Goal: Information Seeking & Learning: Learn about a topic

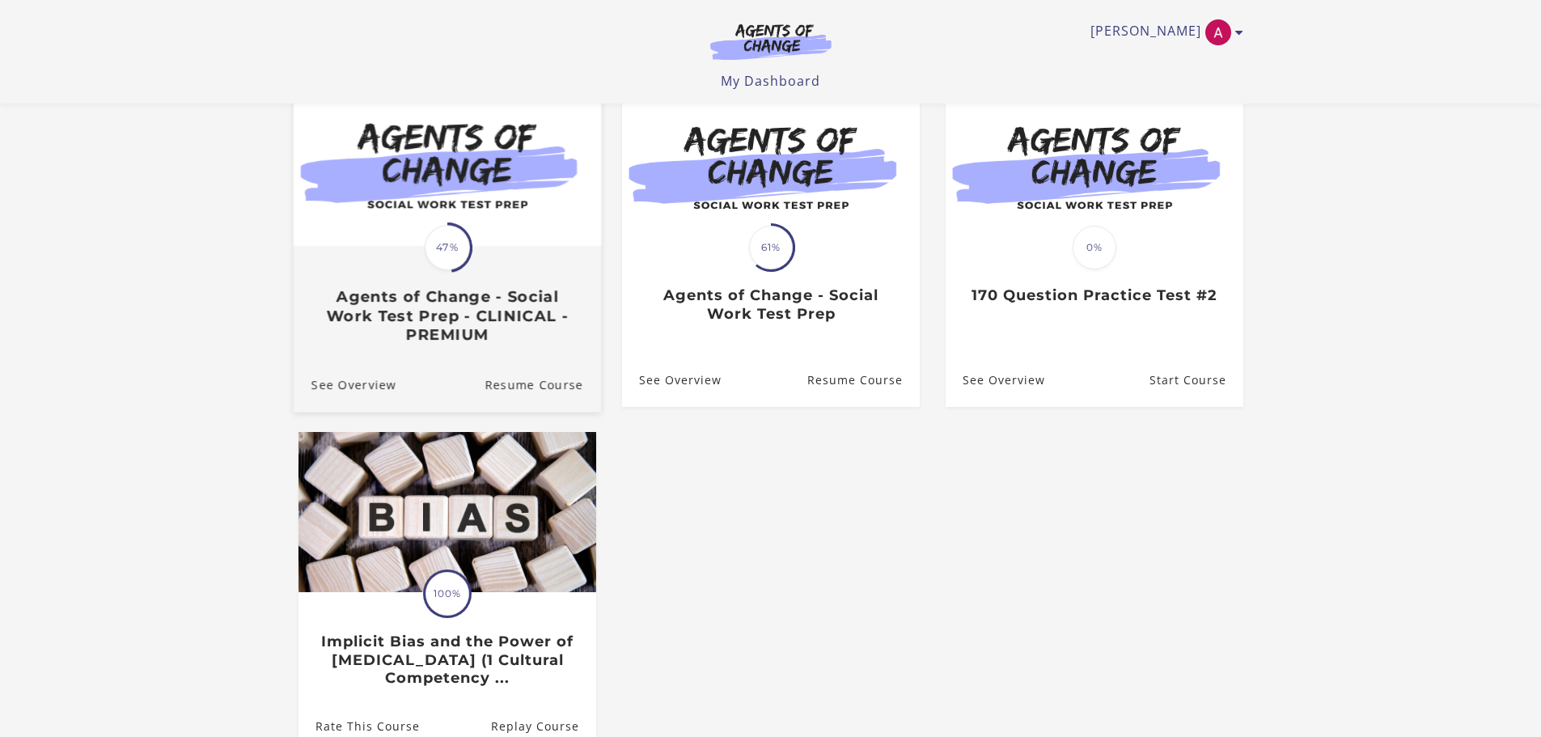
scroll to position [162, 0]
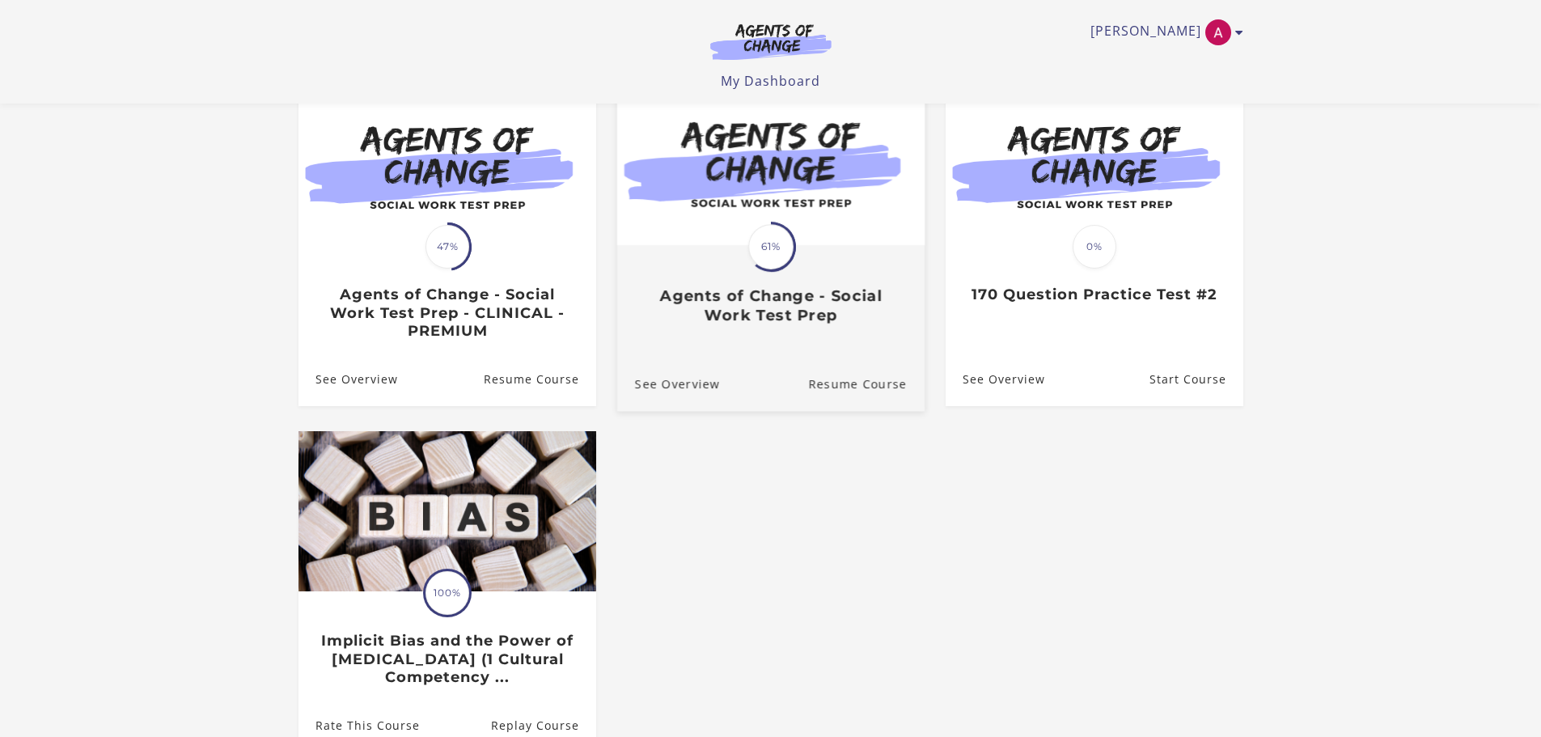
click at [714, 324] on h3 "Agents of Change - Social Work Test Prep" at bounding box center [770, 304] width 272 height 37
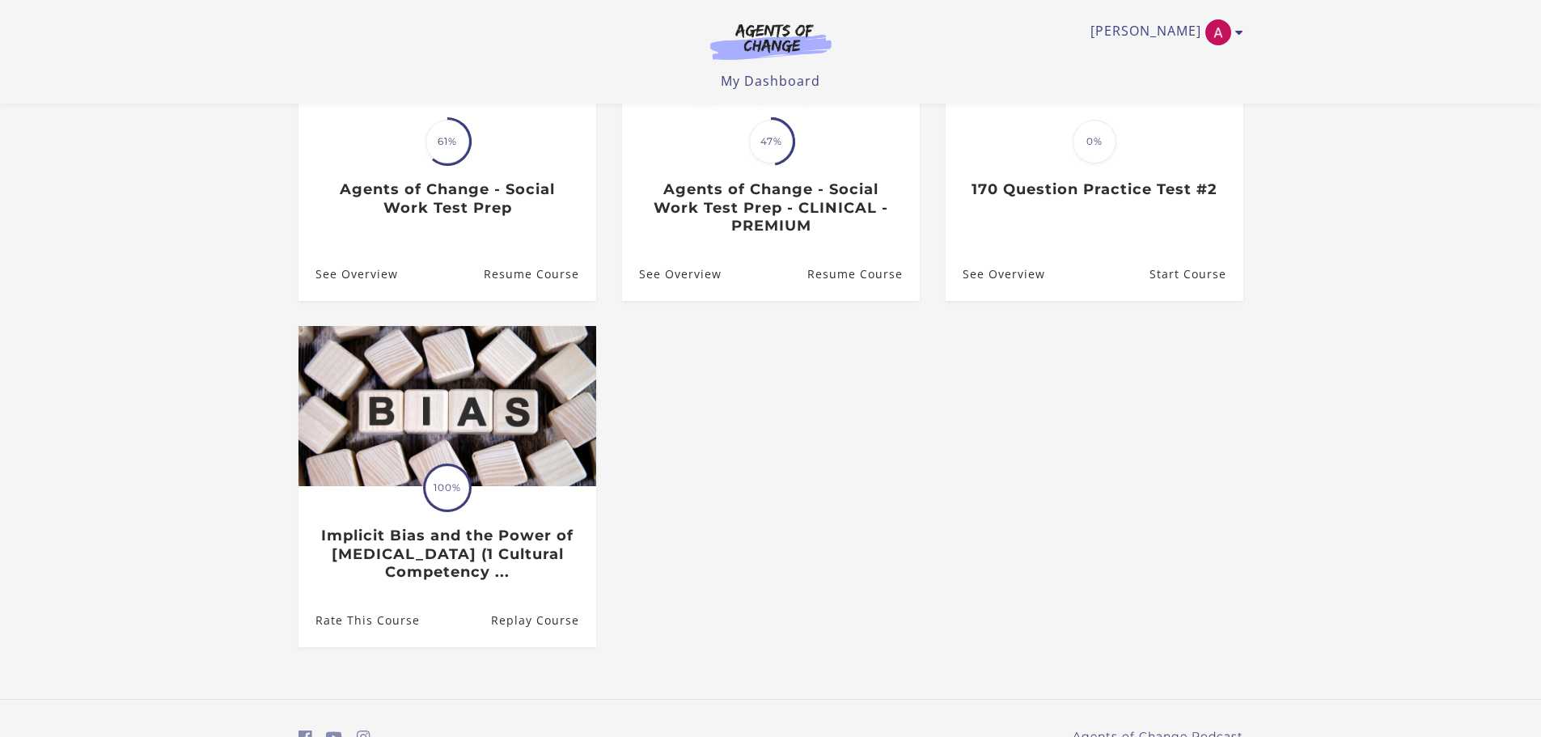
scroll to position [162, 0]
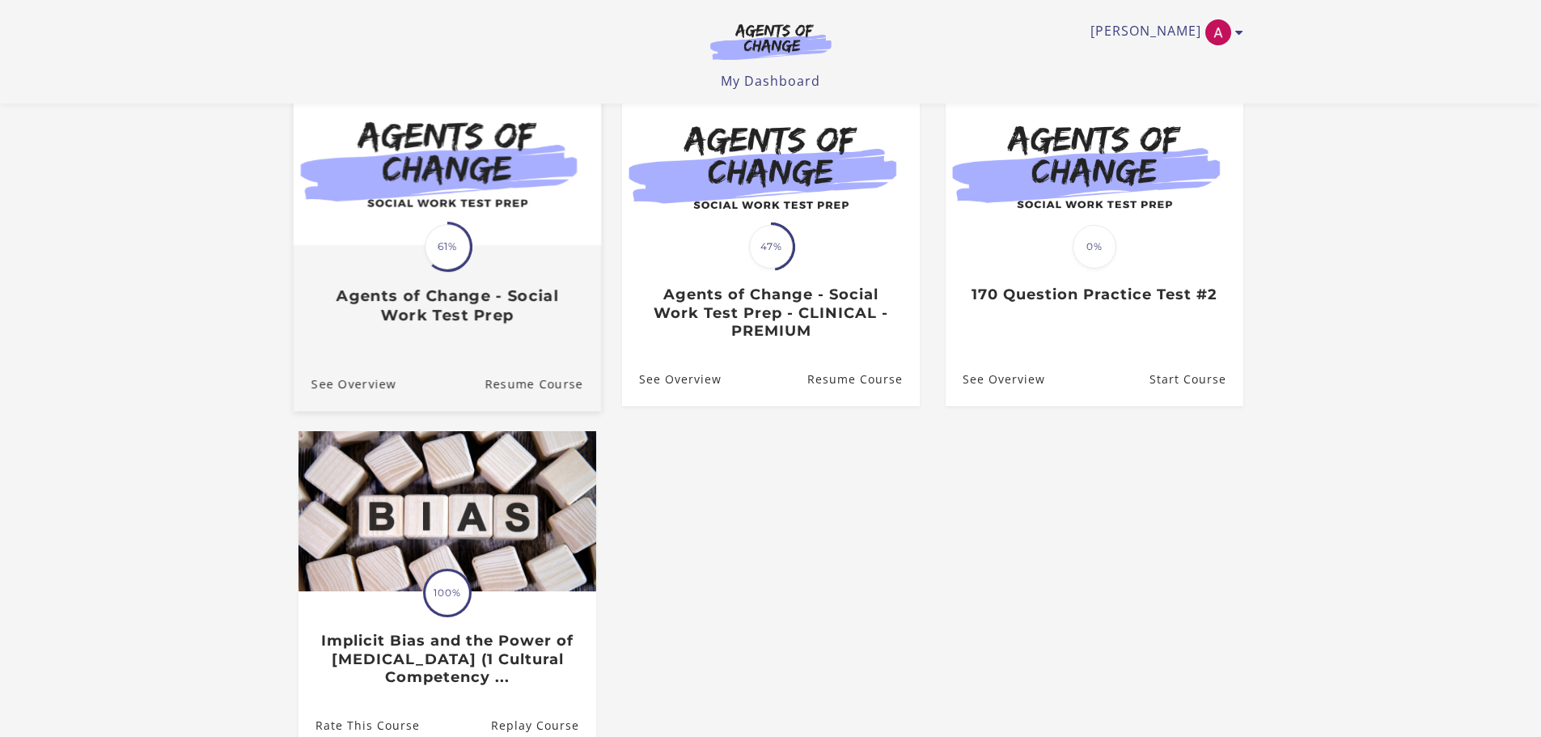
click at [471, 279] on div "Translation missing: en.liquid.partials.dashboard_course_card.progress_descript…" at bounding box center [446, 286] width 307 height 78
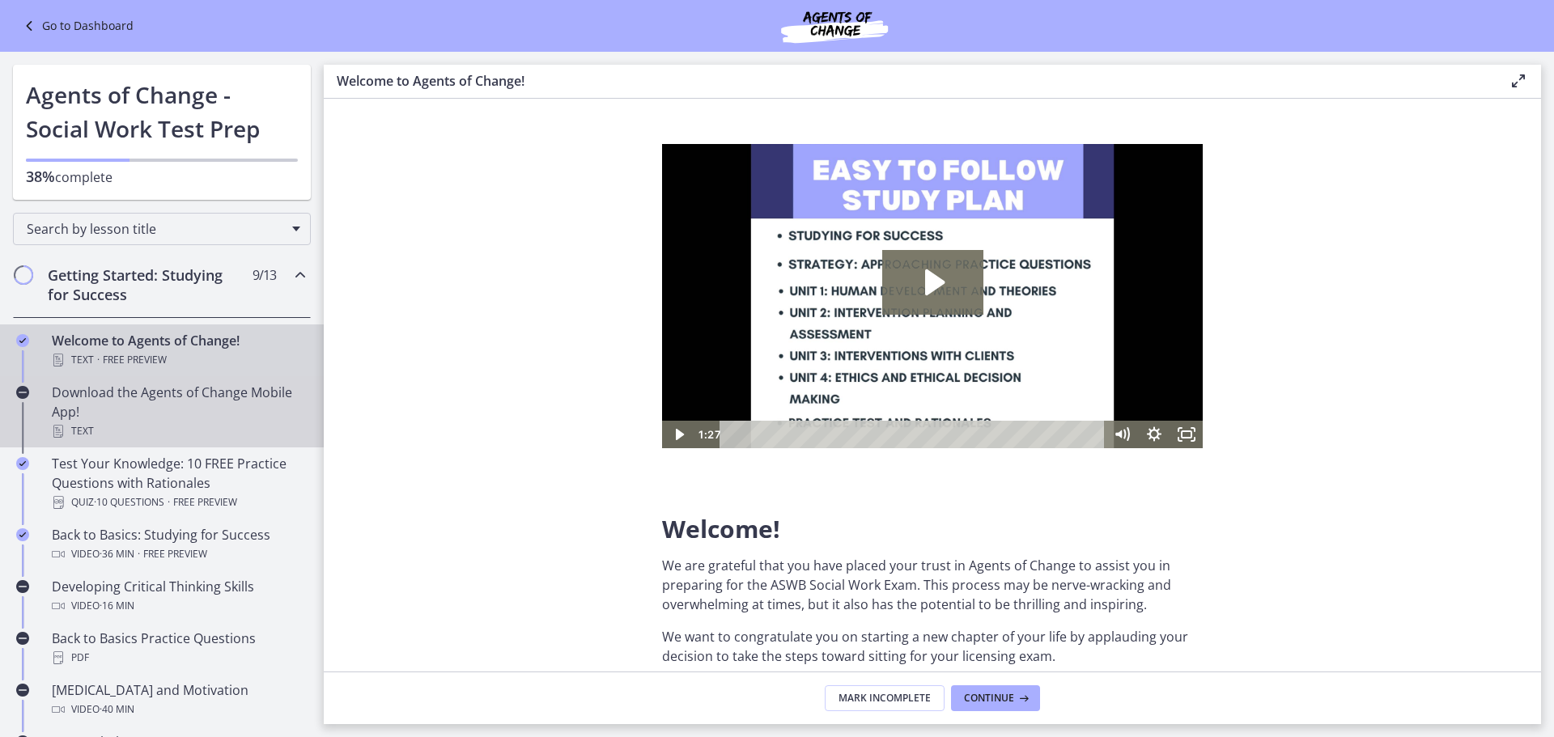
scroll to position [81, 0]
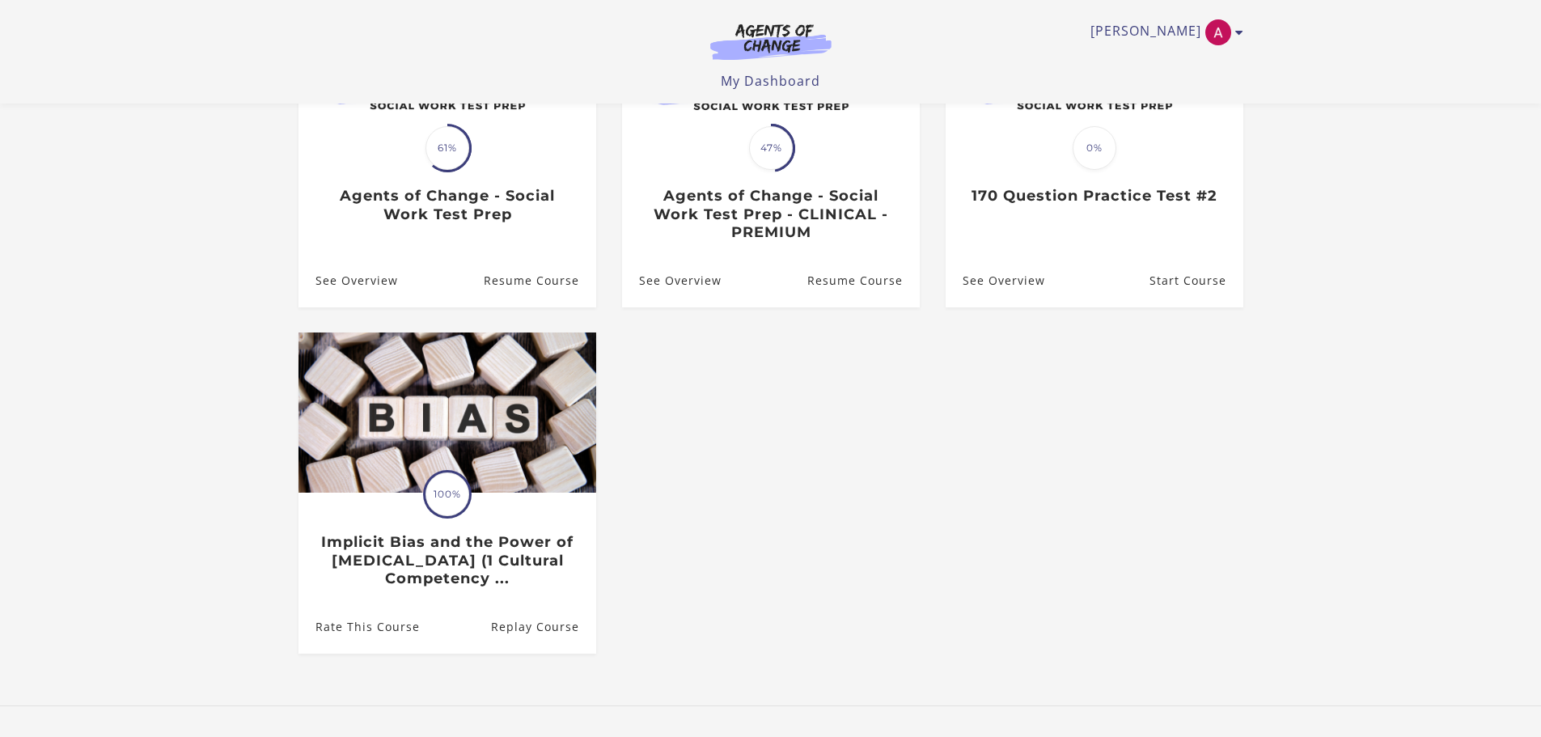
scroll to position [163, 0]
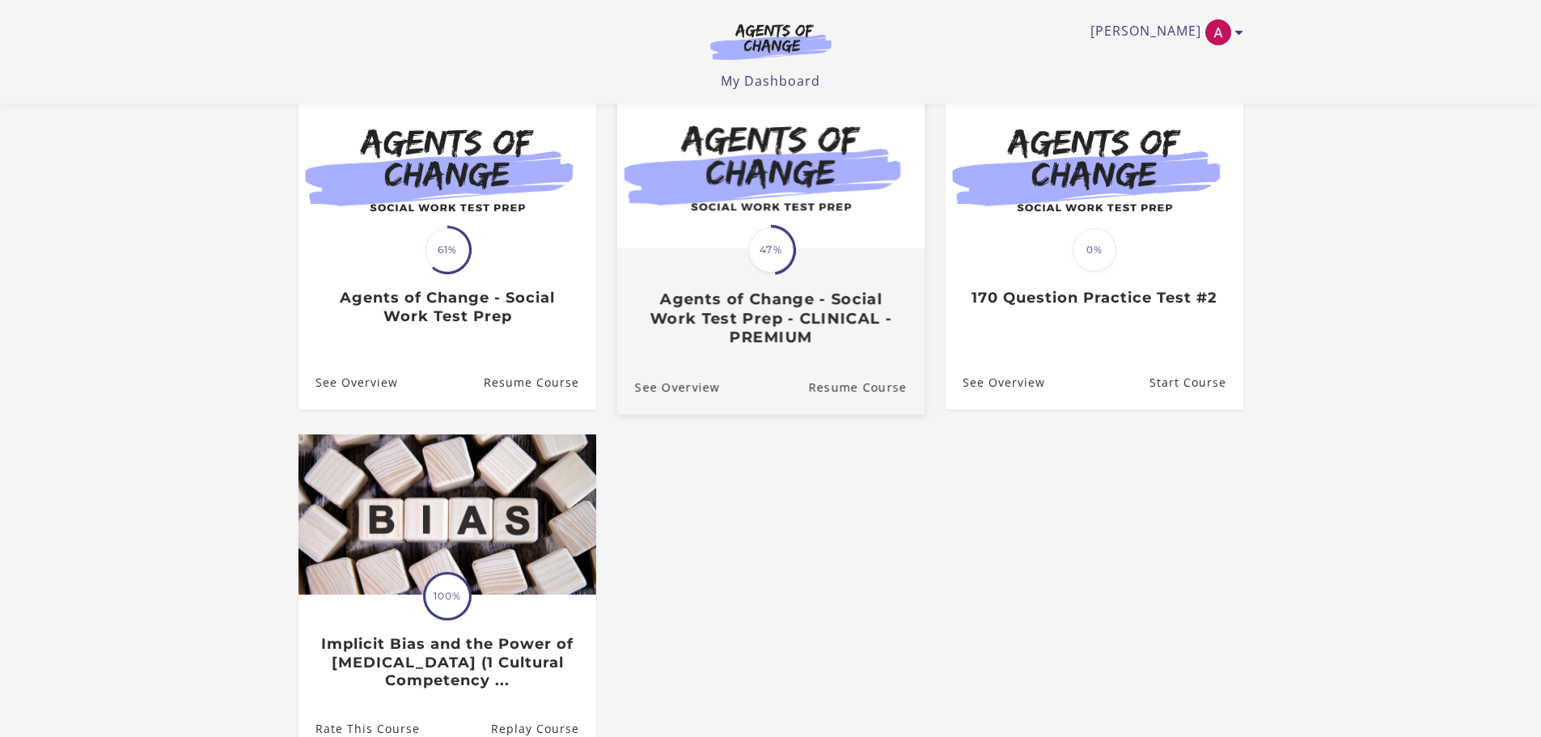
click at [829, 256] on div "Translation missing: en.liquid.partials.dashboard_course_card.progress_descript…" at bounding box center [770, 298] width 307 height 96
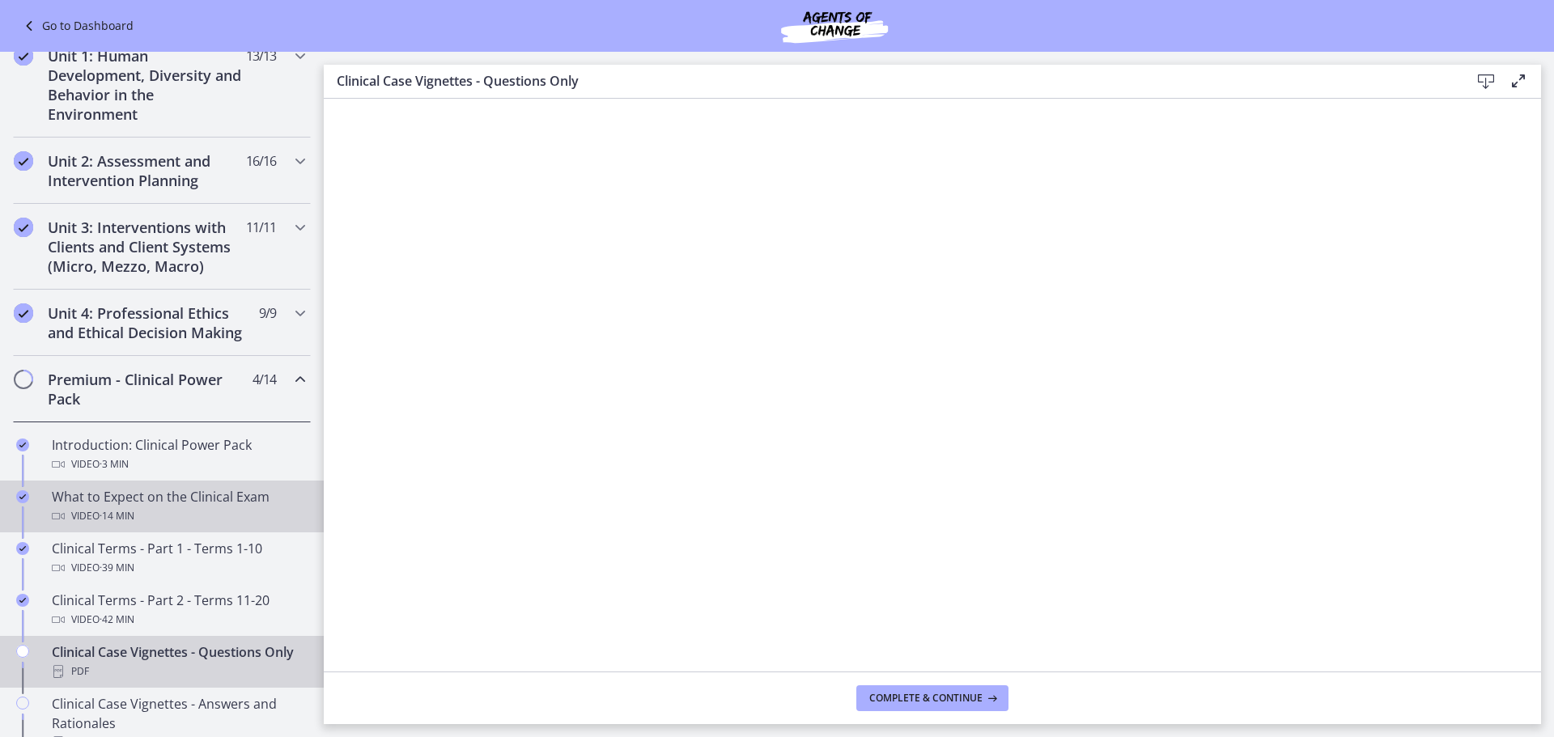
scroll to position [405, 0]
click at [294, 243] on div "Unit 3: Interventions with Clients and Client Systems (Micro, Mezzo, Macro) 11 …" at bounding box center [162, 248] width 298 height 86
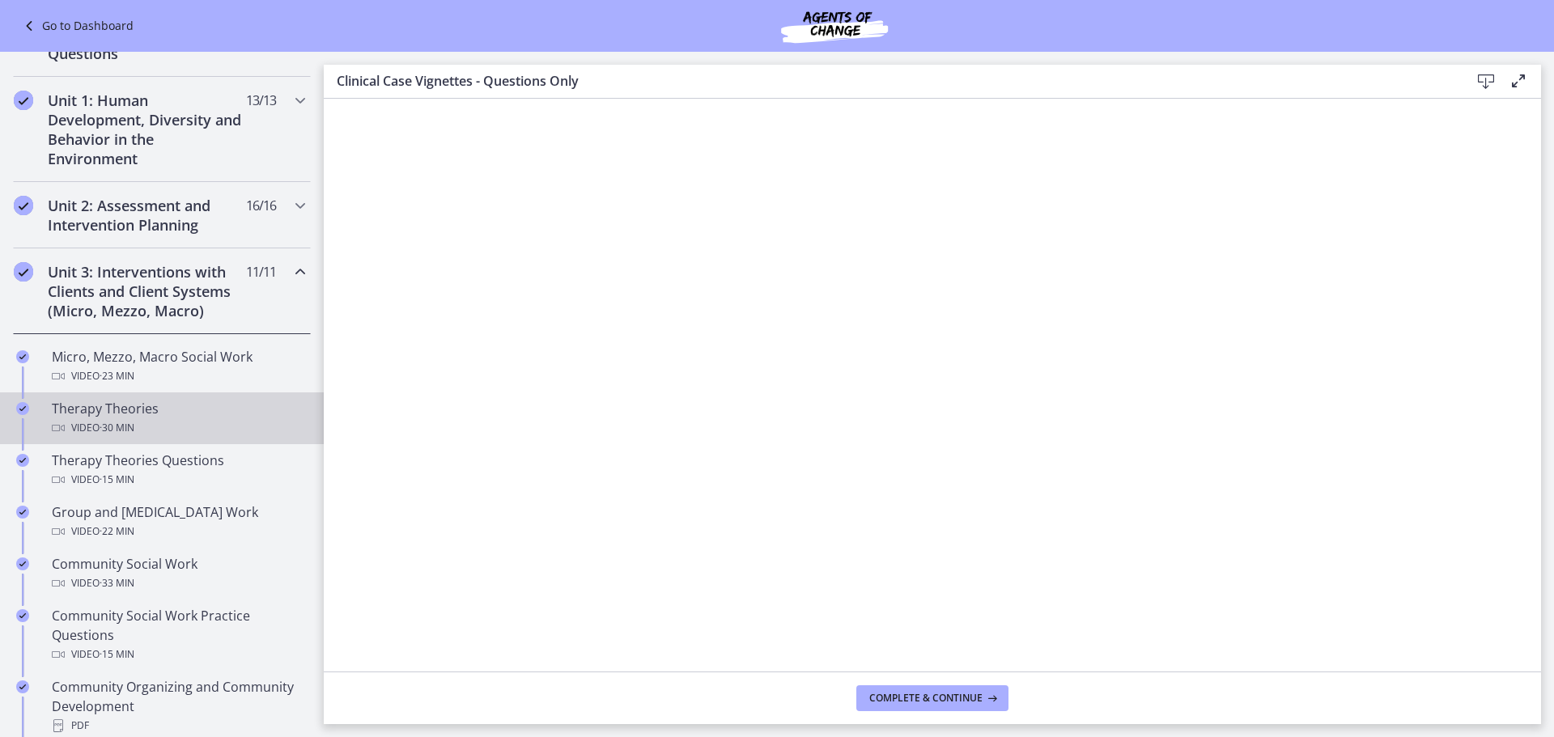
scroll to position [324, 0]
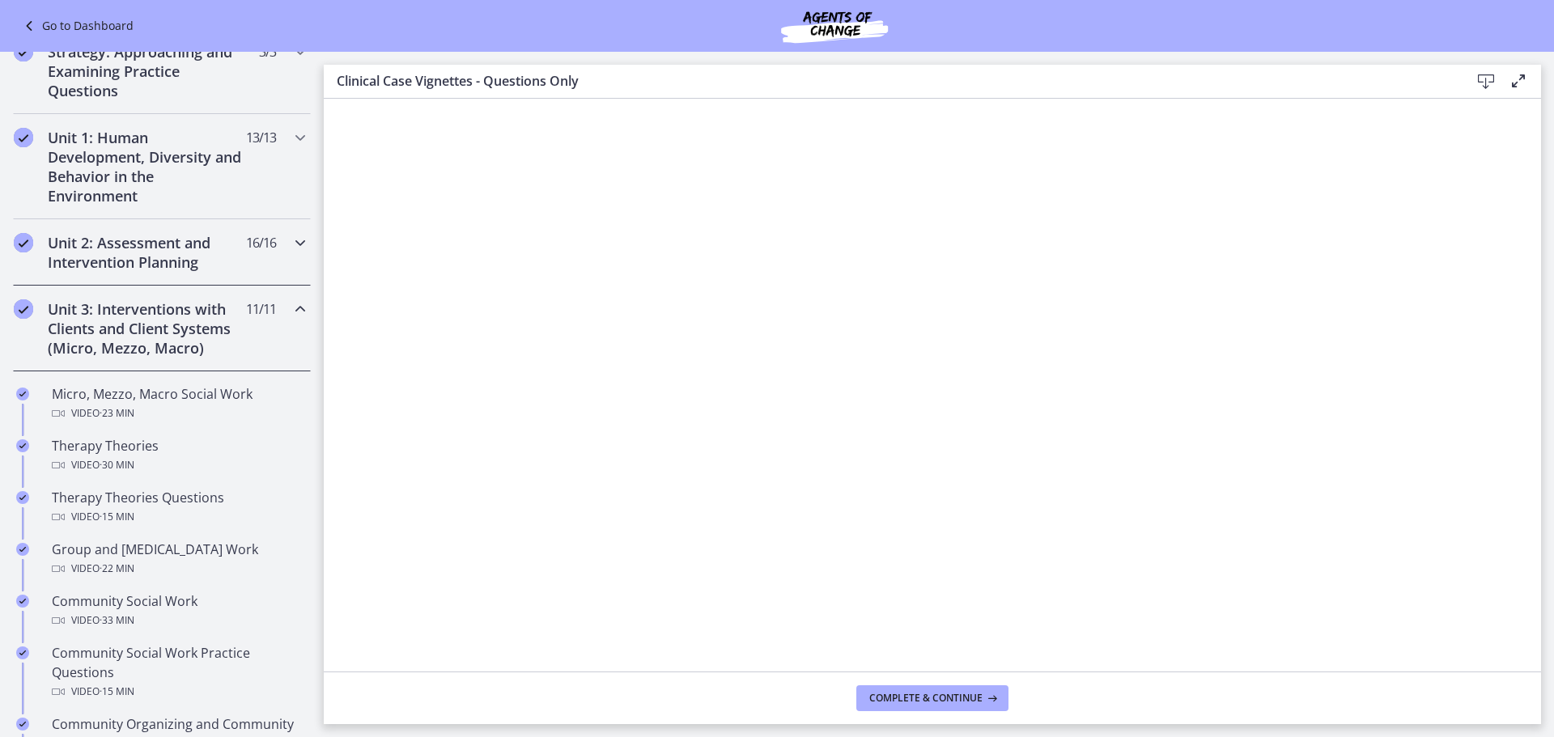
click at [290, 240] on icon "Chapters" at bounding box center [299, 242] width 19 height 19
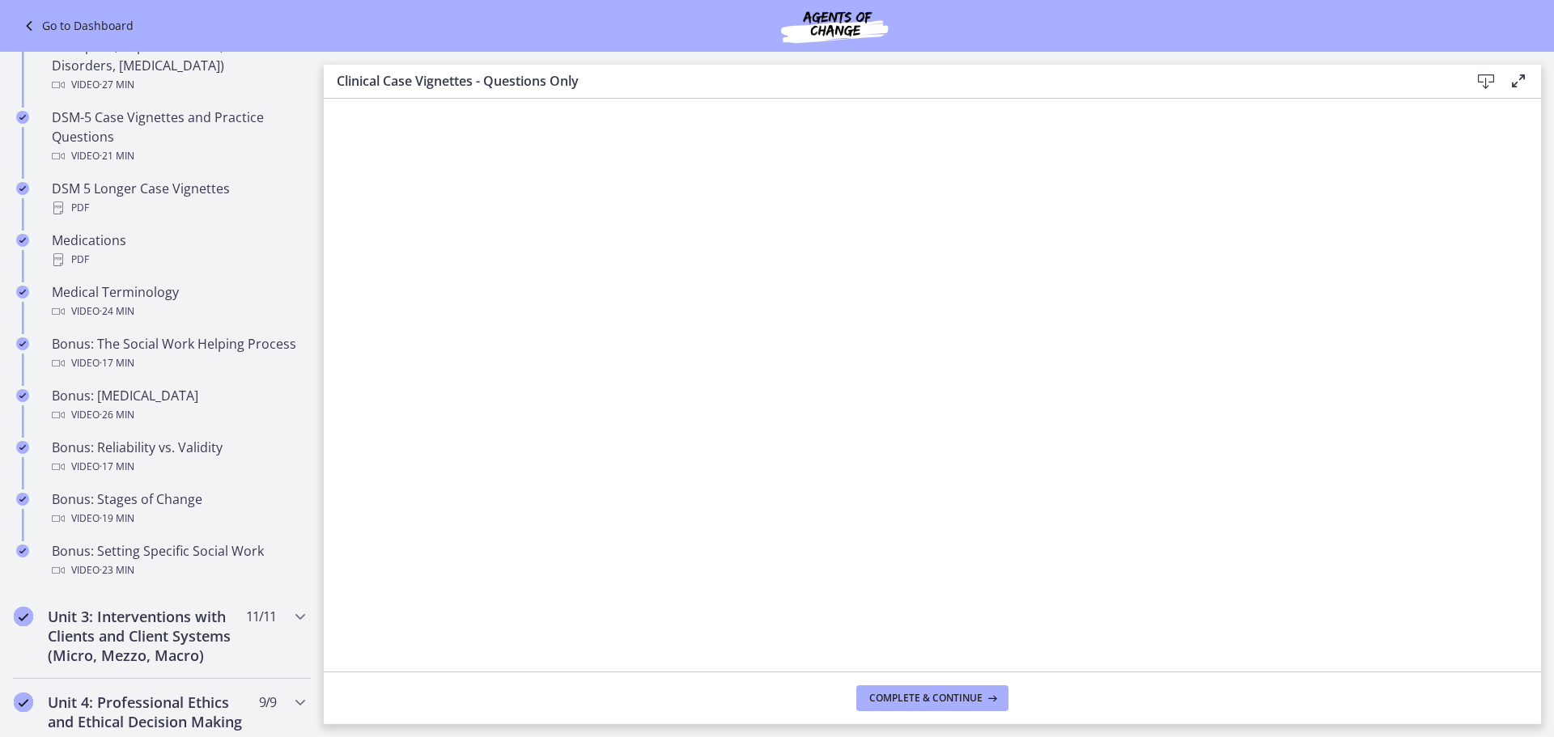
scroll to position [1133, 0]
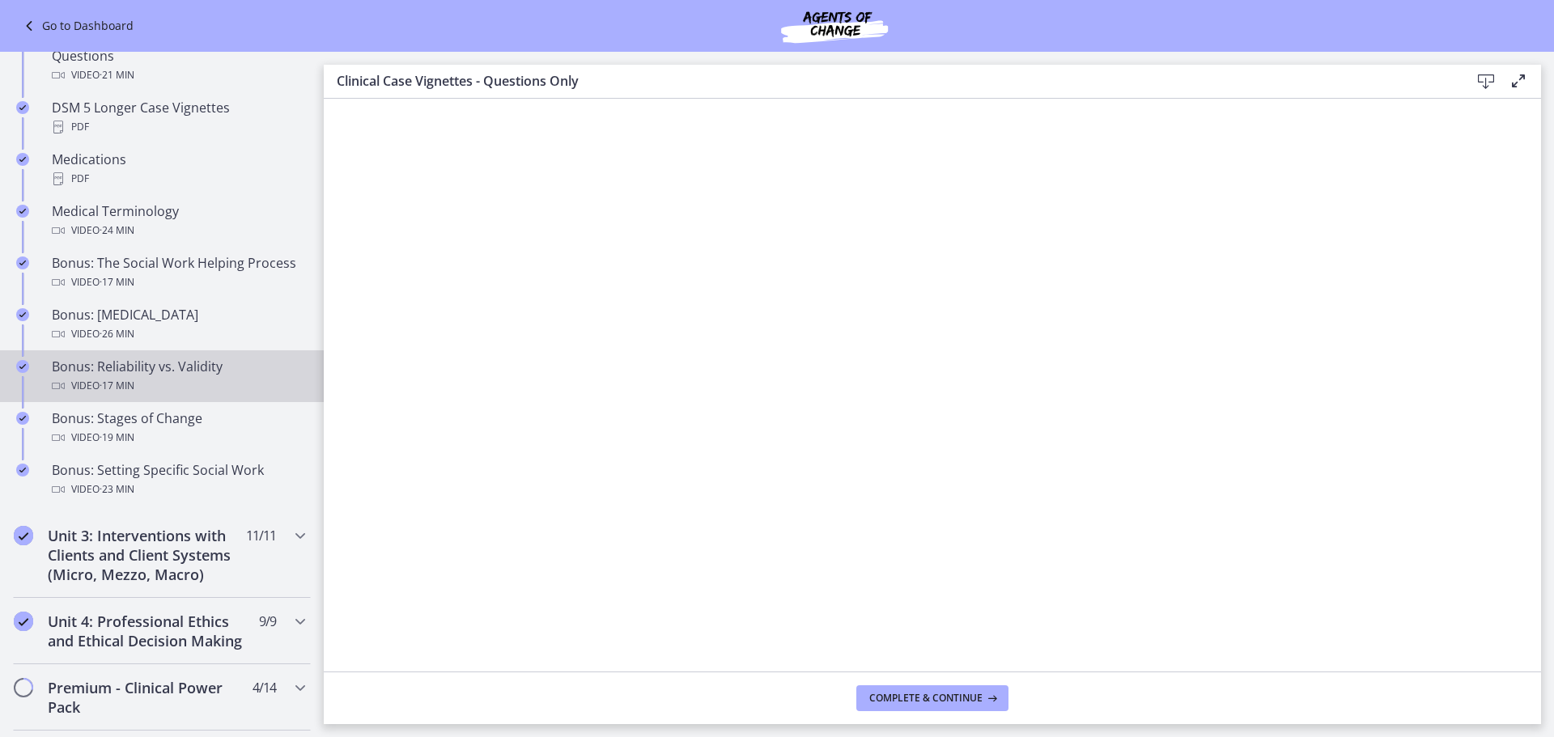
click at [264, 385] on div "Video · 17 min" at bounding box center [178, 385] width 252 height 19
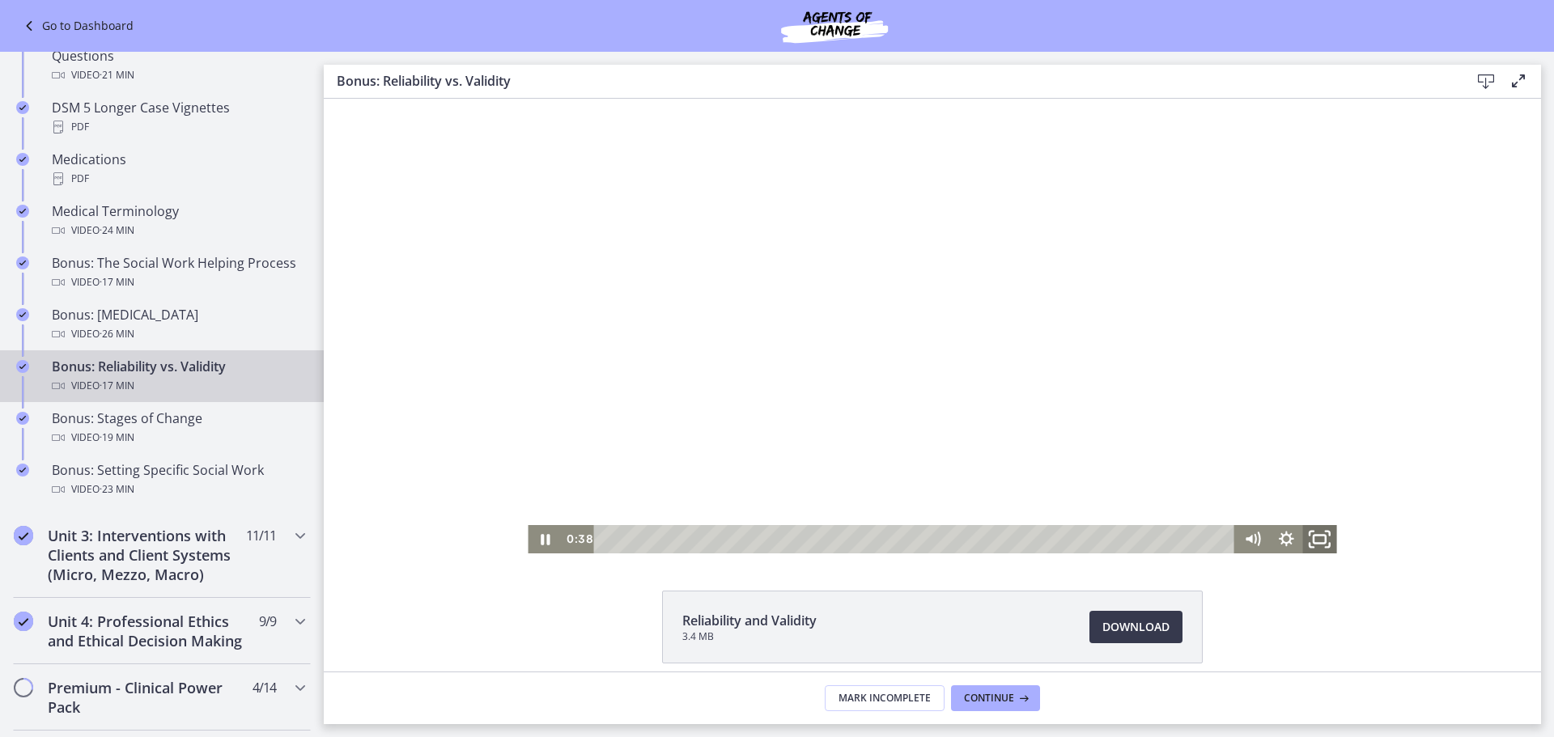
click at [1312, 528] on icon "Fullscreen" at bounding box center [1319, 539] width 40 height 34
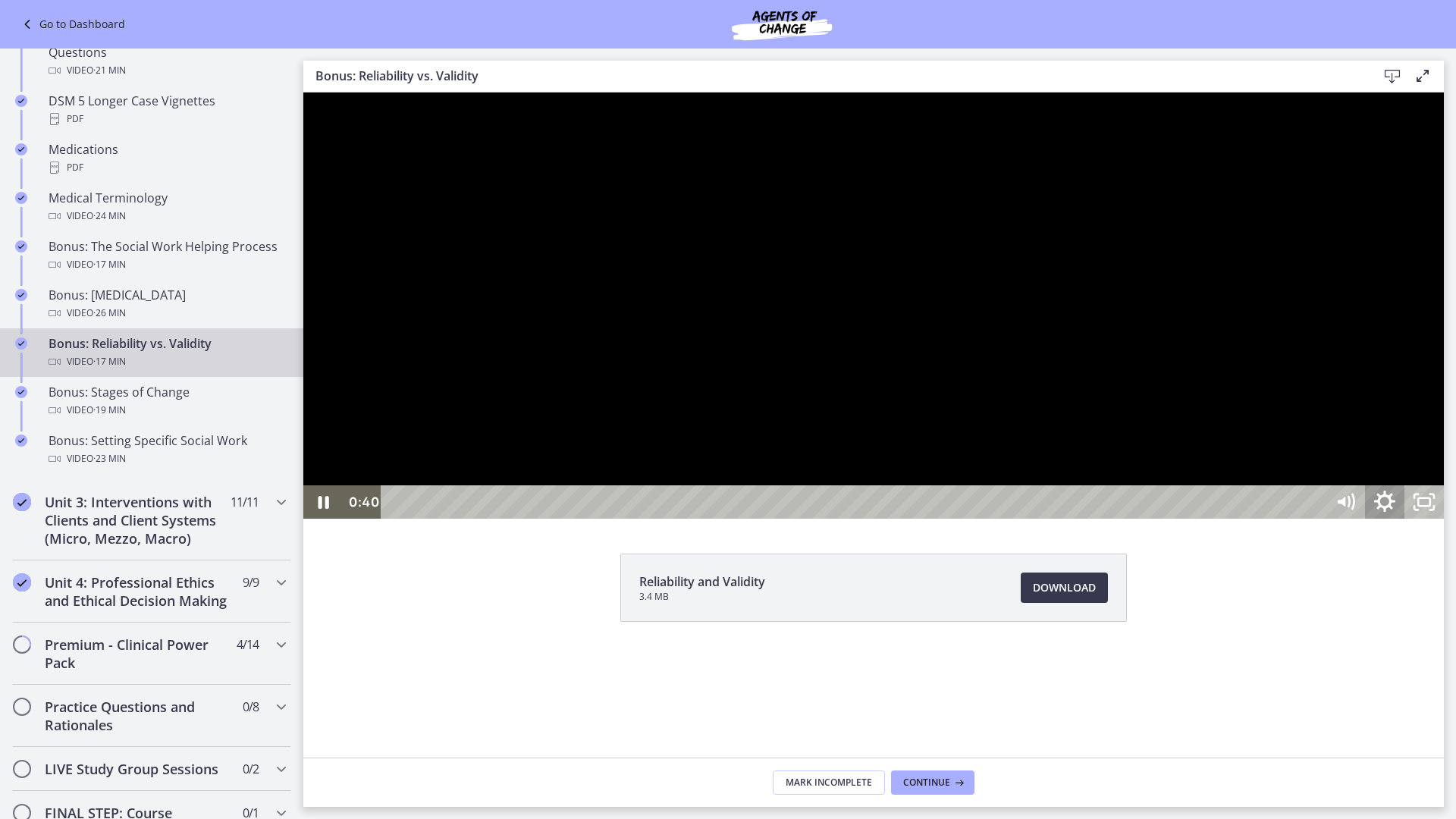
click at [1395, 512] on icon "Show settings menu" at bounding box center [1384, 501] width 22 height 22
click at [1434, 452] on span "1x" at bounding box center [1409, 436] width 50 height 34
click at [1444, 419] on label "1.75x" at bounding box center [1384, 401] width 118 height 35
drag, startPoint x: 1659, startPoint y: 784, endPoint x: 1660, endPoint y: 809, distance: 25.0
click at [1352, 421] on div "Volume" at bounding box center [1345, 414] width 14 height 14
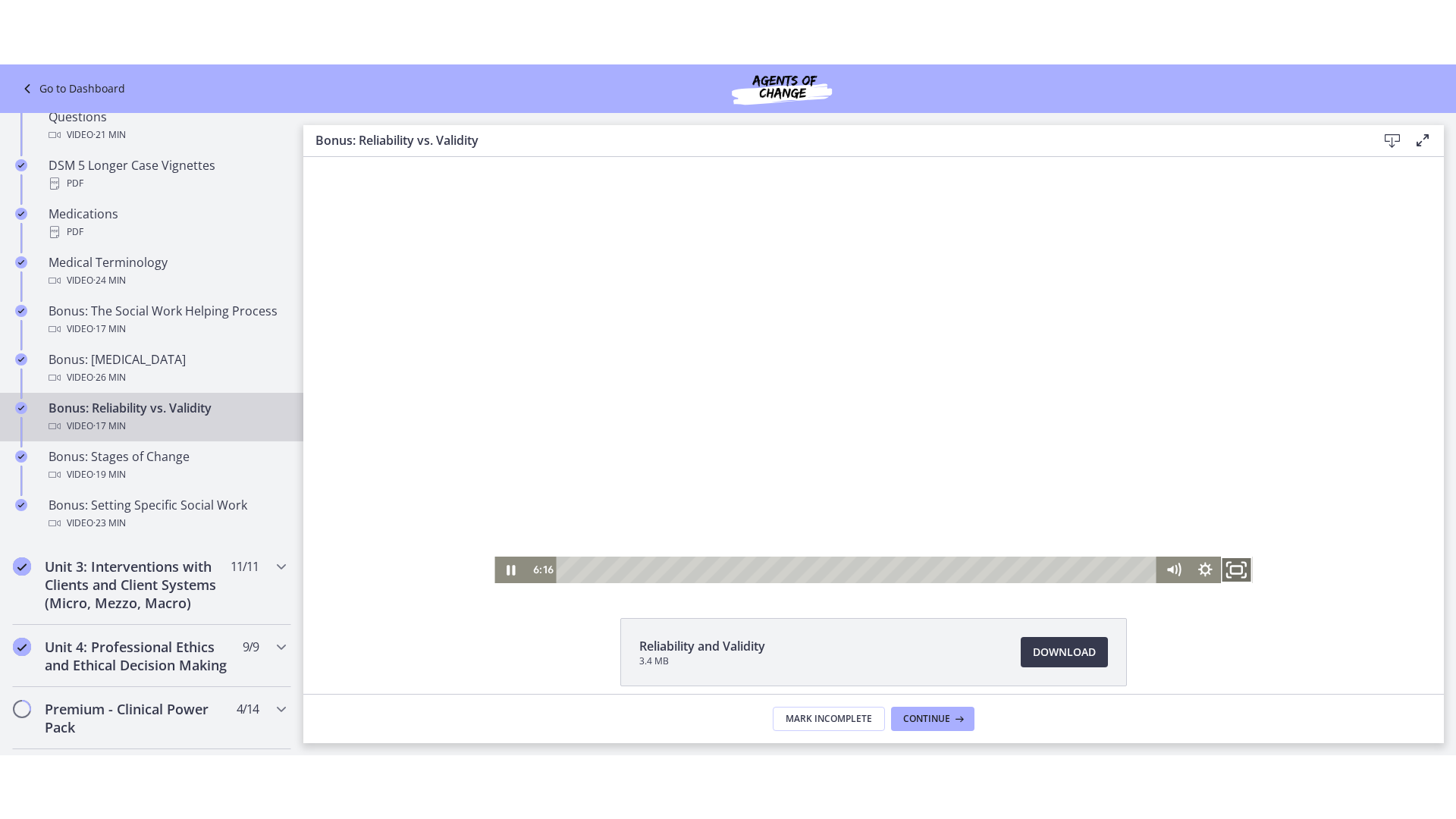
click at [1229, 561] on icon "Fullscreen" at bounding box center [1236, 569] width 37 height 32
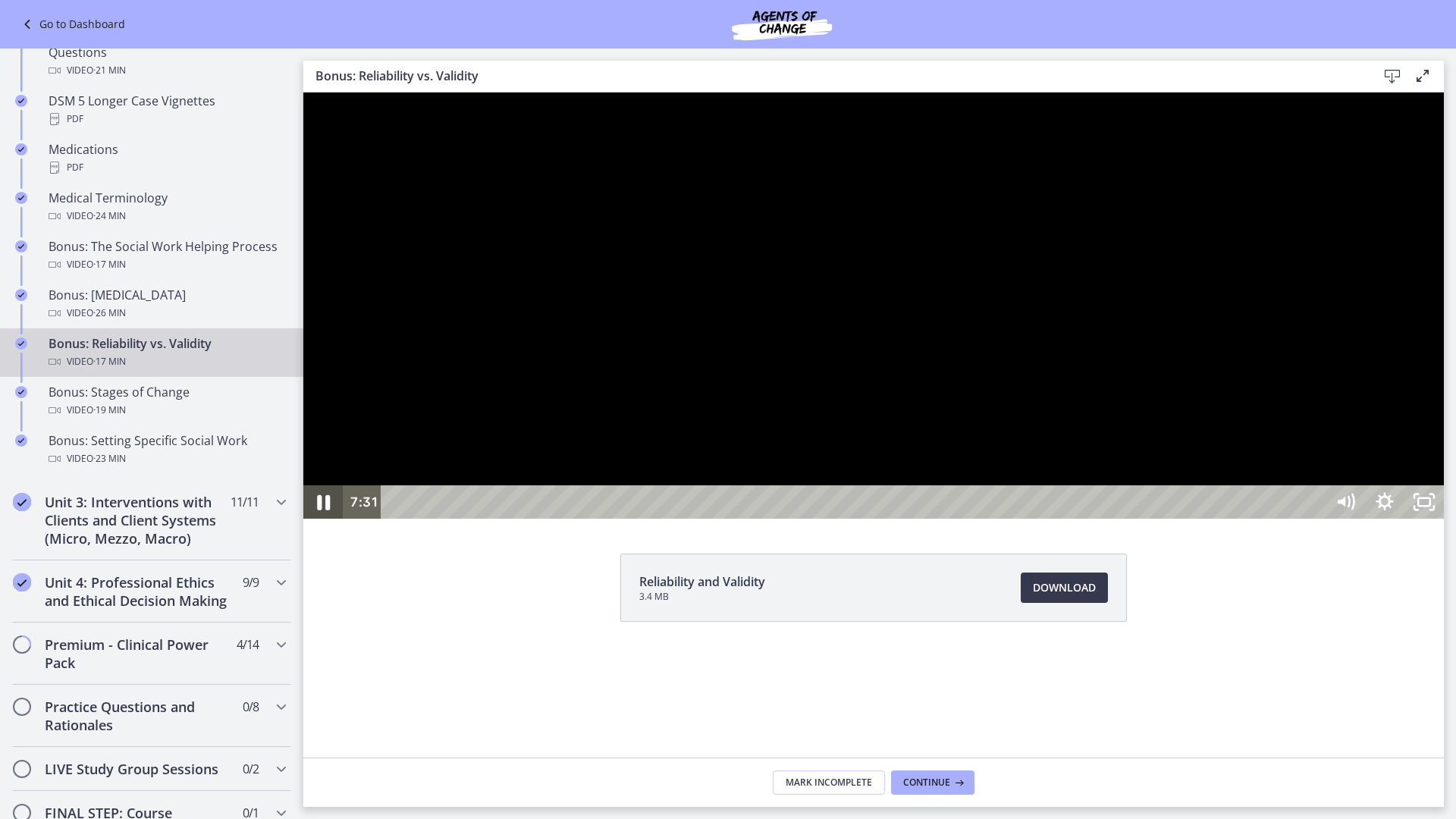
click at [324, 523] on icon "Pause" at bounding box center [323, 502] width 47 height 40
click at [318, 518] on icon "Play Video" at bounding box center [324, 502] width 39 height 34
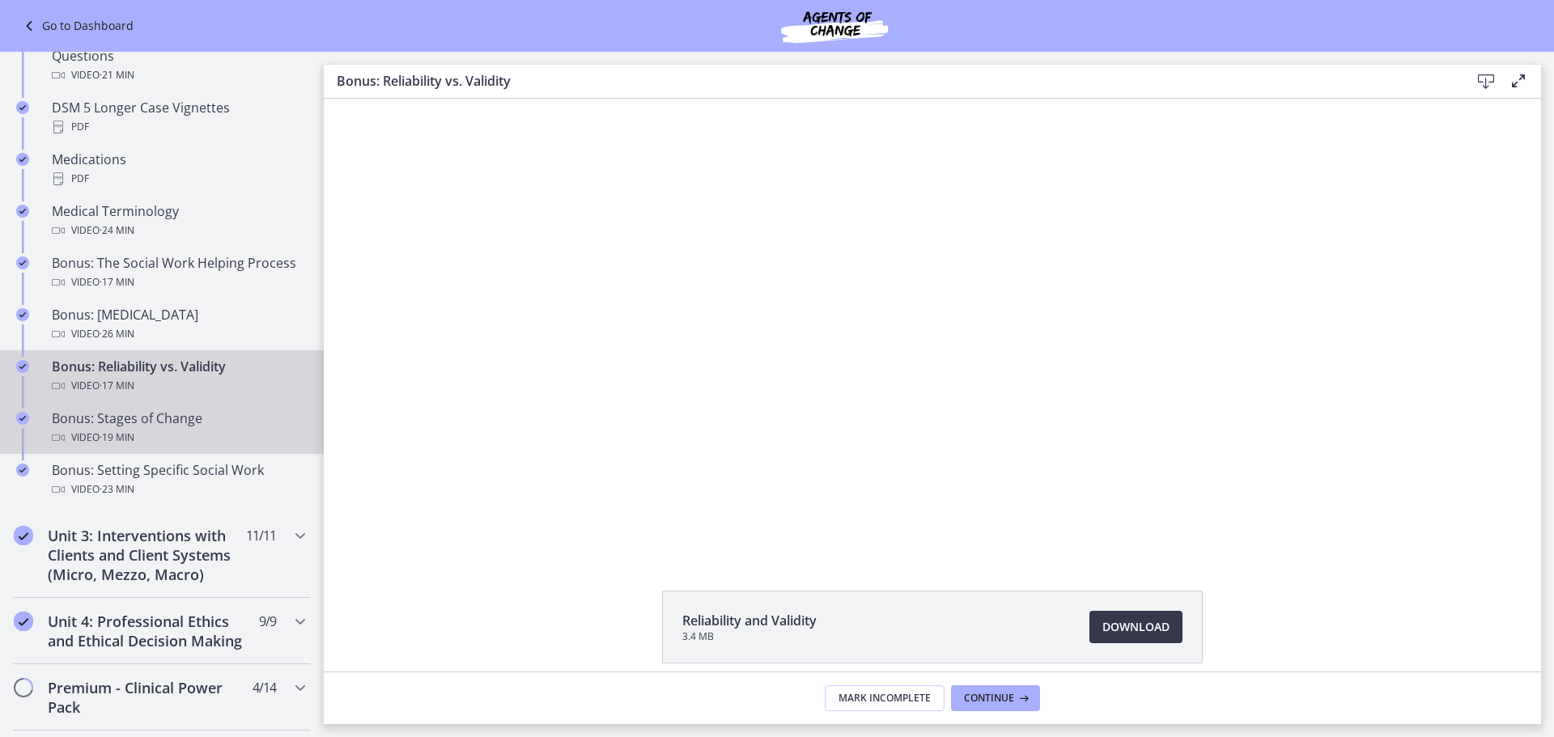
click at [90, 423] on div "Bonus: Stages of Change Video · 19 min" at bounding box center [178, 428] width 252 height 39
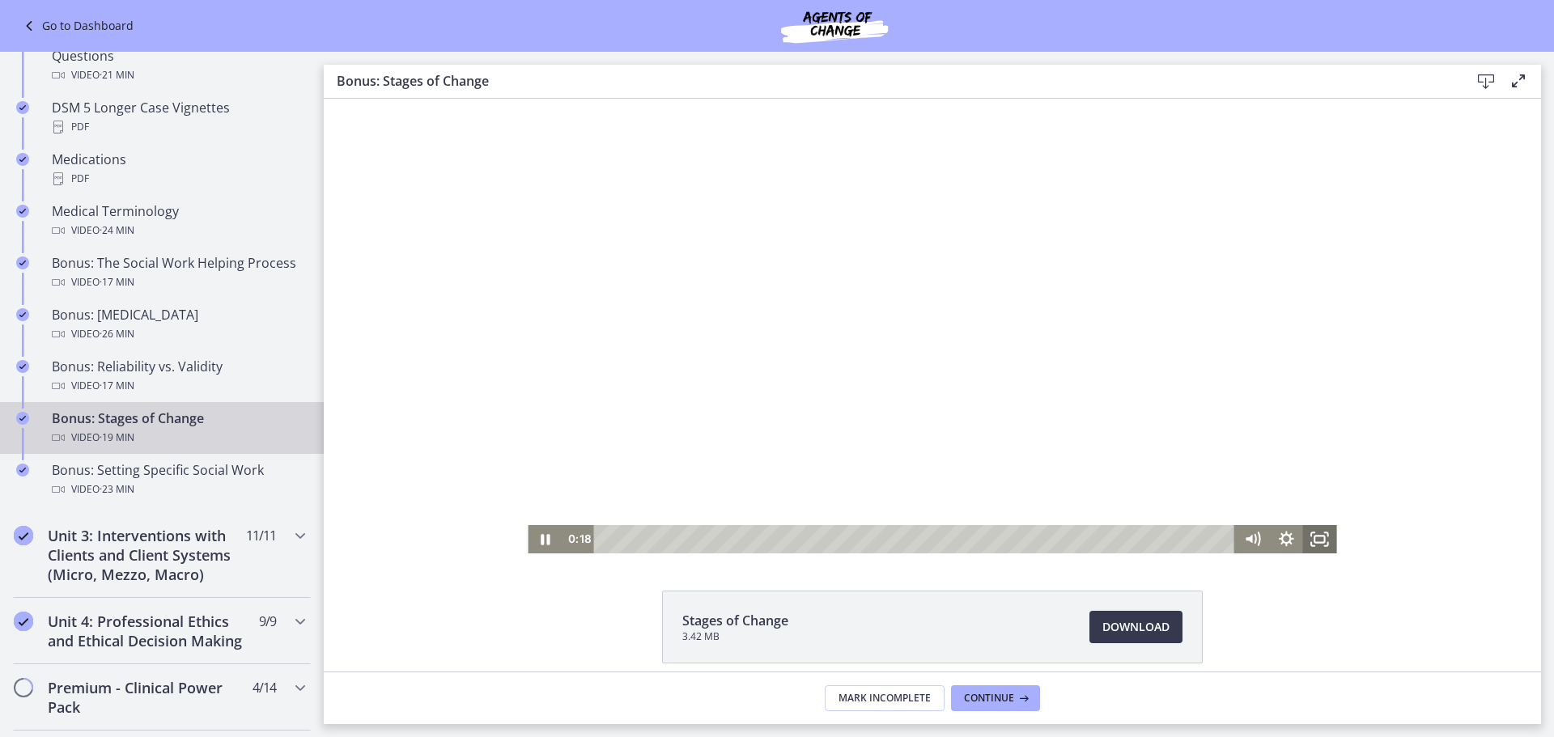
click at [1316, 545] on icon "Fullscreen" at bounding box center [1320, 539] width 34 height 28
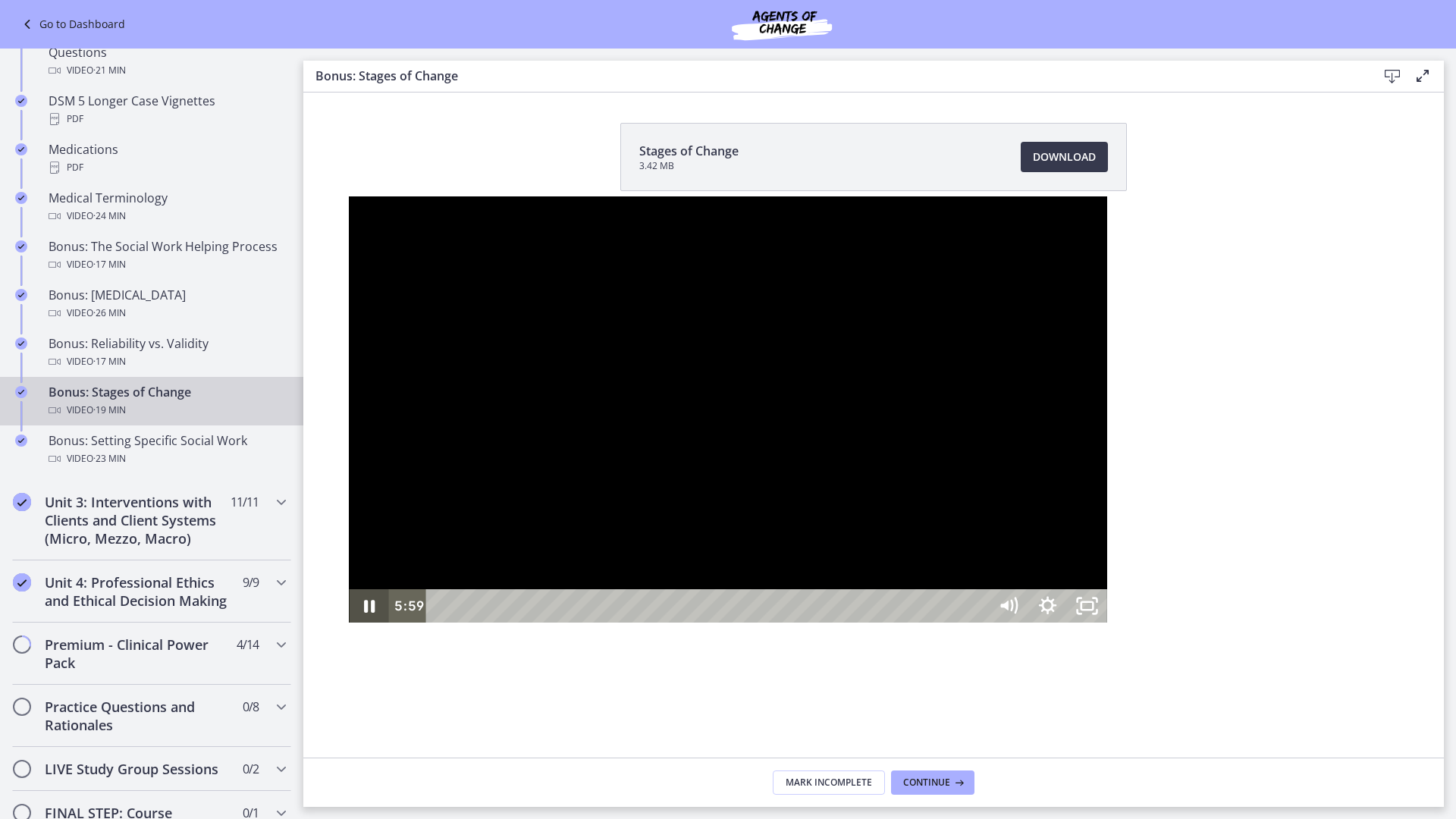
click at [349, 622] on icon "Pause" at bounding box center [368, 606] width 39 height 34
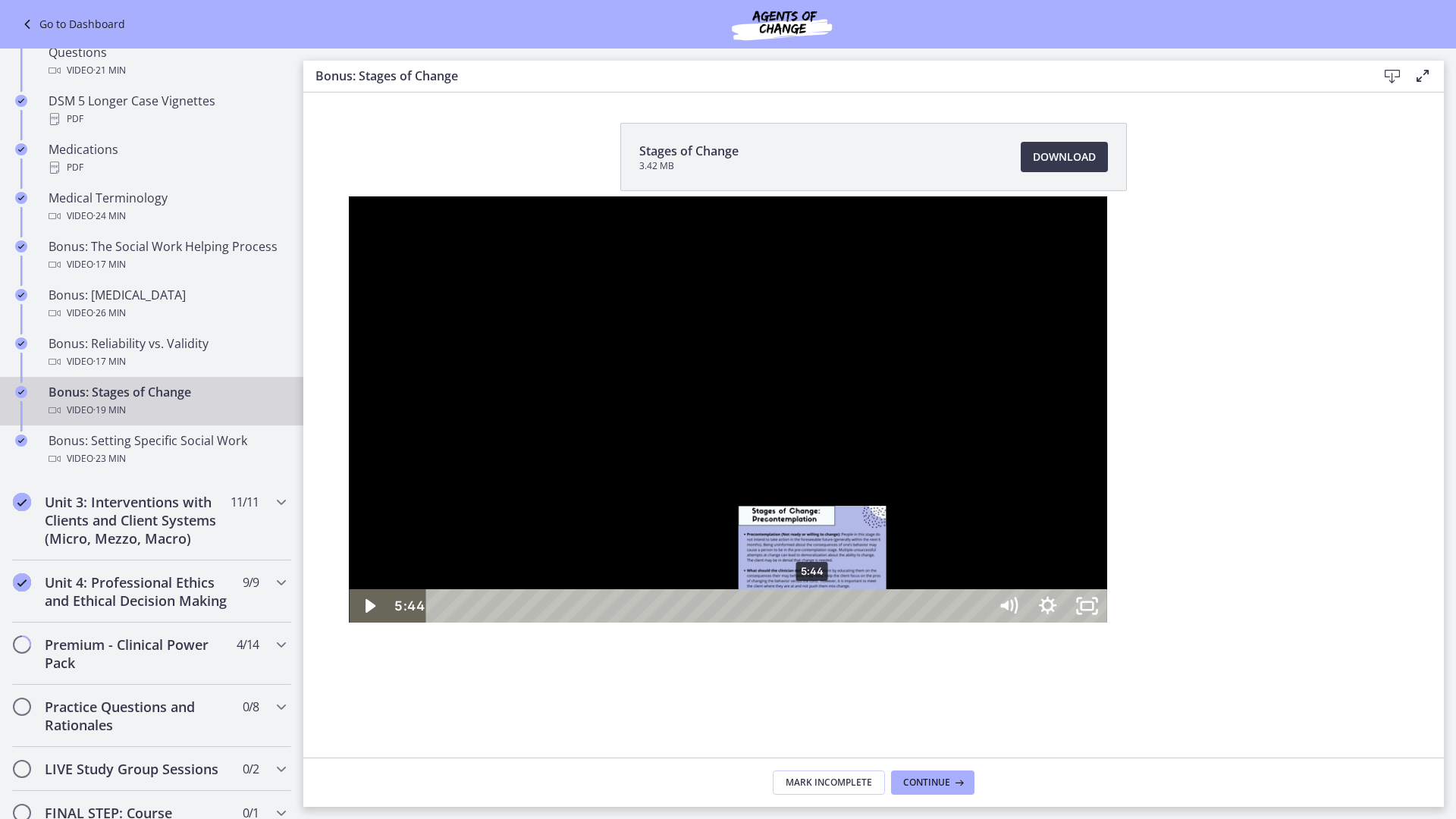
click at [464, 622] on div "5:44" at bounding box center [709, 606] width 538 height 34
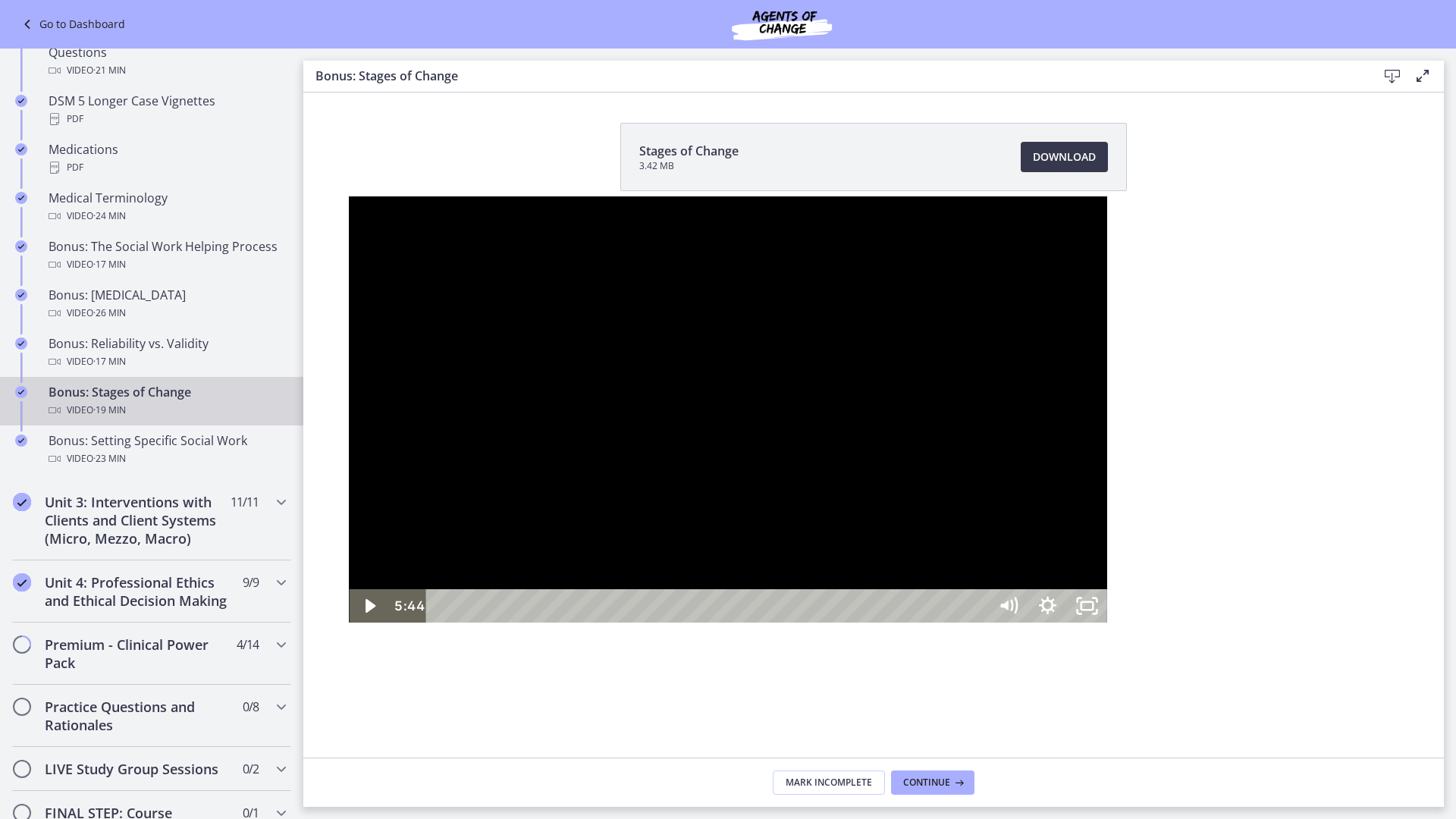
click at [349, 622] on div at bounding box center [727, 410] width 757 height 426
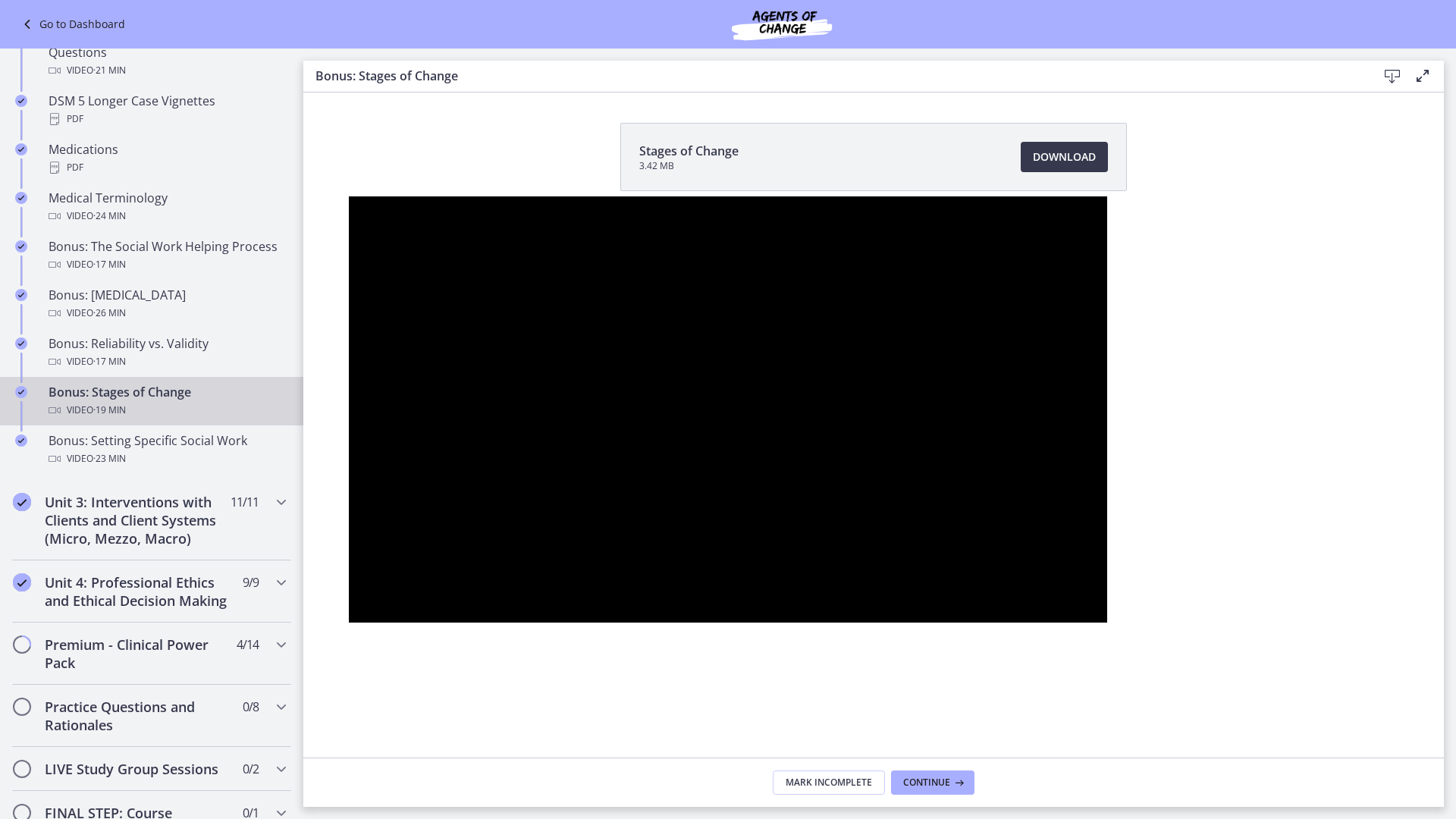
click at [427, 559] on div at bounding box center [727, 410] width 757 height 426
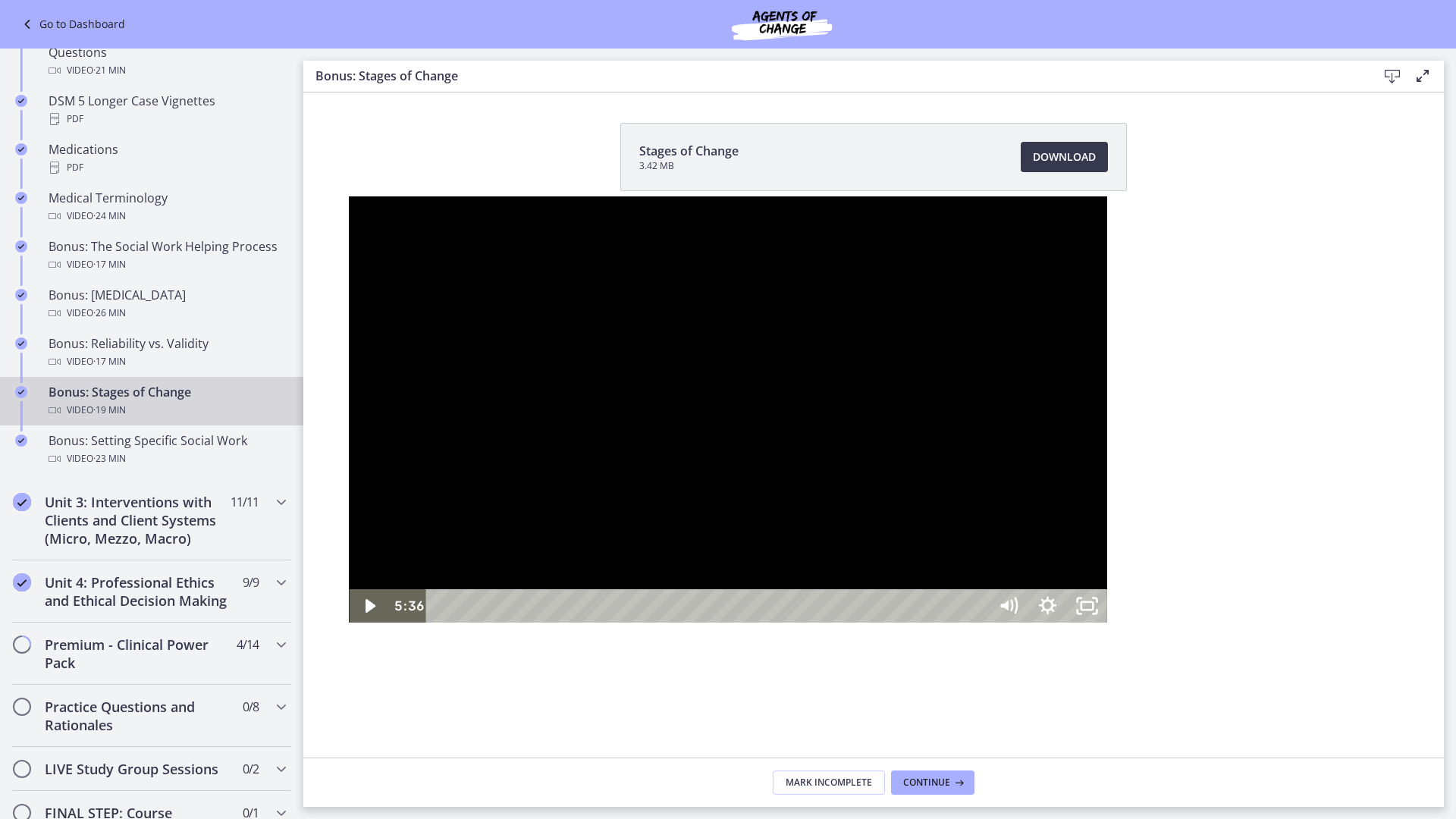
click at [450, 528] on div at bounding box center [727, 410] width 757 height 426
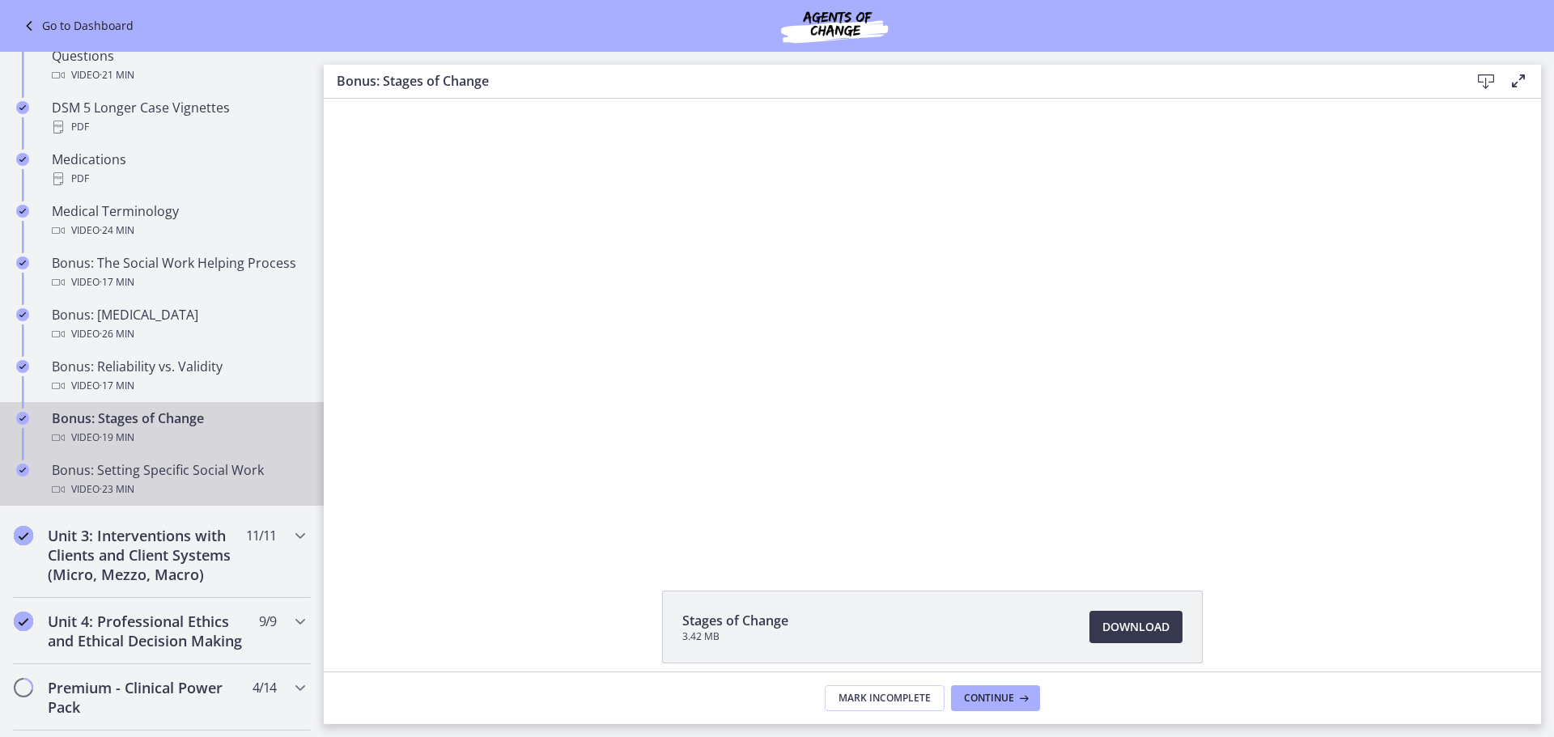
click at [218, 496] on div "Video · 23 min" at bounding box center [178, 489] width 252 height 19
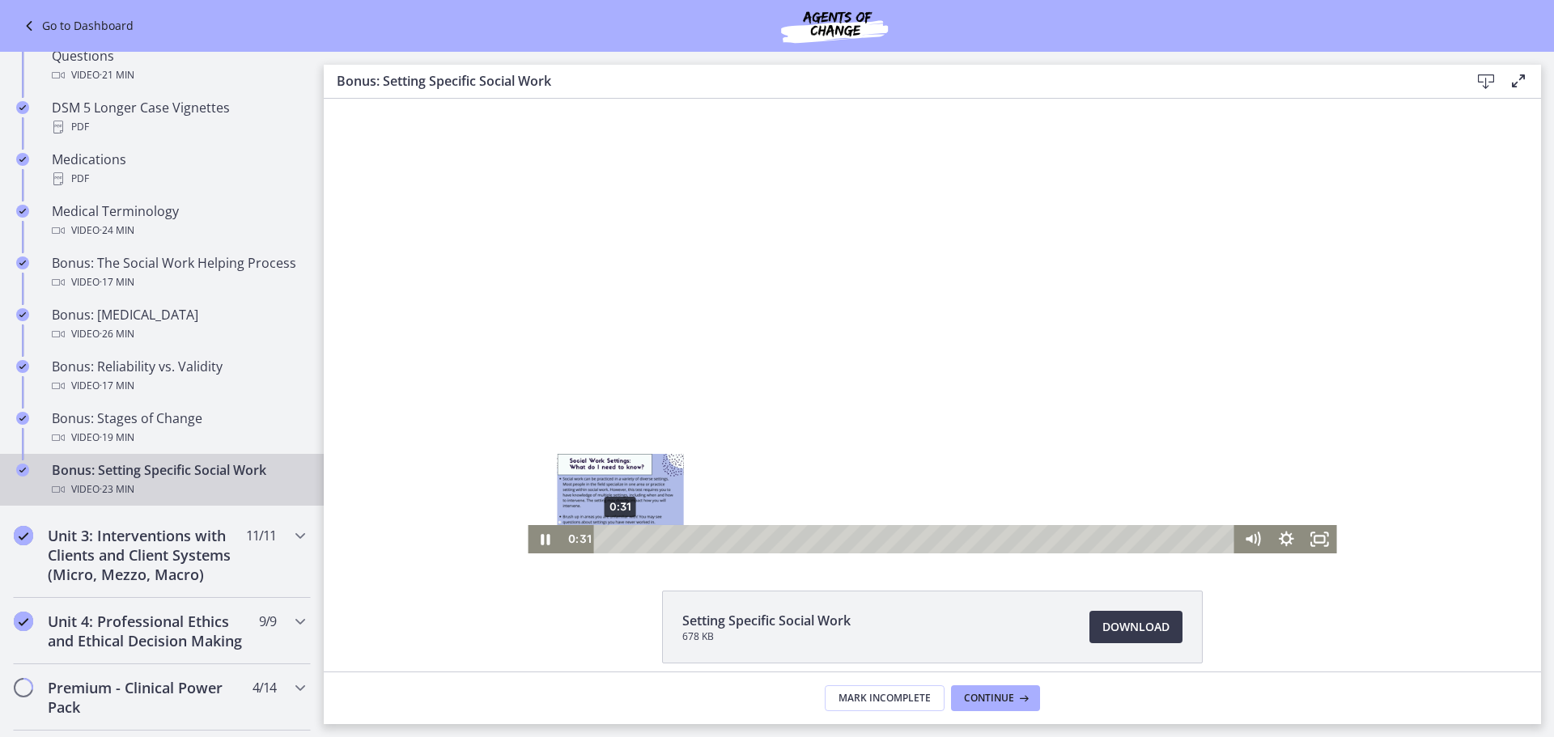
click at [614, 543] on div "0:31" at bounding box center [917, 539] width 621 height 28
click at [607, 537] on div "0:00" at bounding box center [917, 539] width 621 height 28
click at [1312, 537] on icon "Fullscreen" at bounding box center [1319, 539] width 40 height 34
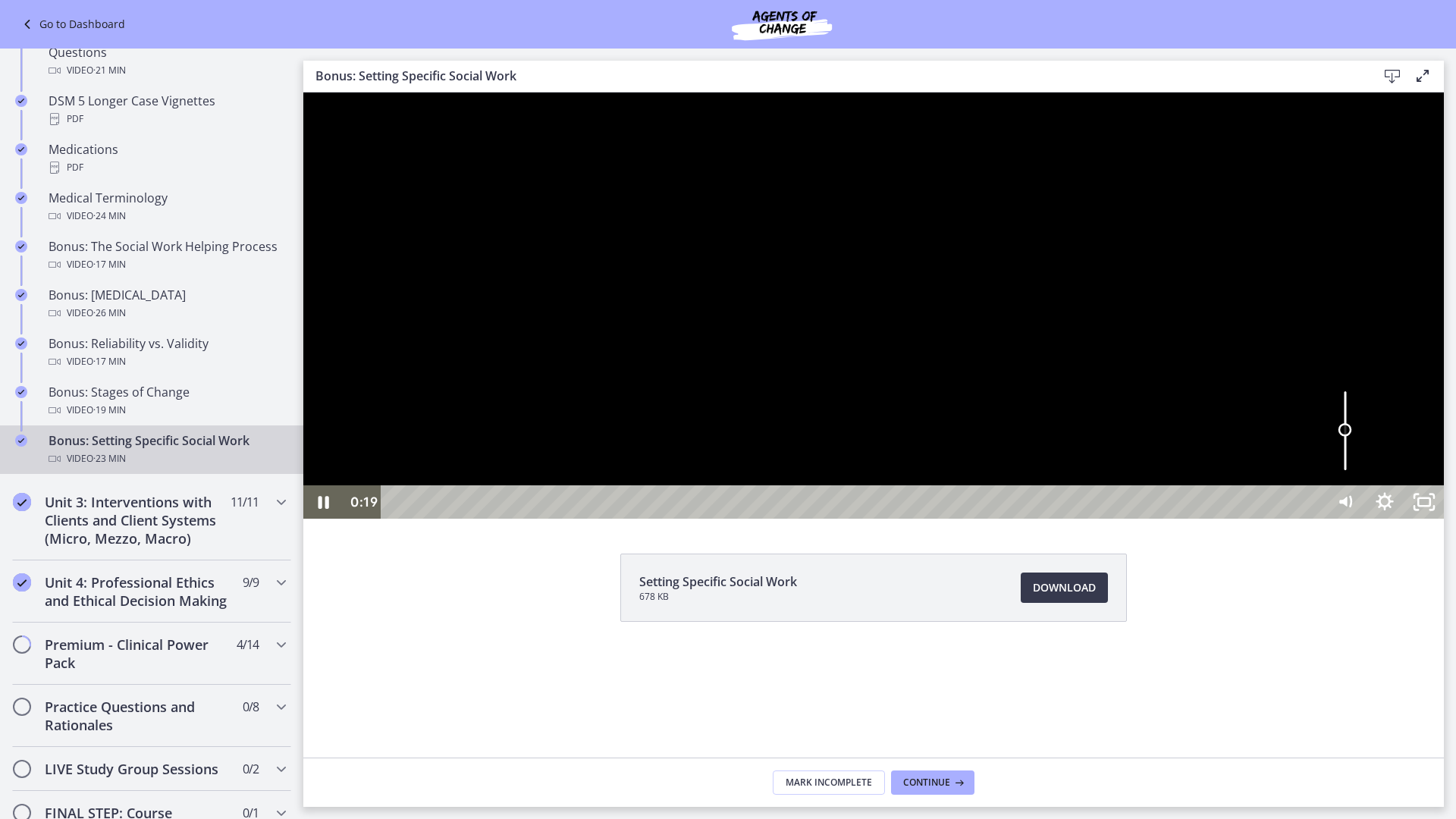
drag, startPoint x: 1655, startPoint y: 811, endPoint x: 1655, endPoint y: 823, distance: 12.0
click at [1352, 437] on div "Volume" at bounding box center [1345, 430] width 14 height 14
click at [1440, 518] on div at bounding box center [873, 305] width 1140 height 426
click at [745, 424] on div at bounding box center [873, 305] width 1140 height 426
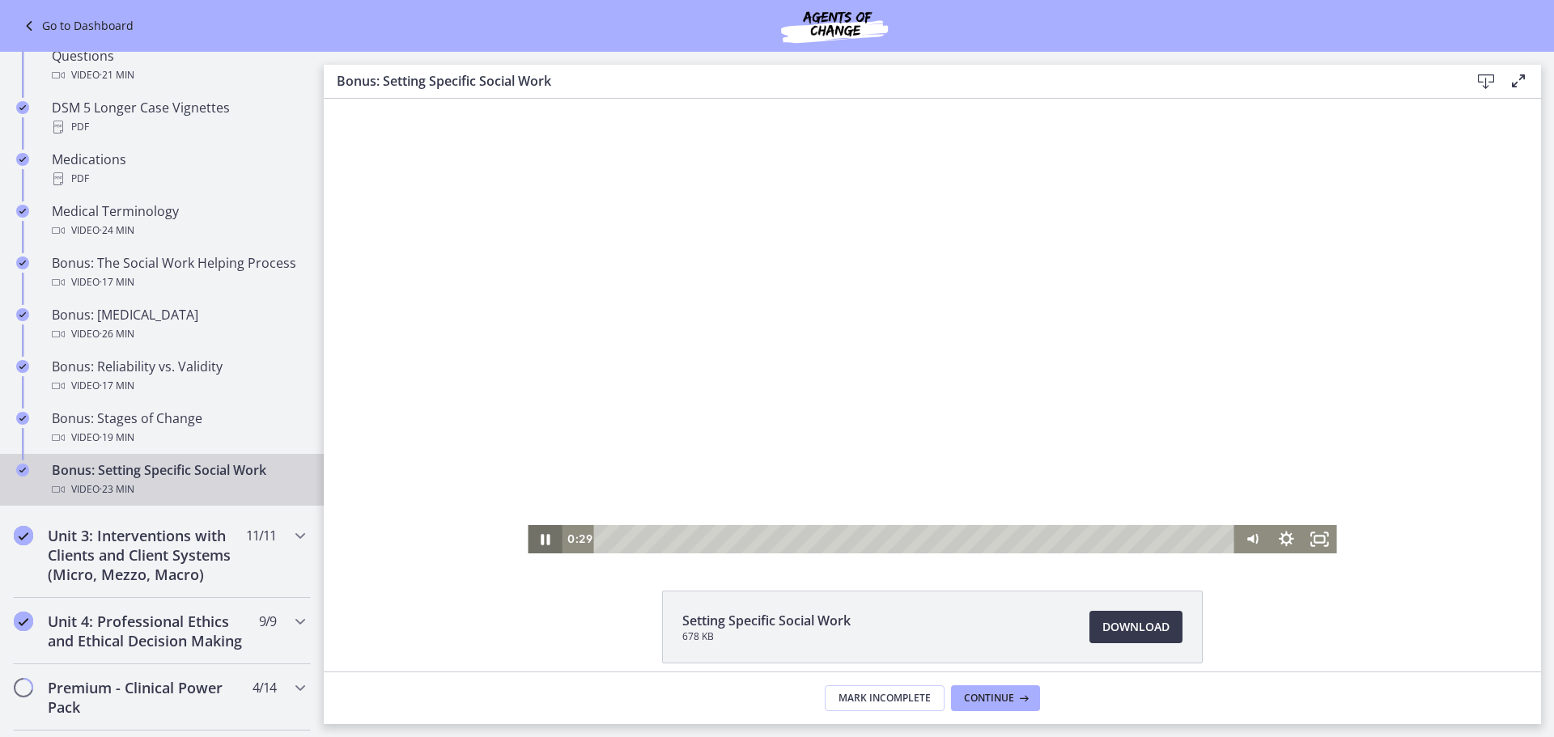
click at [541, 536] on icon "Pause" at bounding box center [545, 539] width 9 height 11
click at [545, 524] on div "Click for sound @keyframes VOLUME_SMALL_WAVE_FLASH { 0% { opacity: 0; } 33% { o…" at bounding box center [932, 326] width 808 height 455
click at [544, 543] on icon "Play Video" at bounding box center [546, 539] width 40 height 34
click at [1304, 532] on icon "Fullscreen" at bounding box center [1320, 539] width 34 height 28
click at [235, 560] on div "Unit 3: Interventions with Clients and Client Systems (Micro, Mezzo, Macro) 11 …" at bounding box center [162, 555] width 298 height 86
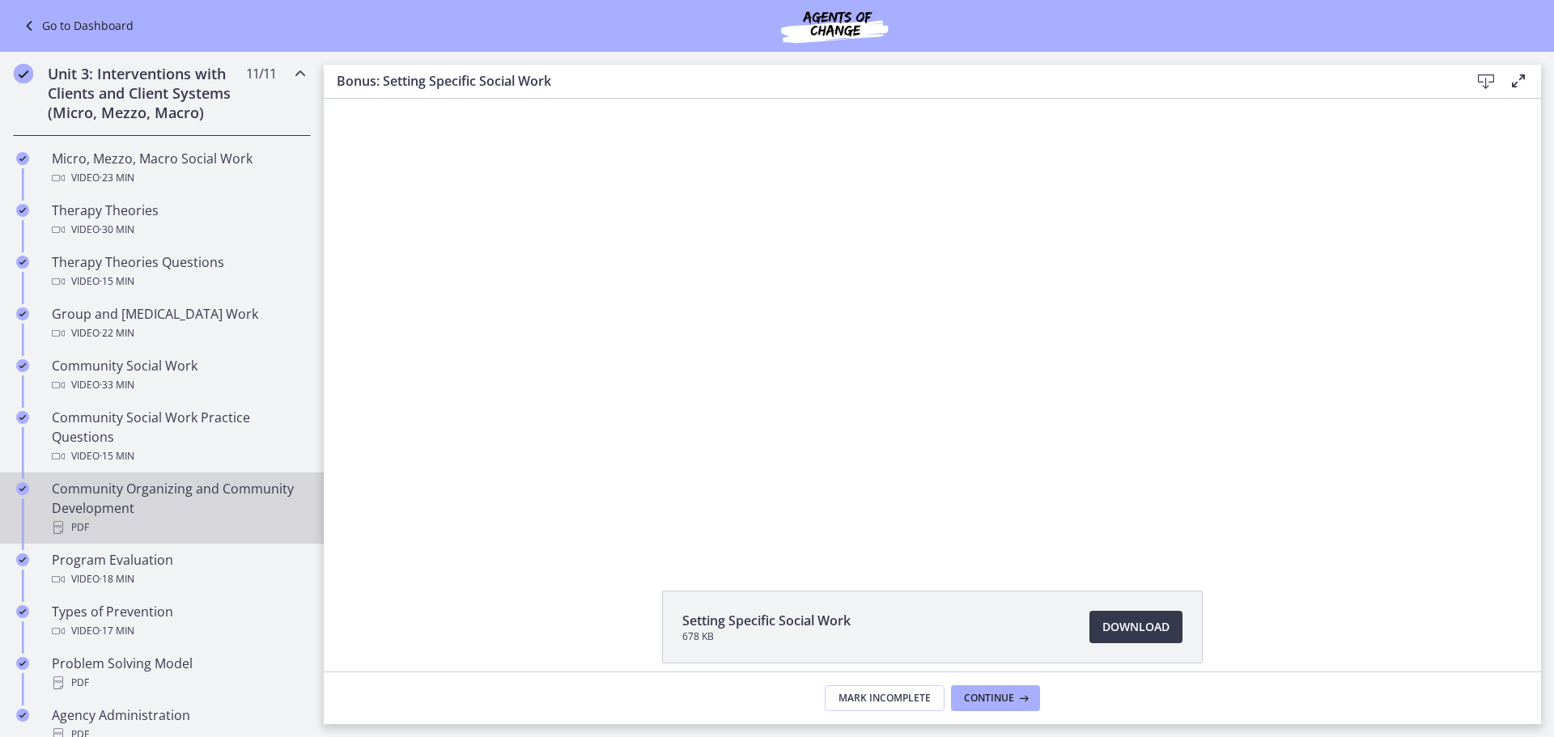
scroll to position [485, 0]
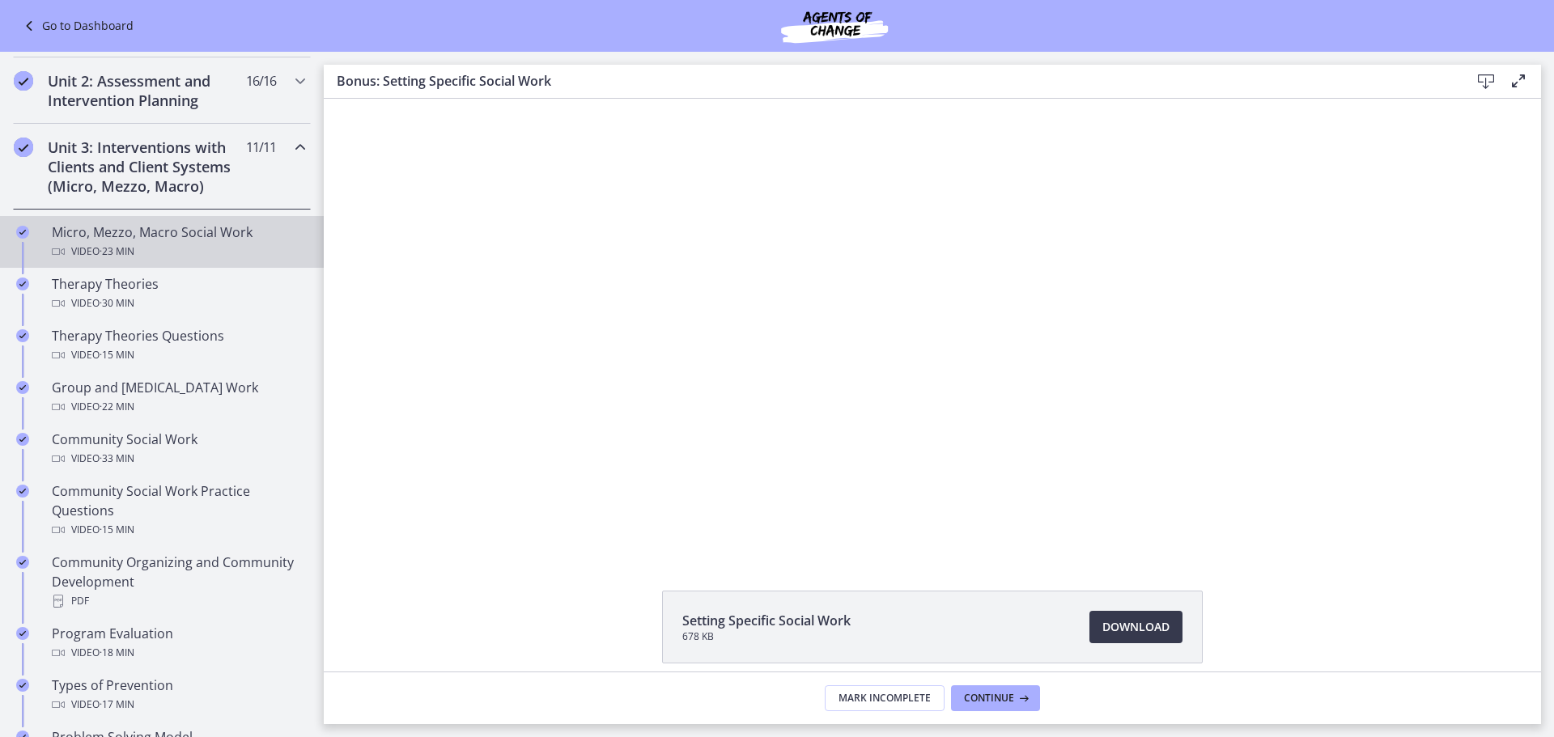
click at [239, 250] on div "Video · 23 min" at bounding box center [178, 251] width 252 height 19
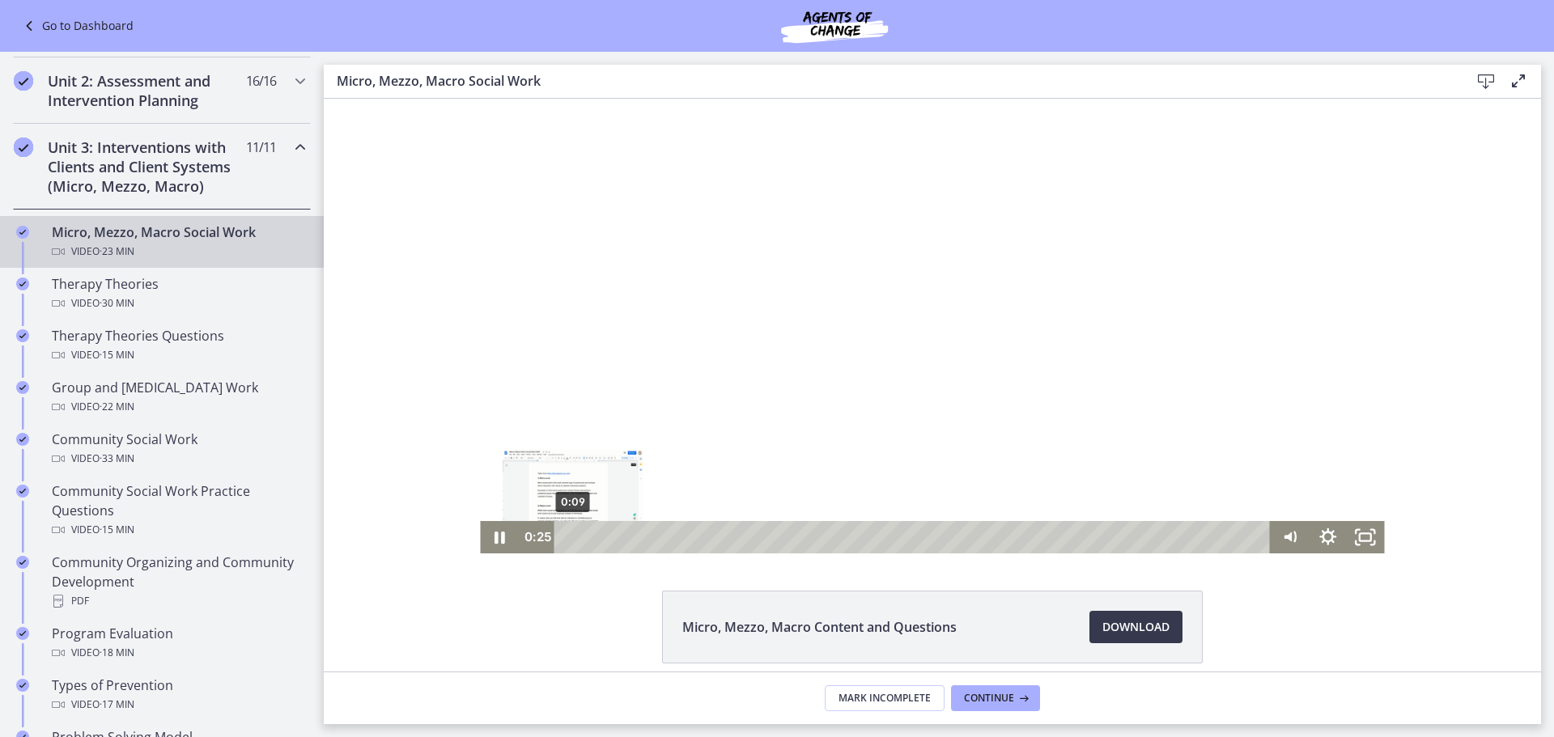
click at [568, 534] on div "0:09" at bounding box center [914, 537] width 693 height 32
click at [1365, 537] on rect "Fullscreen" at bounding box center [1366, 536] width 14 height 9
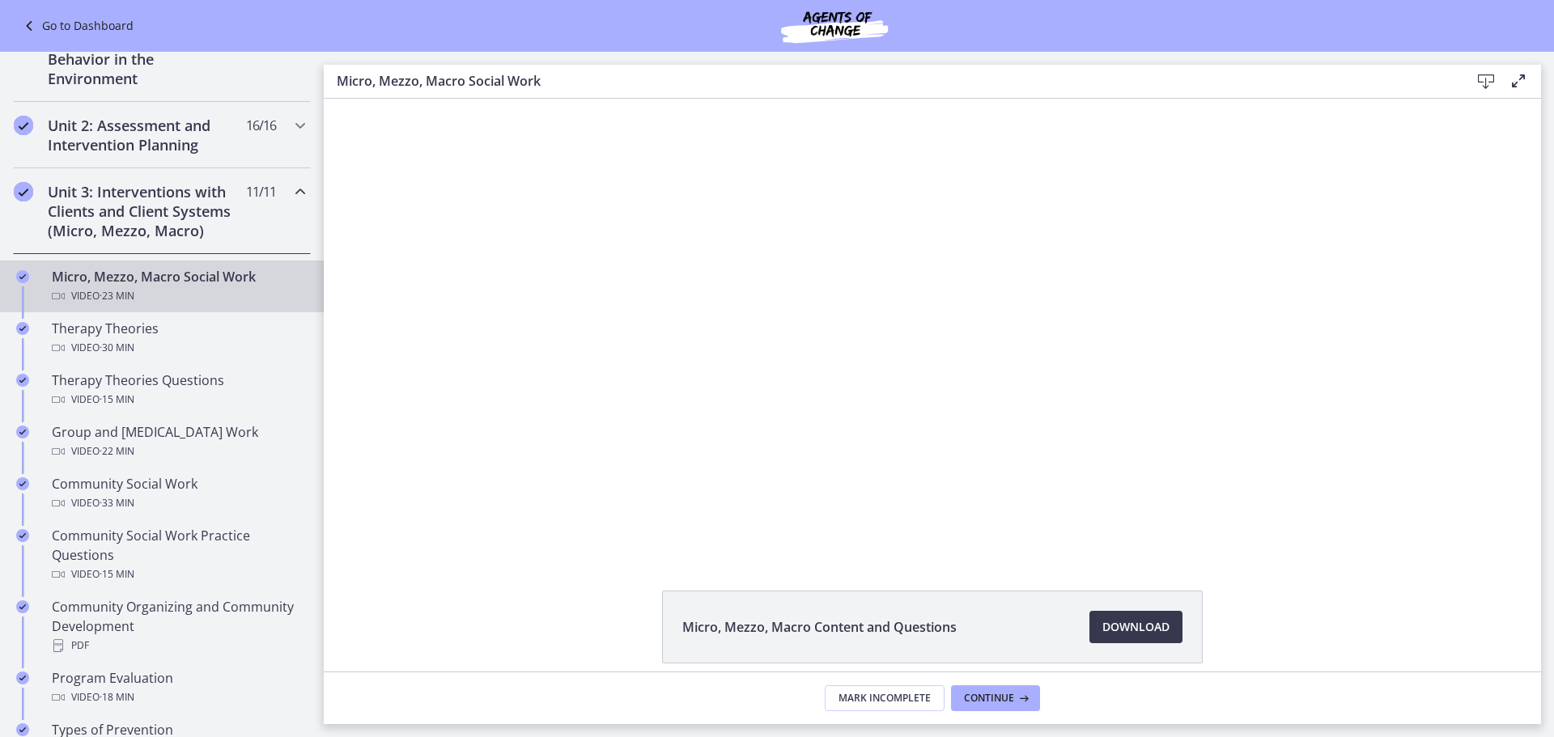
scroll to position [405, 0]
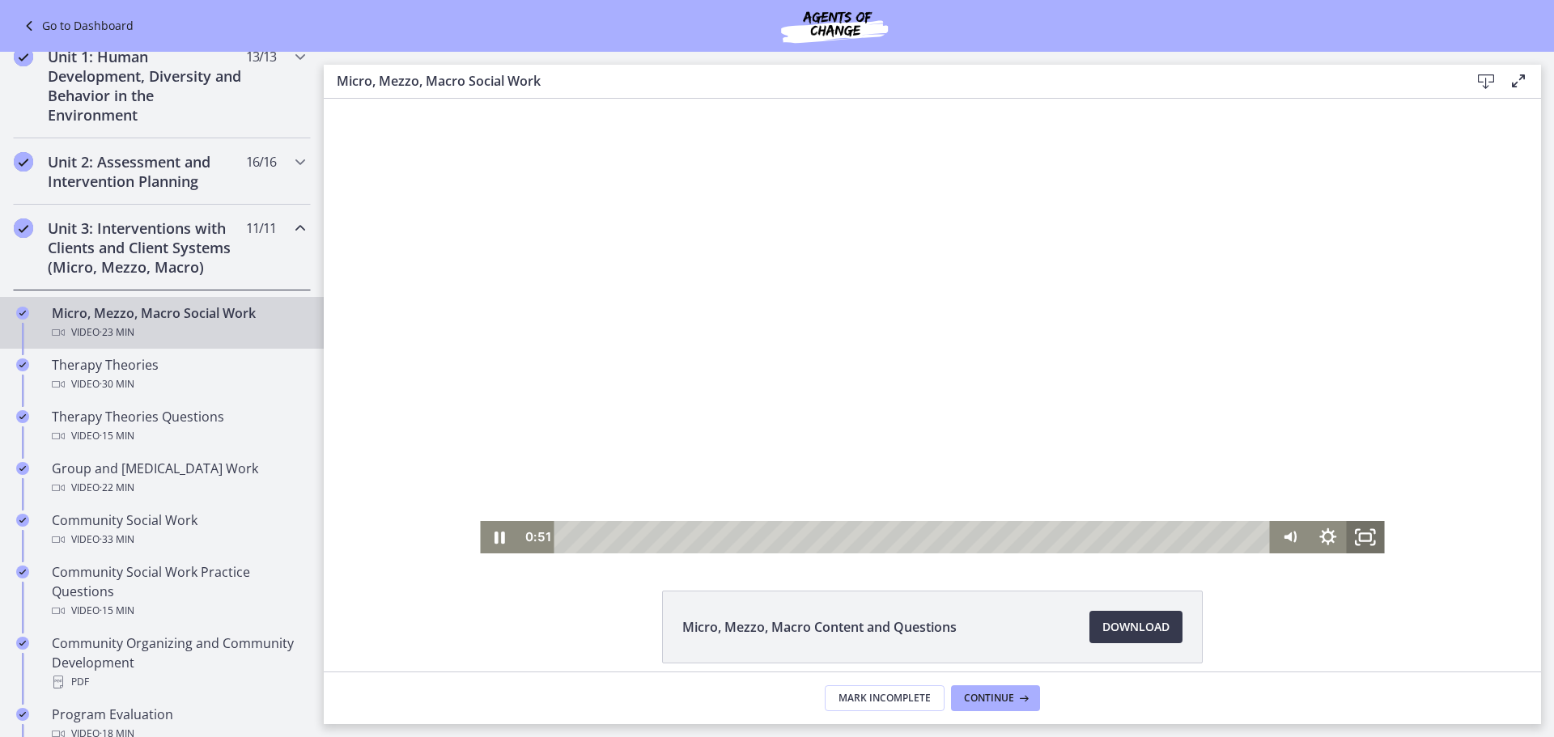
click at [1358, 536] on icon "Fullscreen" at bounding box center [1365, 537] width 38 height 32
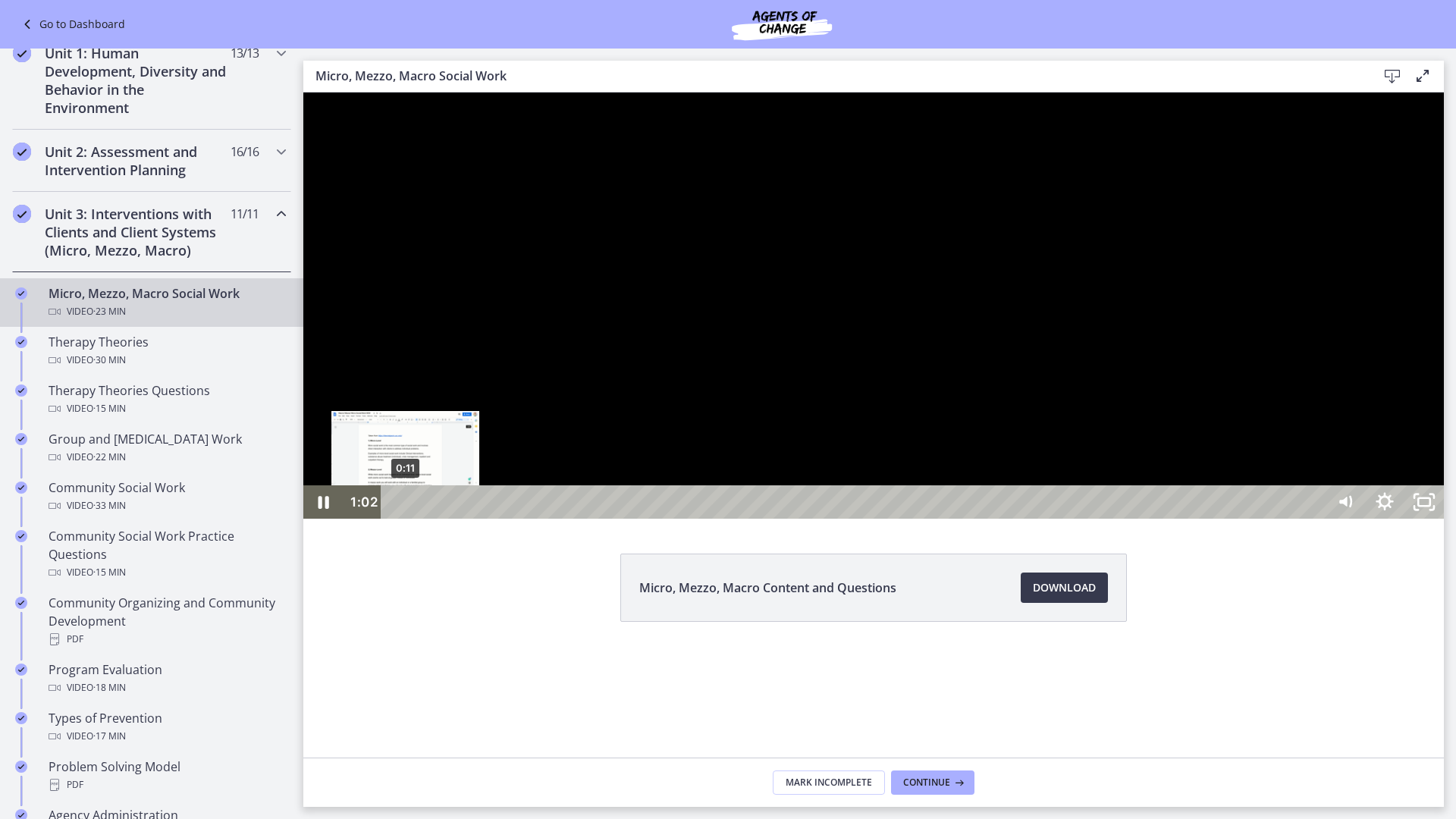
click at [406, 518] on div "0:11" at bounding box center [854, 502] width 919 height 34
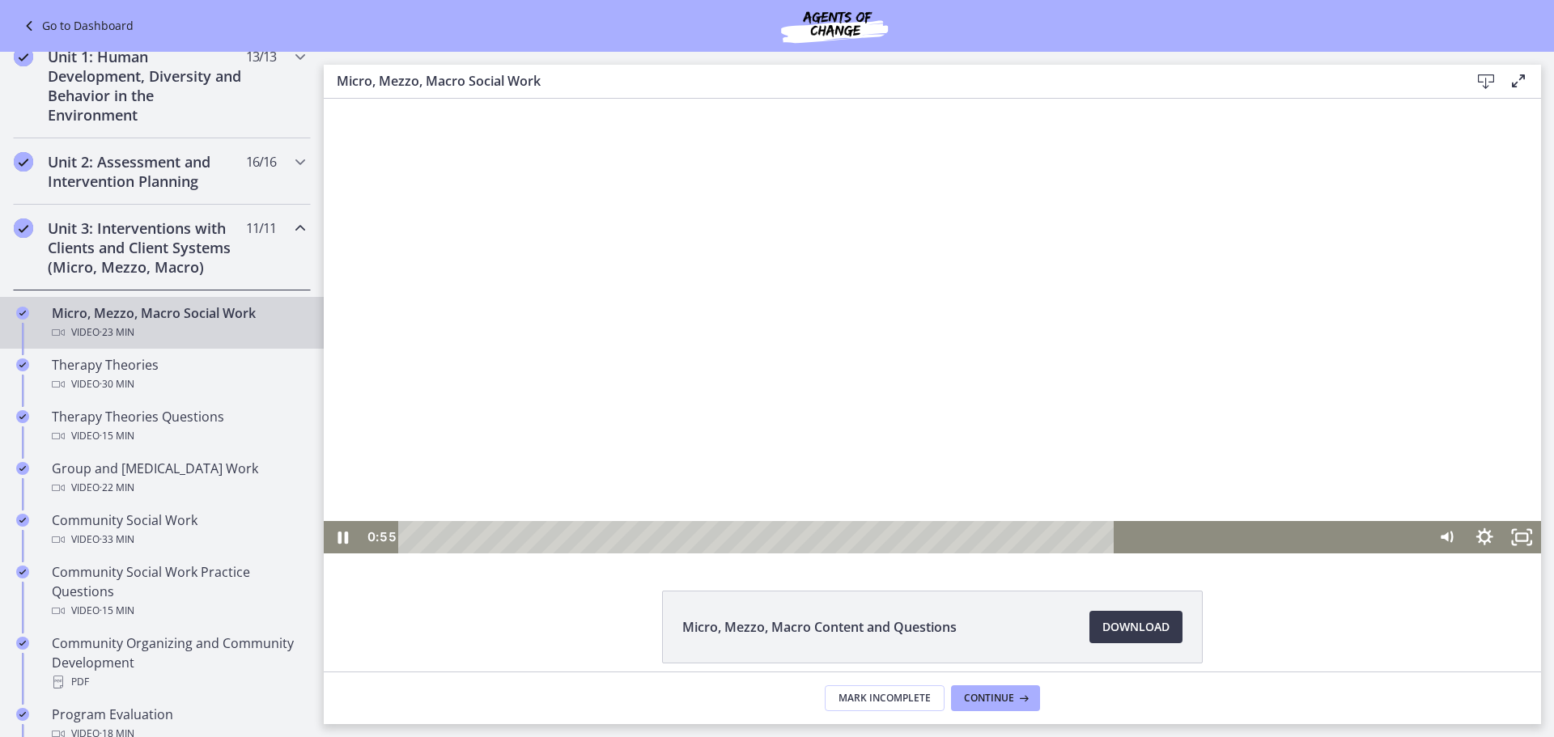
scroll to position [70, 0]
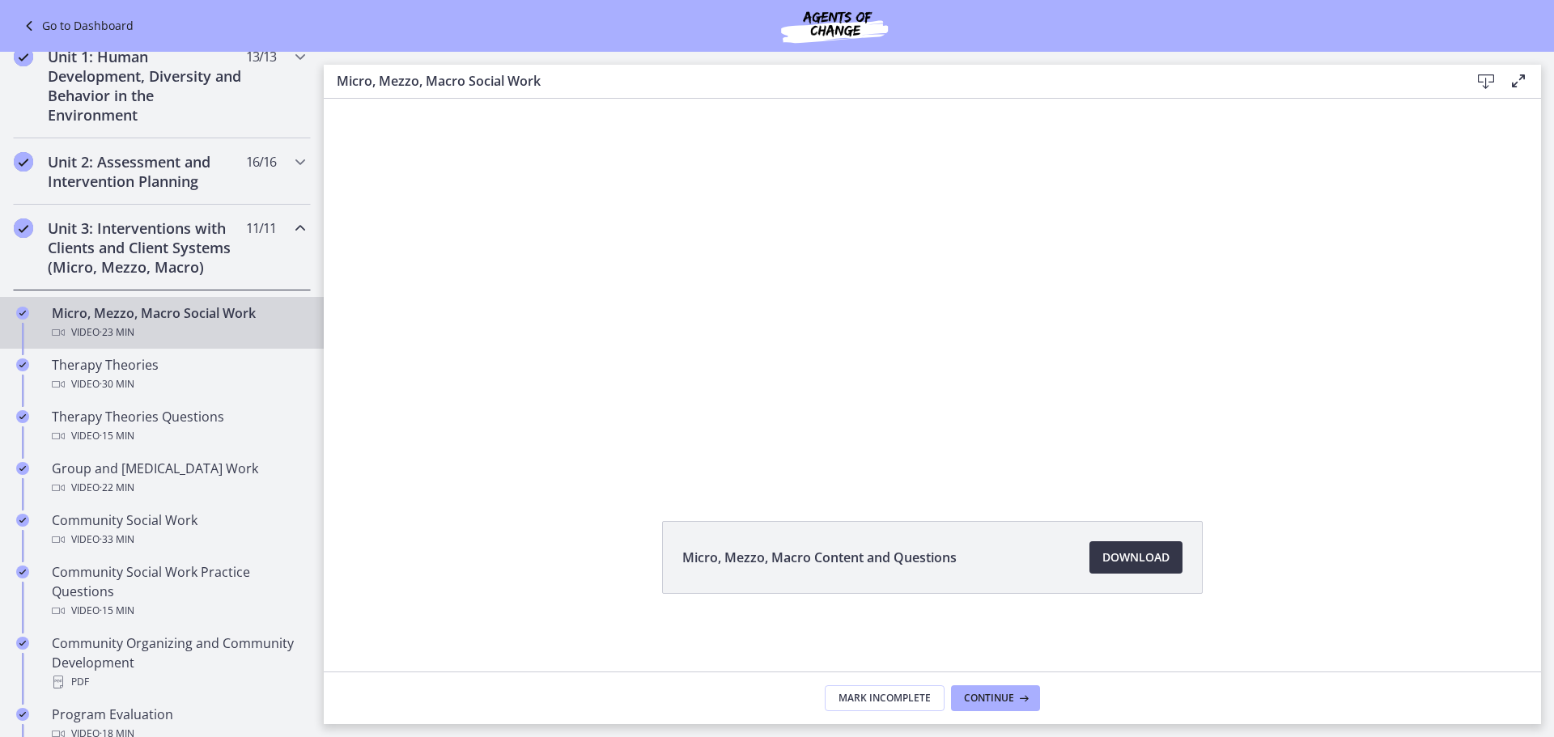
click at [1129, 557] on span "Download Opens in a new window" at bounding box center [1135, 557] width 67 height 19
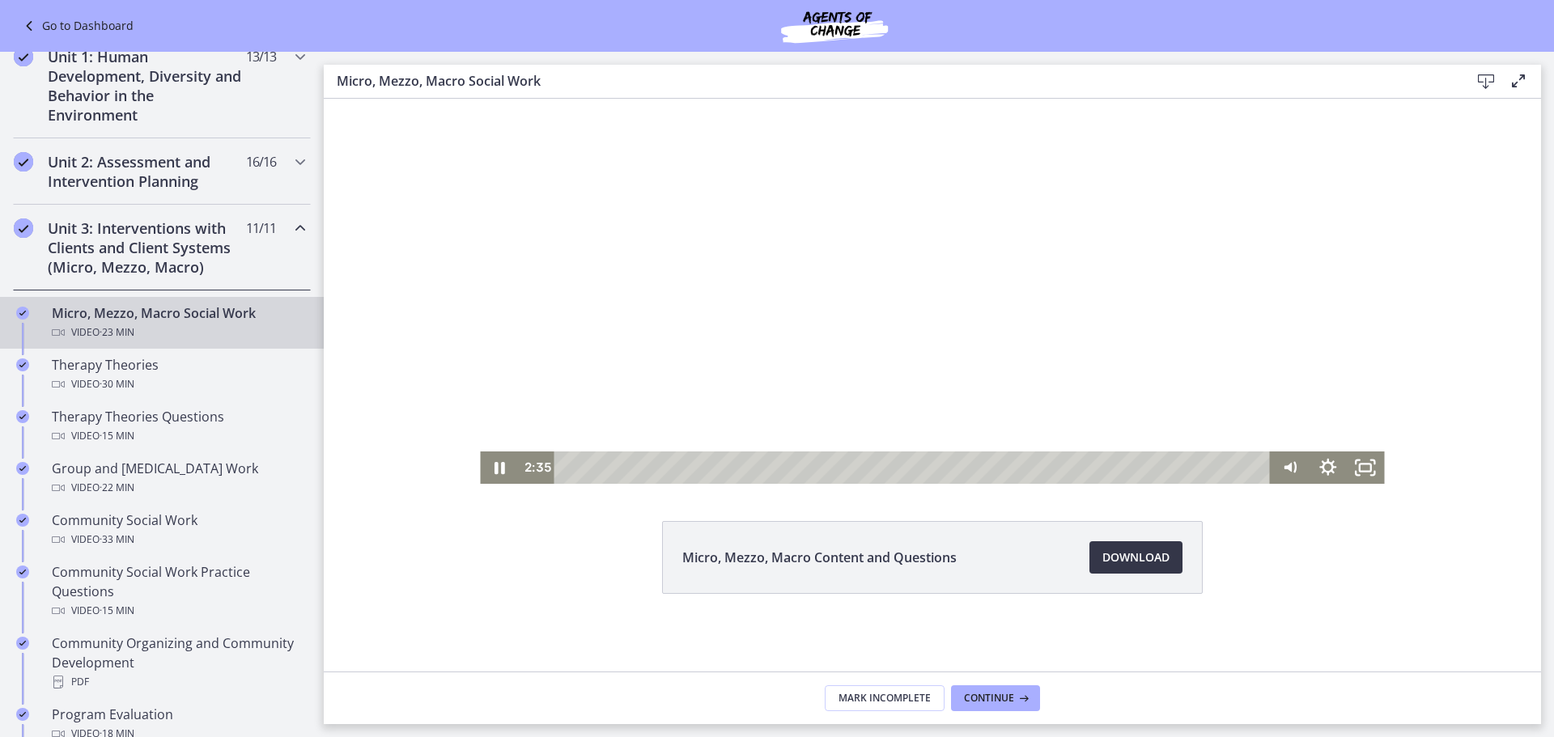
scroll to position [0, 0]
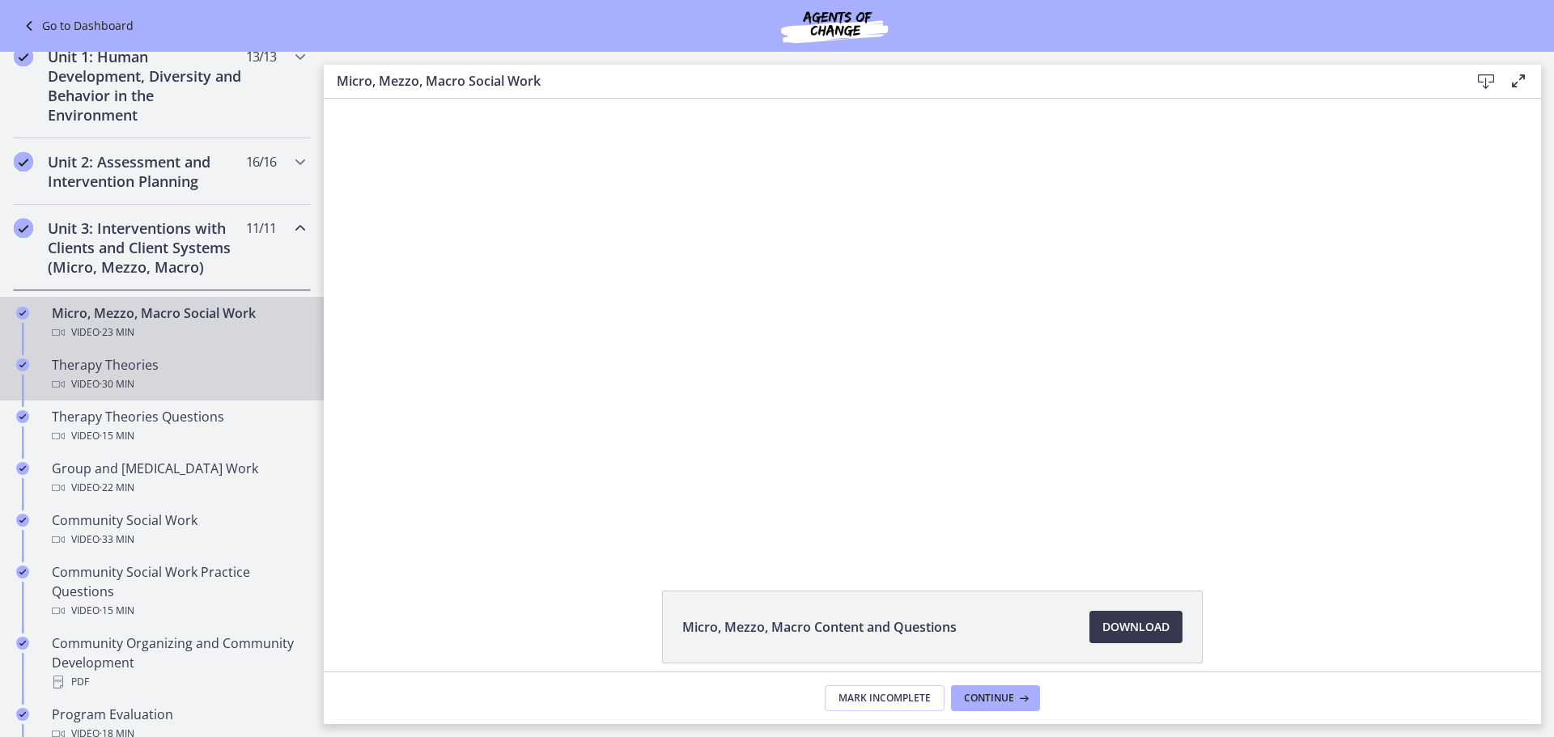
click at [129, 366] on div "Therapy Theories Video · 30 min" at bounding box center [178, 374] width 252 height 39
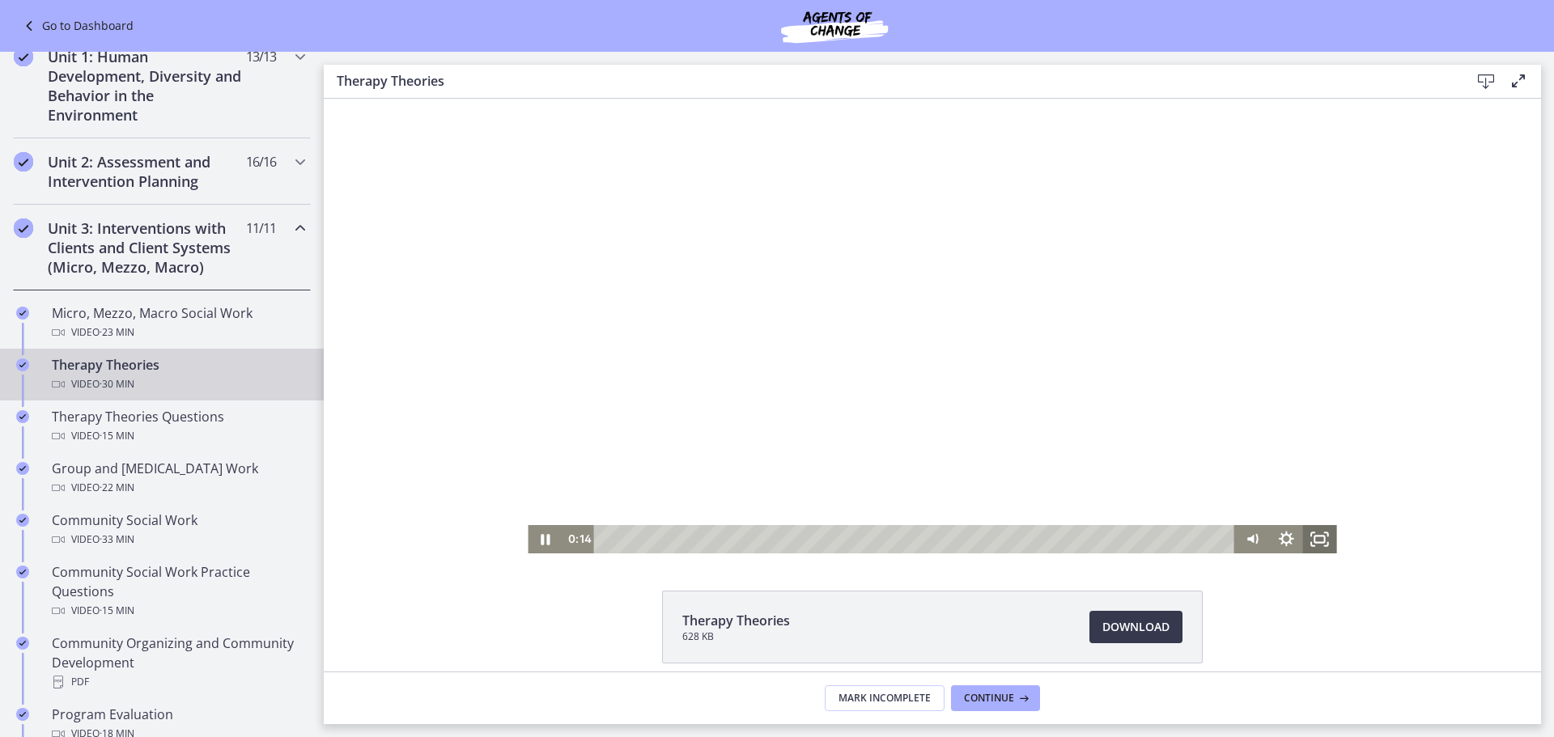
drag, startPoint x: 1325, startPoint y: 542, endPoint x: 1648, endPoint y: 739, distance: 378.7
click at [1325, 542] on icon "Fullscreen" at bounding box center [1320, 539] width 34 height 28
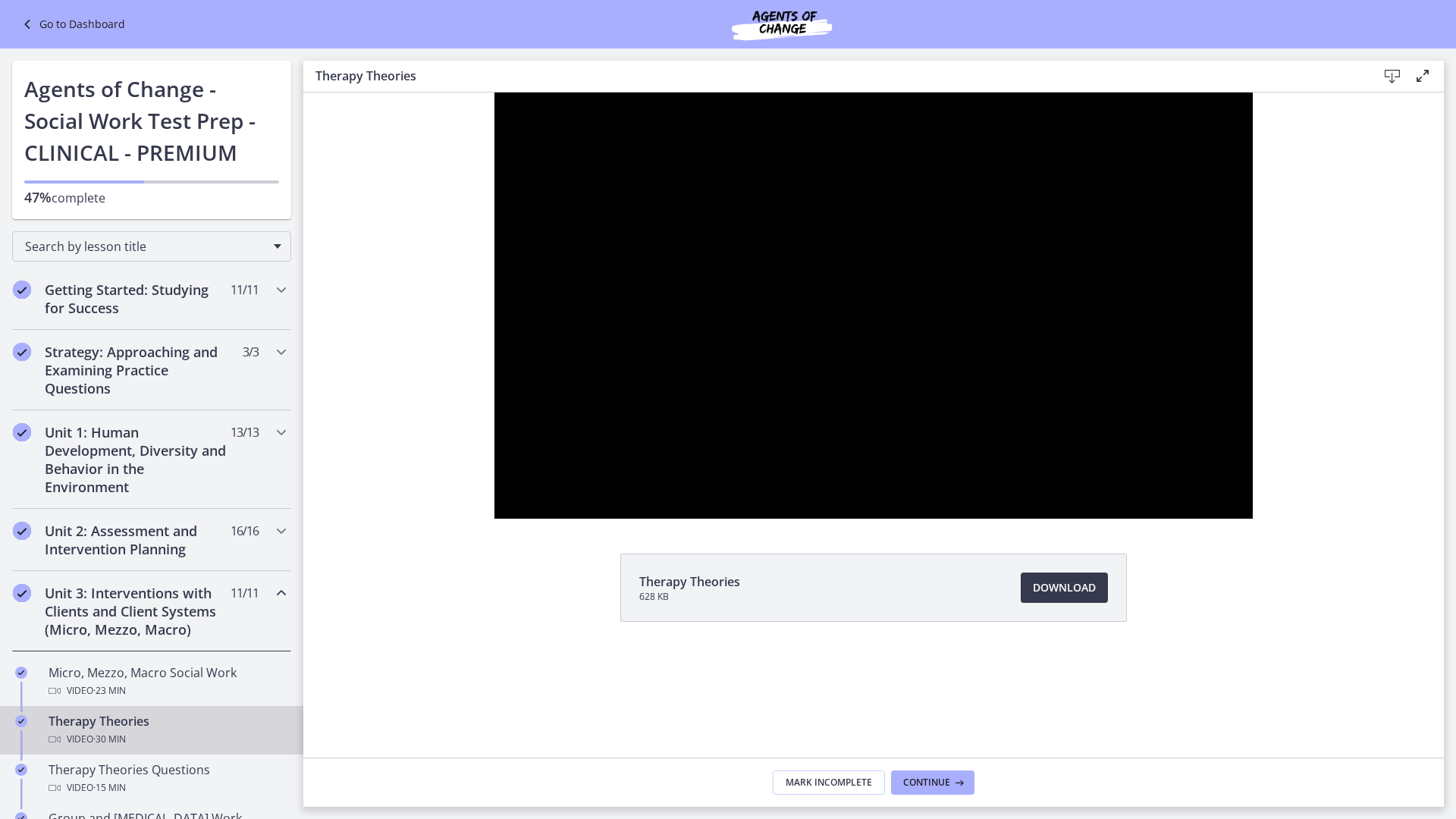
scroll to position [380, 0]
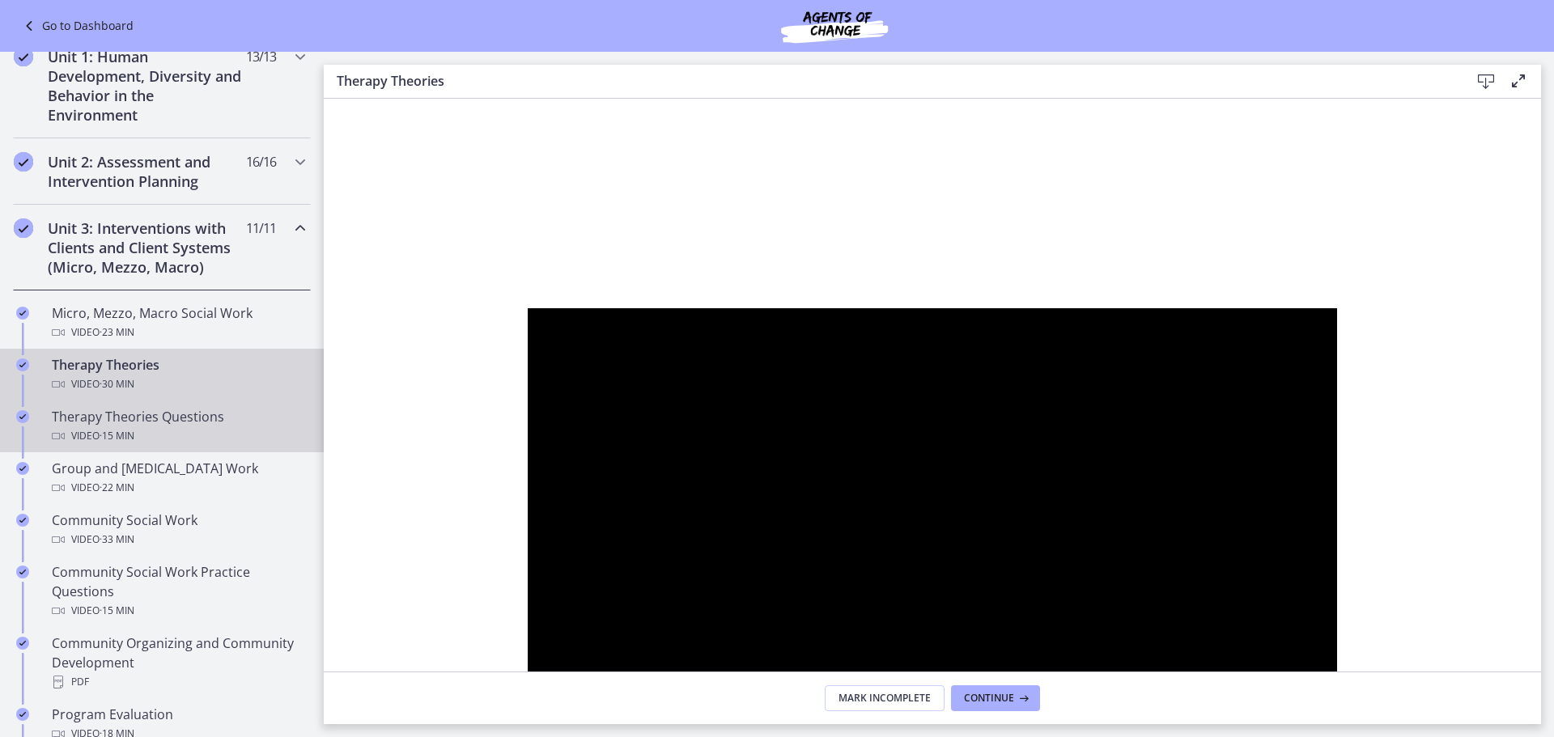
click at [223, 426] on div "Therapy Theories Questions Video · 15 min" at bounding box center [178, 426] width 252 height 39
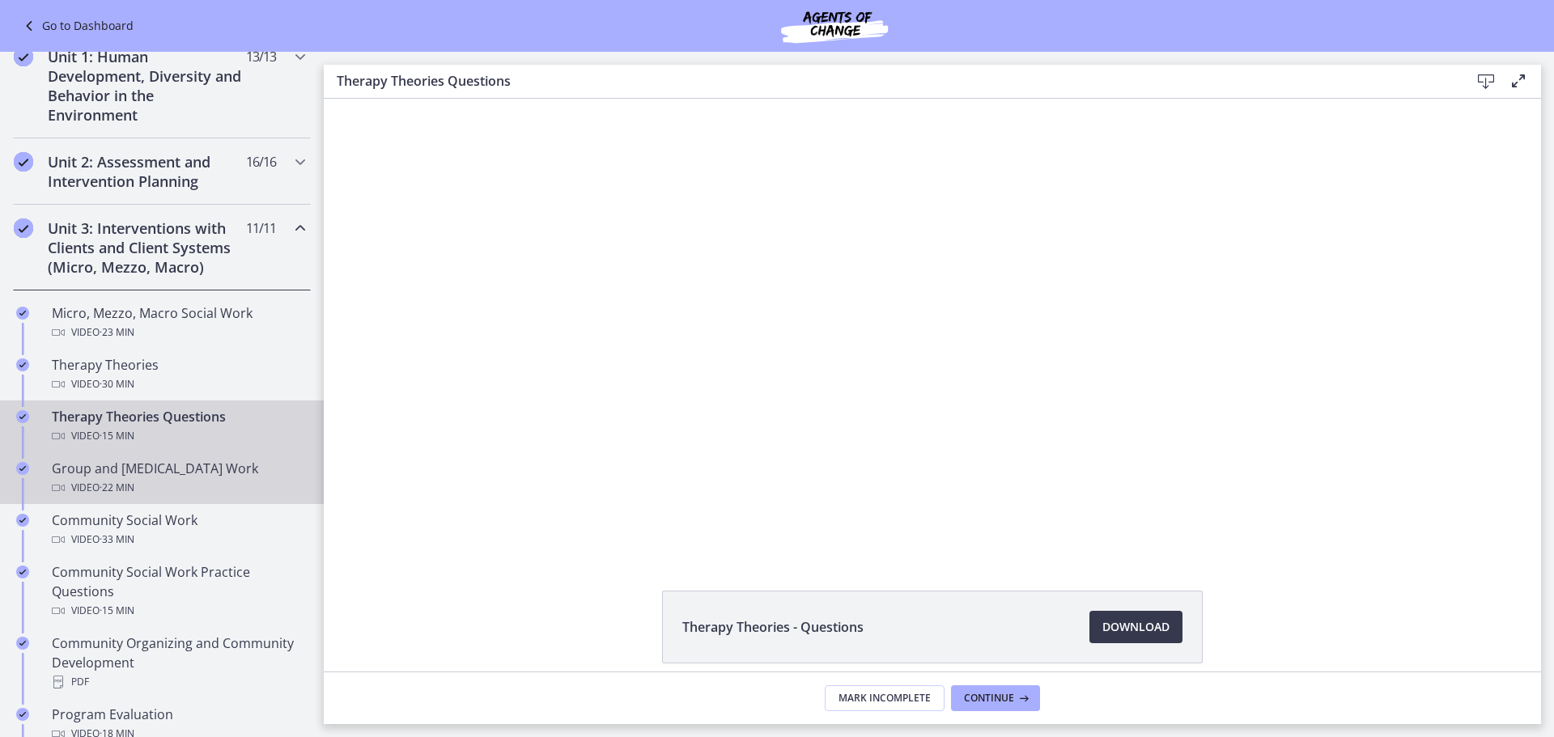
click at [217, 485] on div "Video · 22 min" at bounding box center [178, 487] width 252 height 19
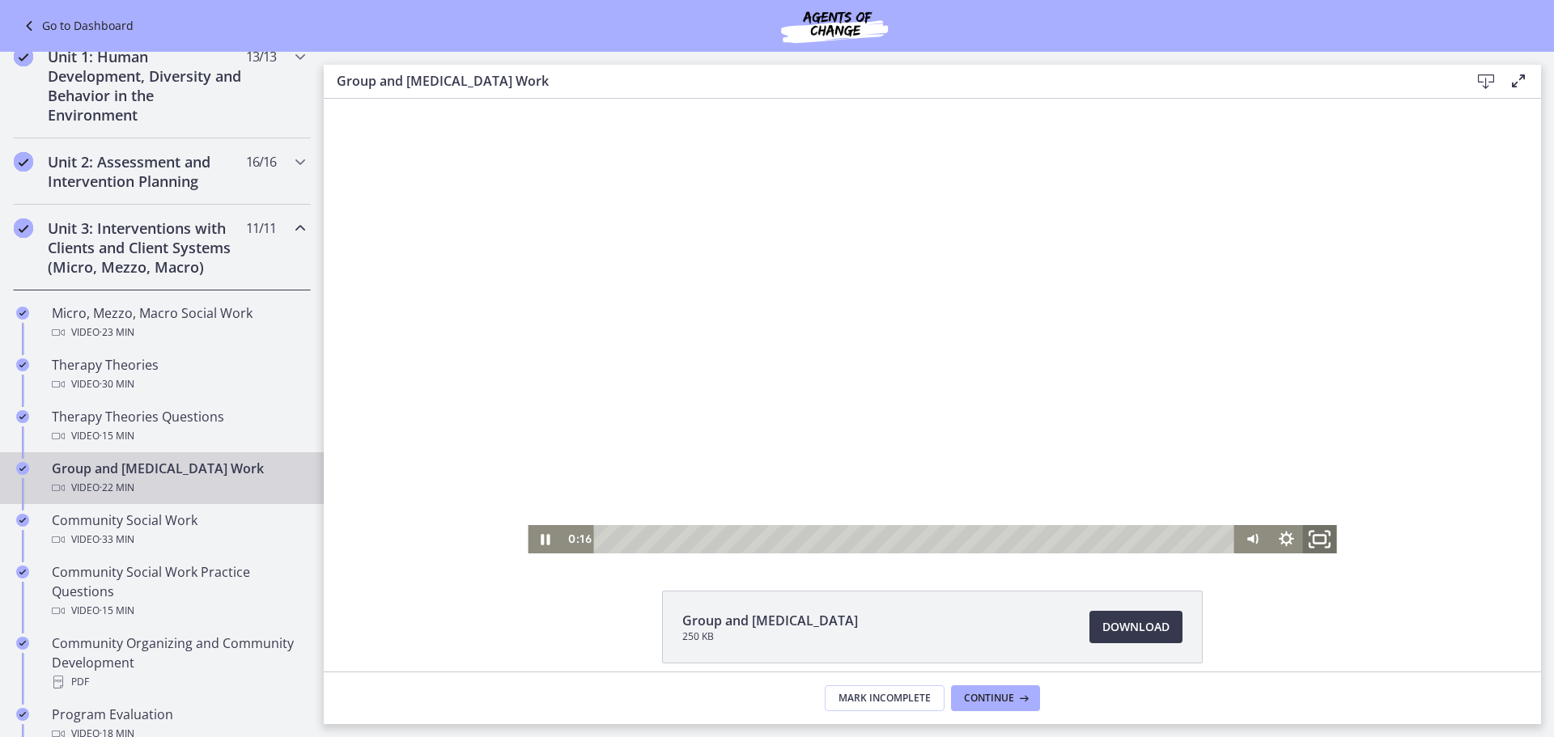
click at [1317, 531] on icon "Fullscreen" at bounding box center [1319, 539] width 40 height 34
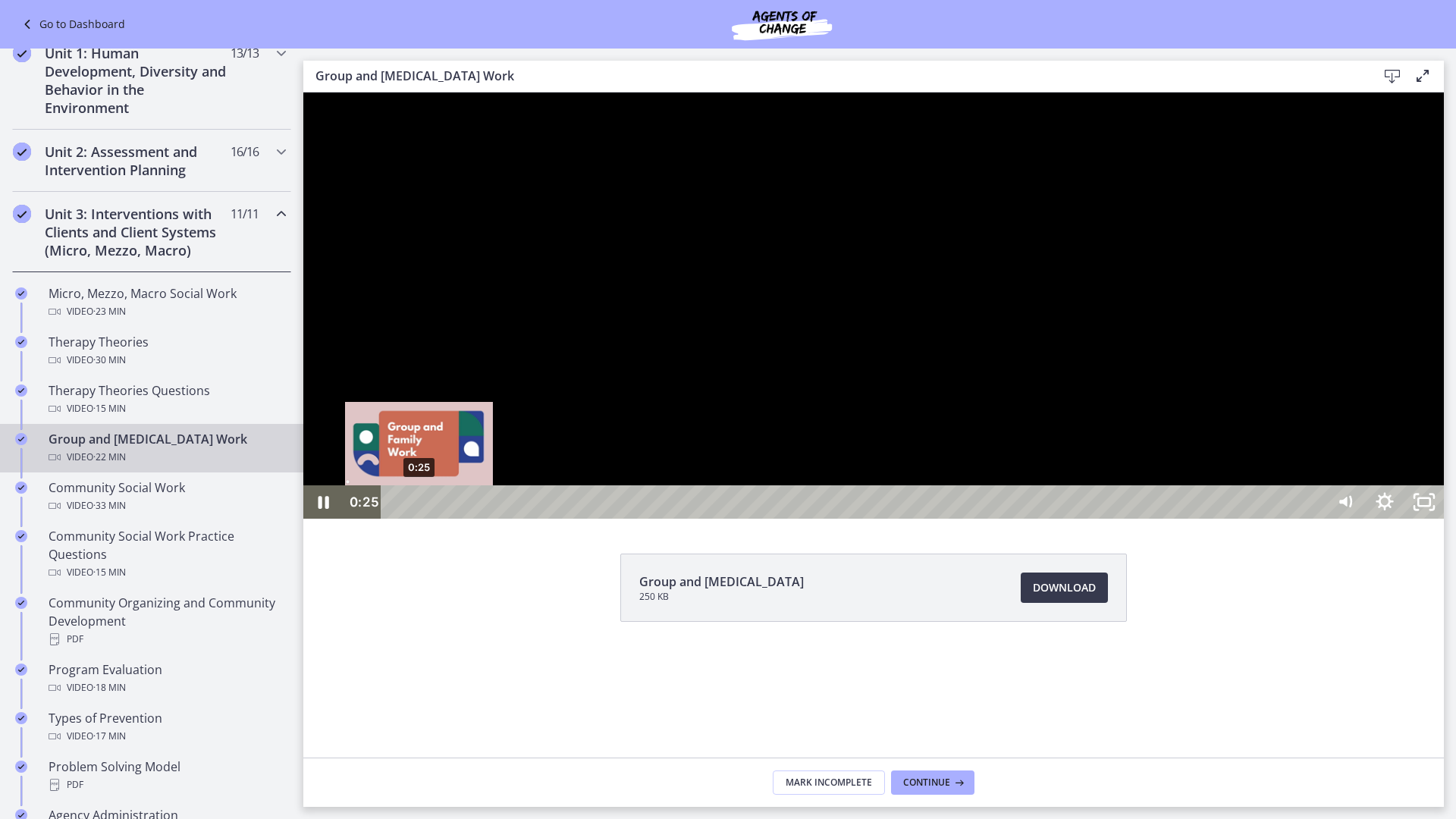
click at [419, 518] on div "0:25" at bounding box center [854, 502] width 919 height 34
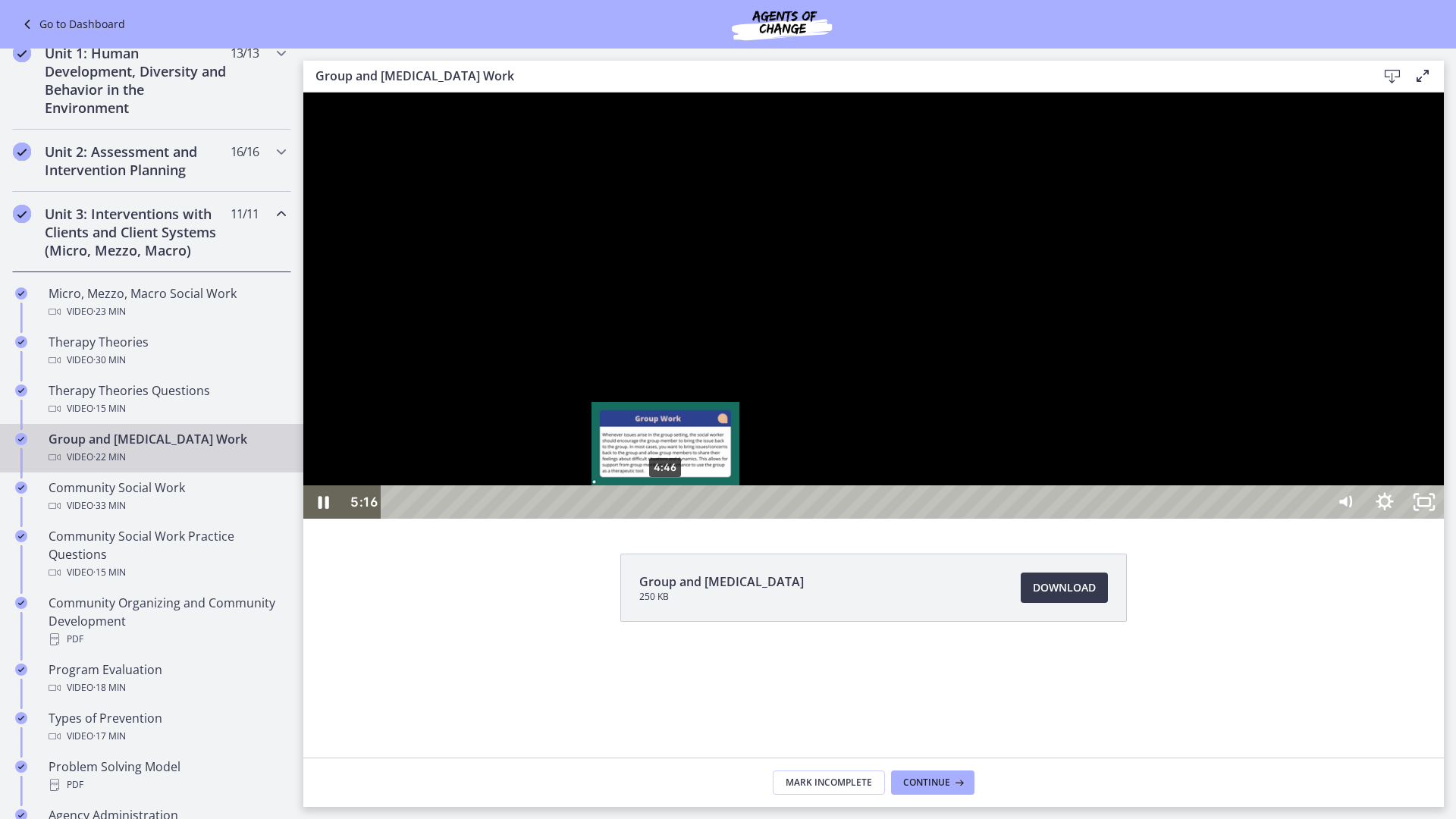
click at [666, 518] on div "4:46" at bounding box center [854, 502] width 919 height 34
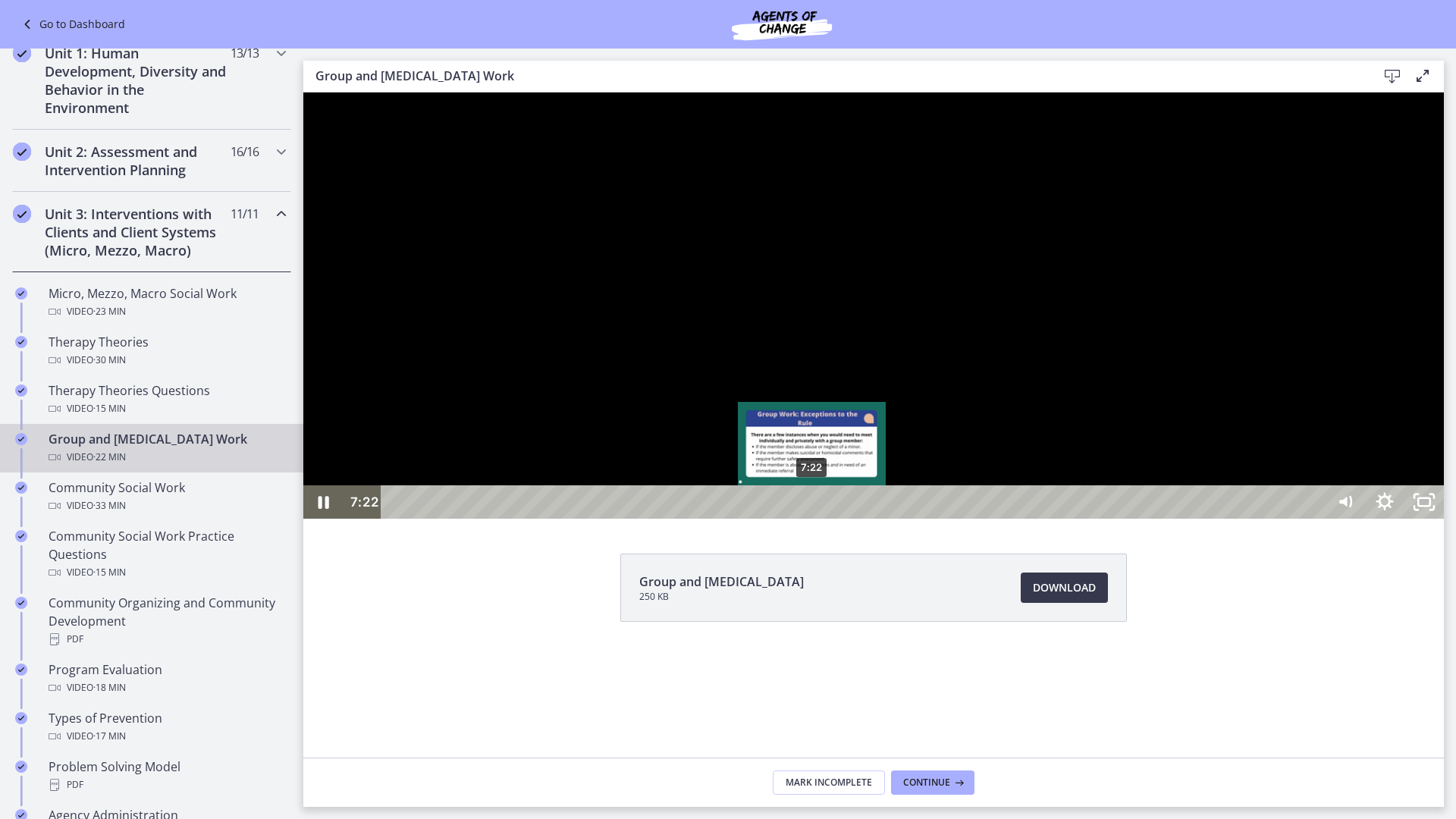
click at [812, 518] on div "7:22" at bounding box center [854, 502] width 919 height 34
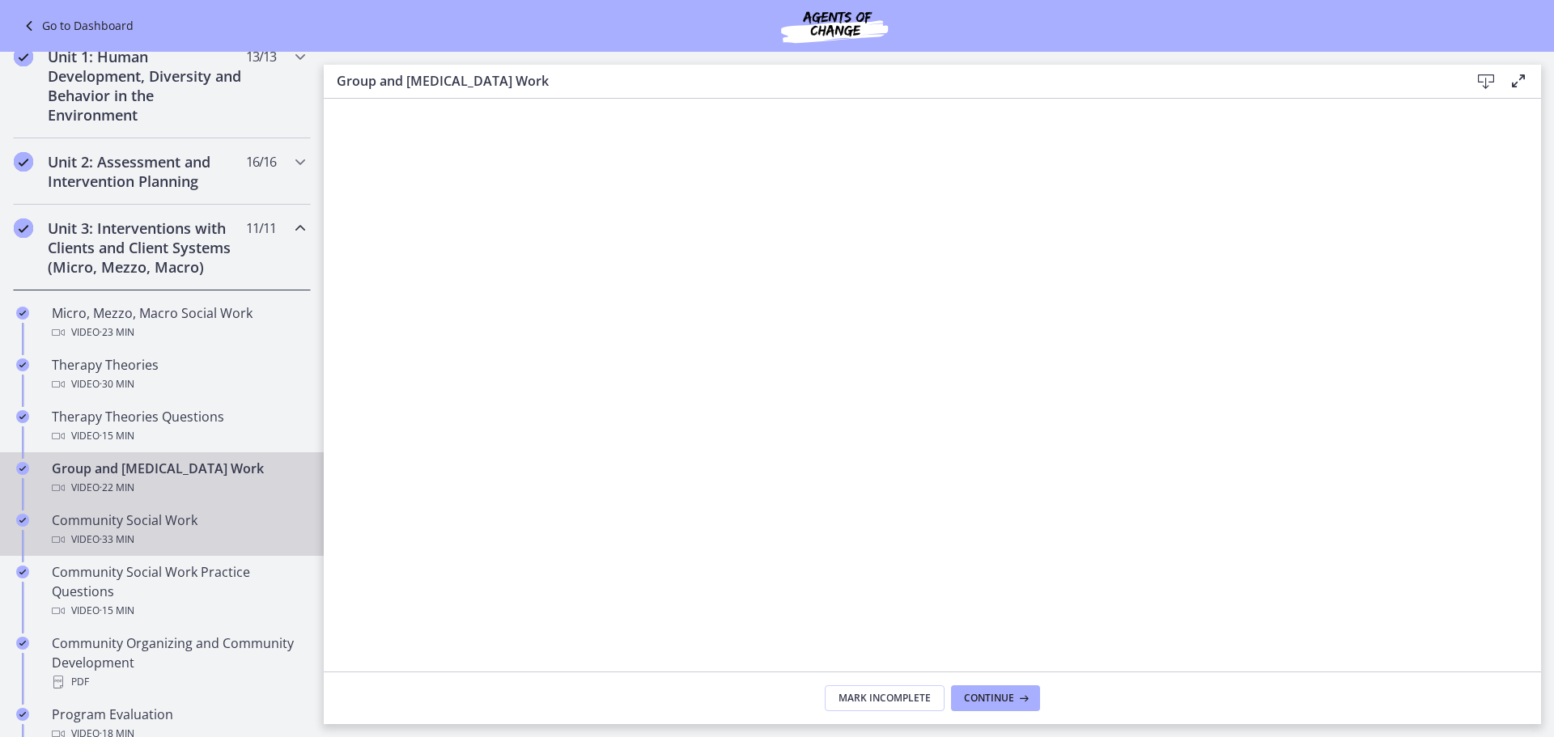
click at [261, 526] on div "Community Social Work Video · 33 min" at bounding box center [178, 530] width 252 height 39
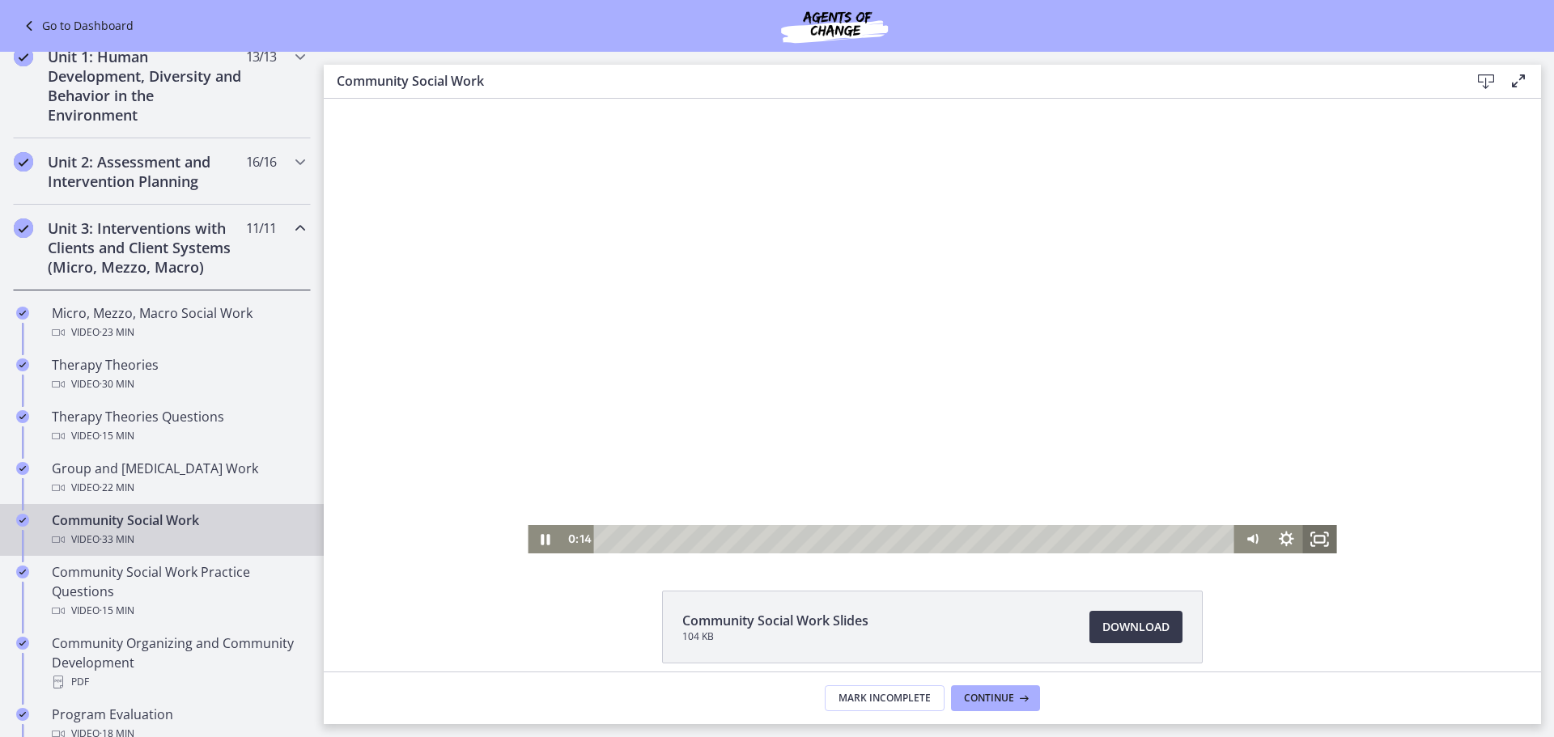
click at [1323, 536] on icon "Fullscreen" at bounding box center [1320, 539] width 34 height 28
click at [546, 541] on icon "Pause" at bounding box center [544, 539] width 40 height 34
click at [546, 543] on icon "Play Video" at bounding box center [546, 539] width 40 height 34
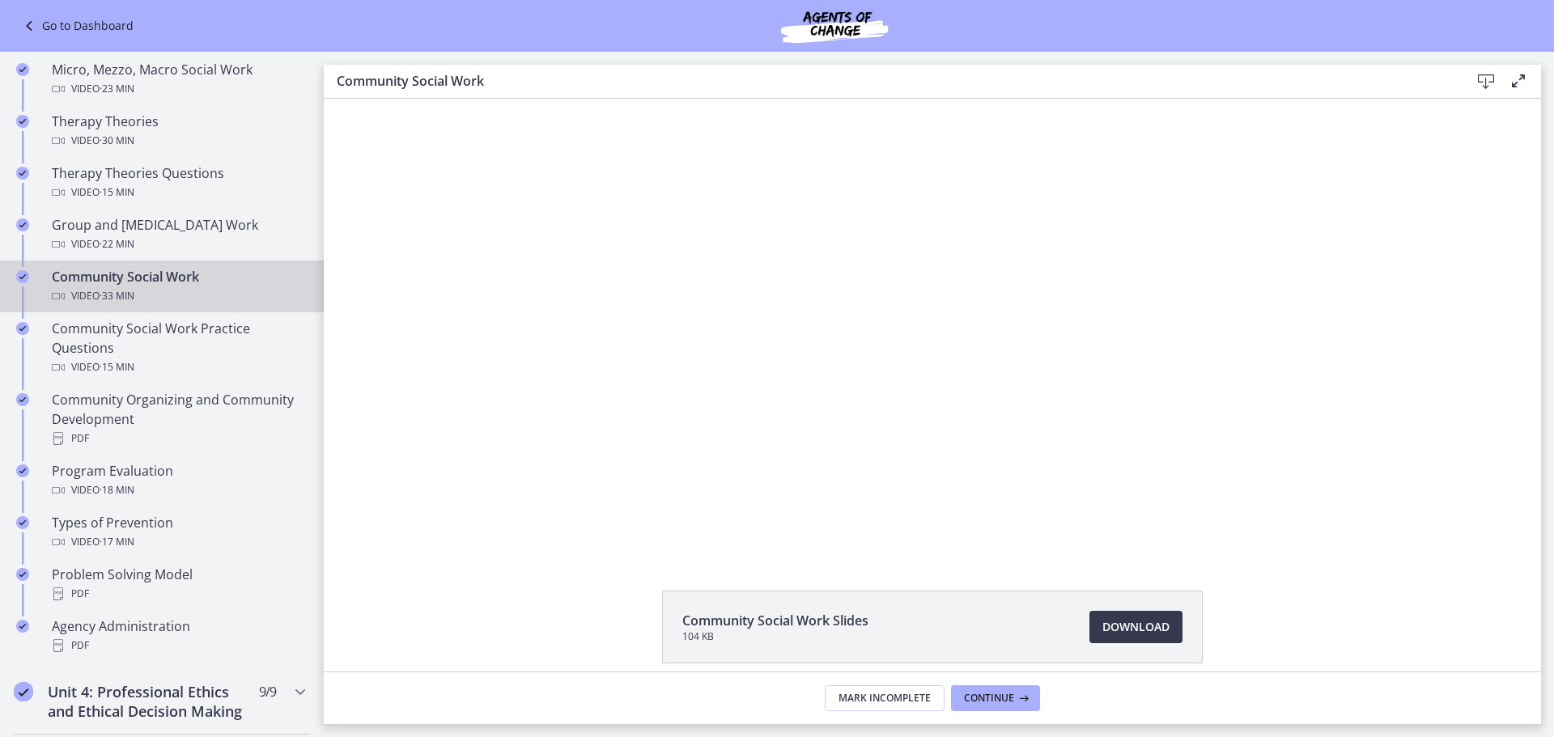
scroll to position [664, 0]
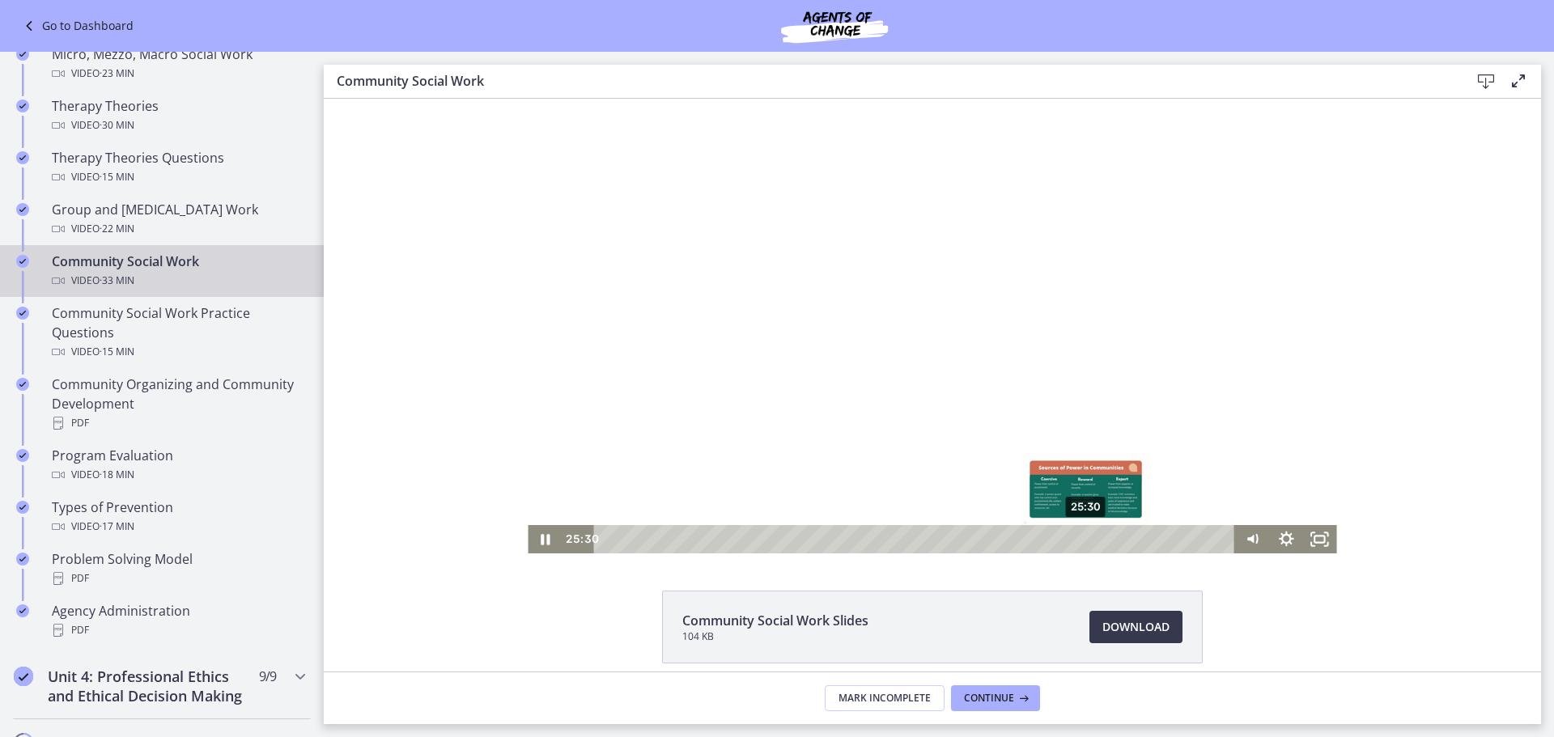
click at [1080, 541] on div "25:30" at bounding box center [917, 539] width 621 height 28
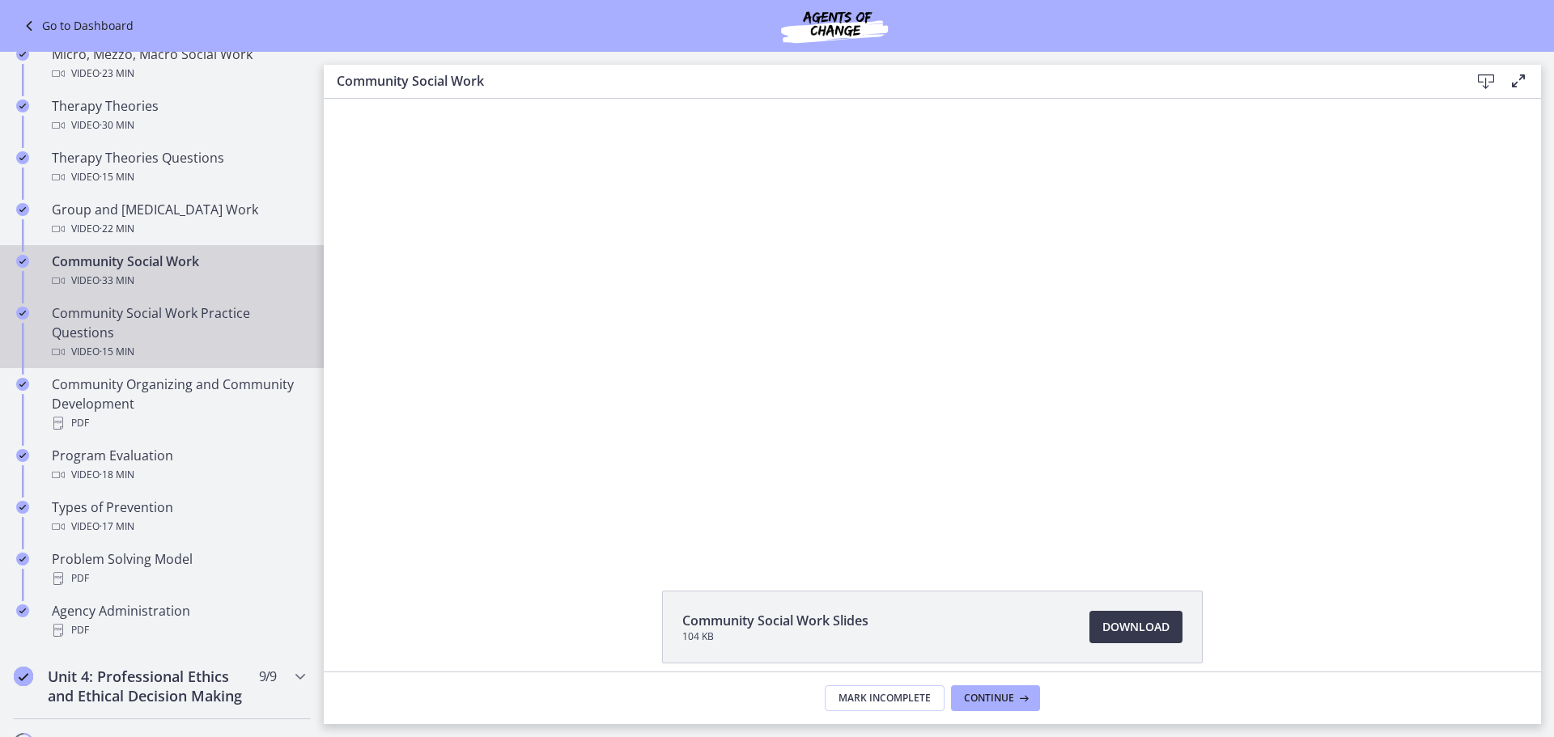
click at [226, 345] on div "Video · 15 min" at bounding box center [178, 351] width 252 height 19
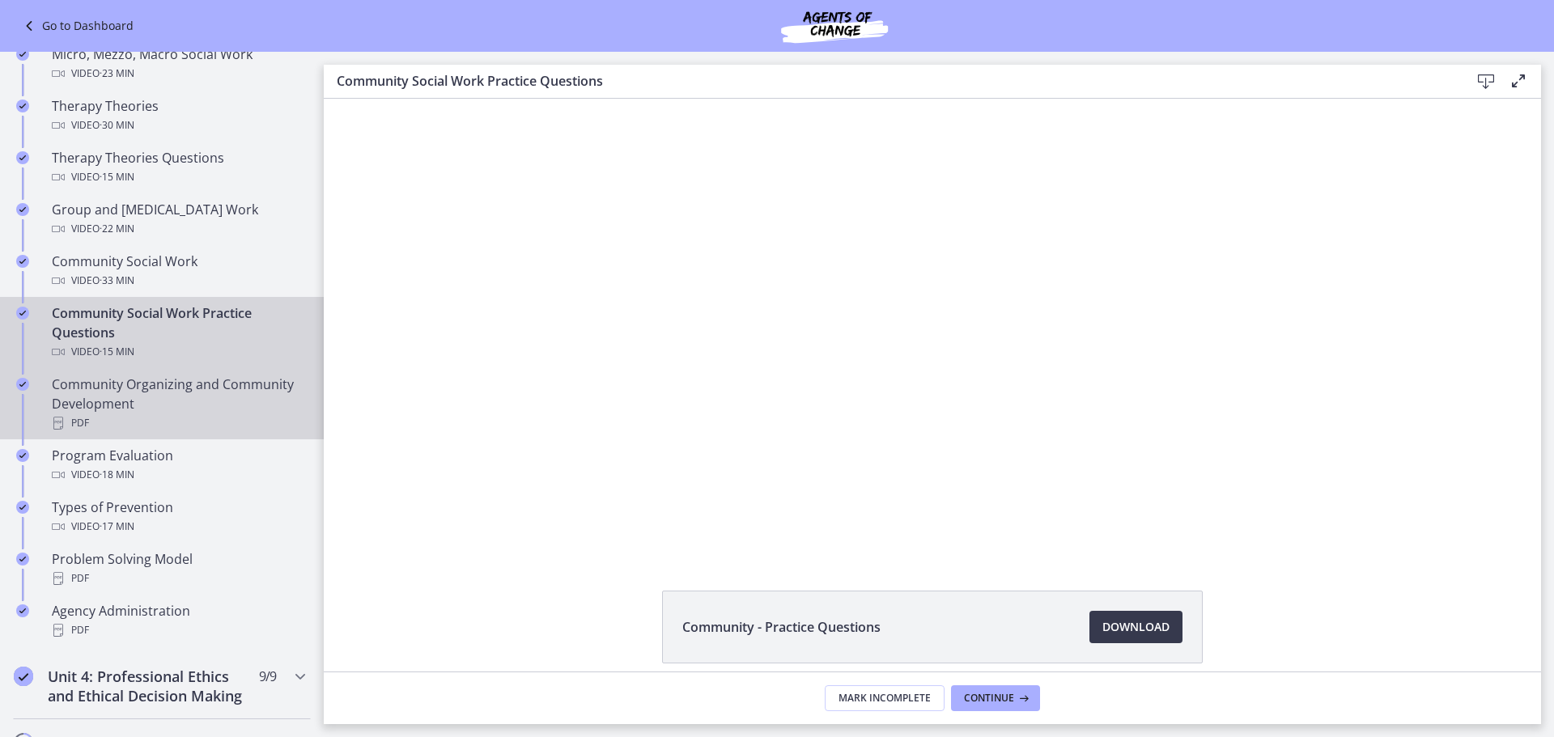
click at [229, 419] on div "PDF" at bounding box center [178, 422] width 252 height 19
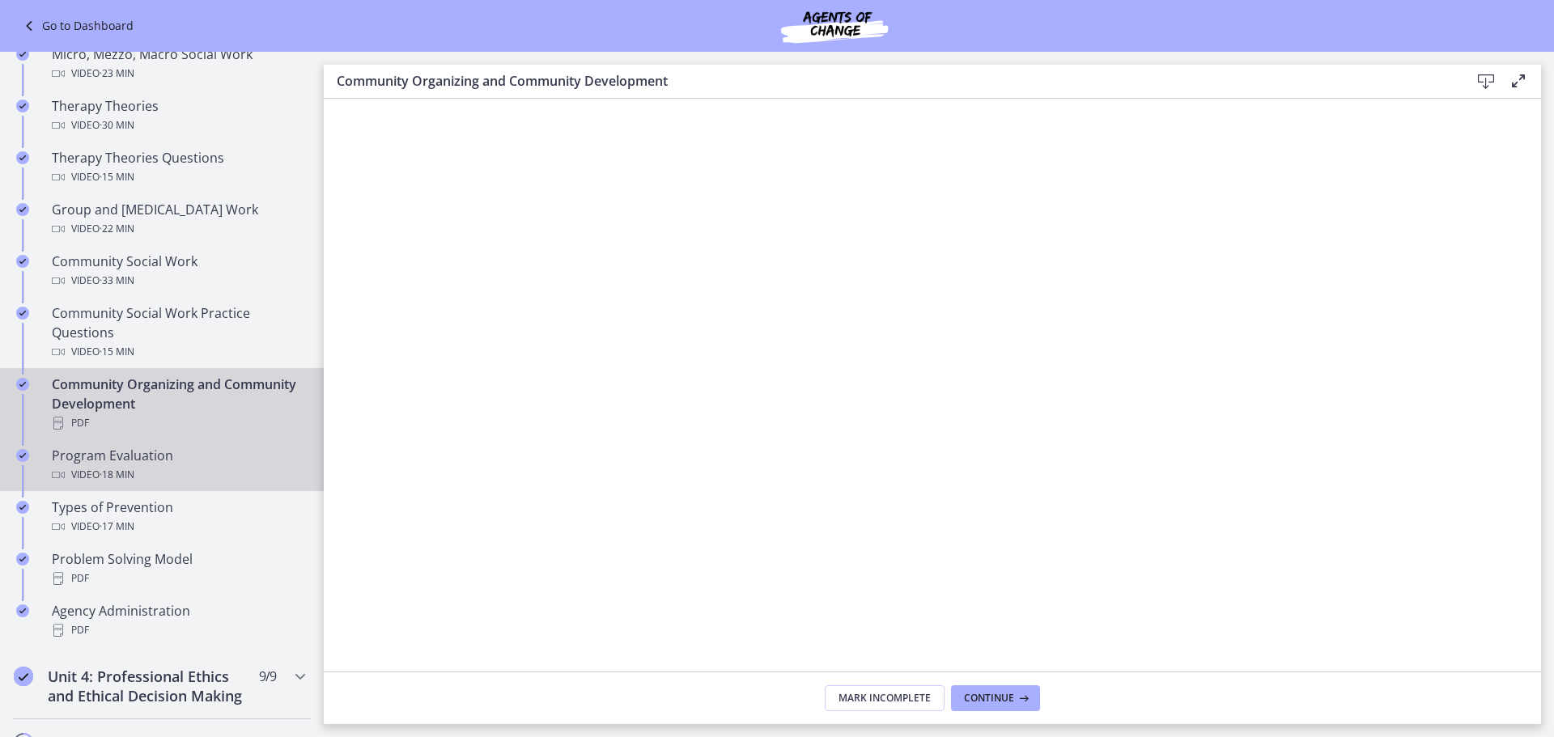
click at [229, 473] on div "Video · 18 min" at bounding box center [178, 474] width 252 height 19
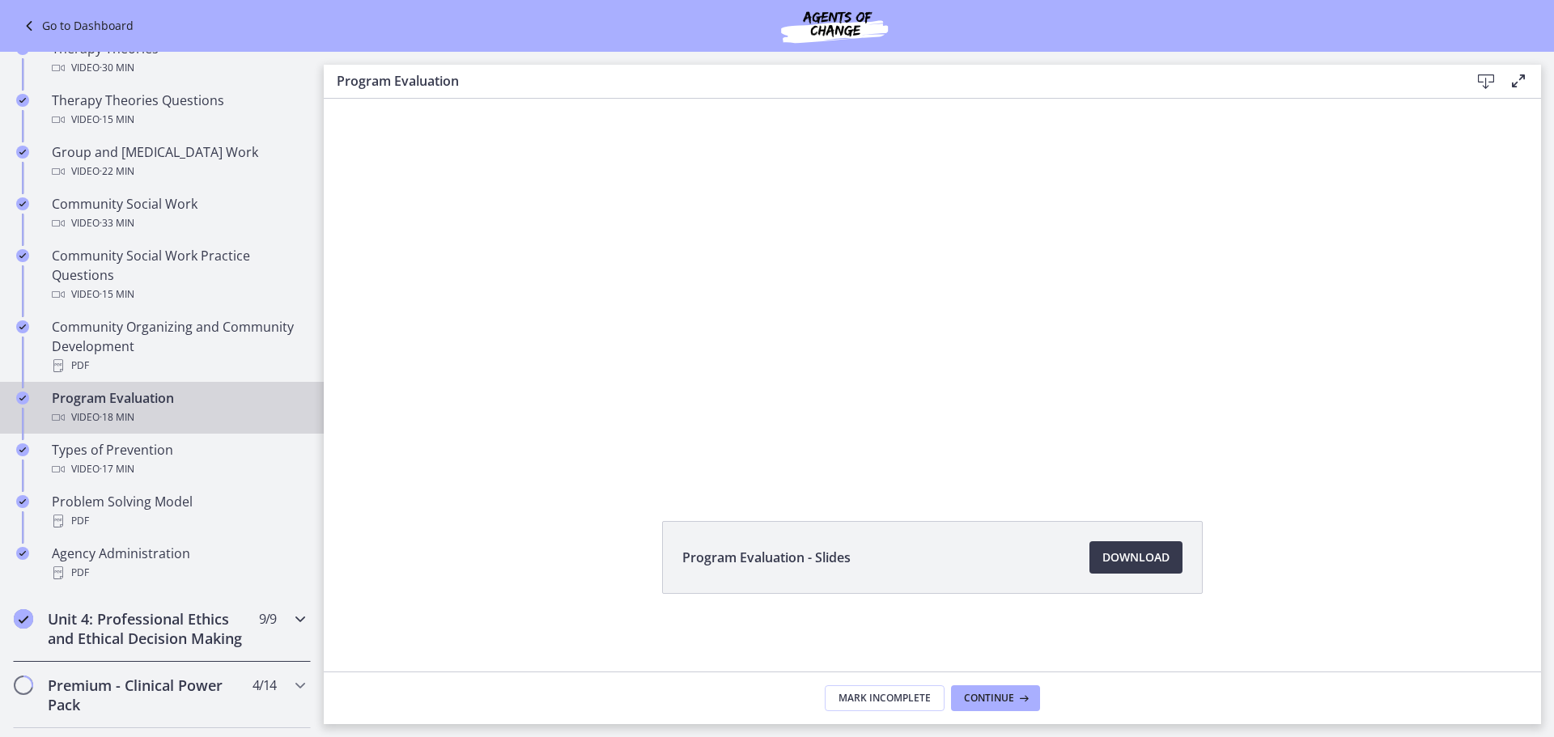
scroll to position [744, 0]
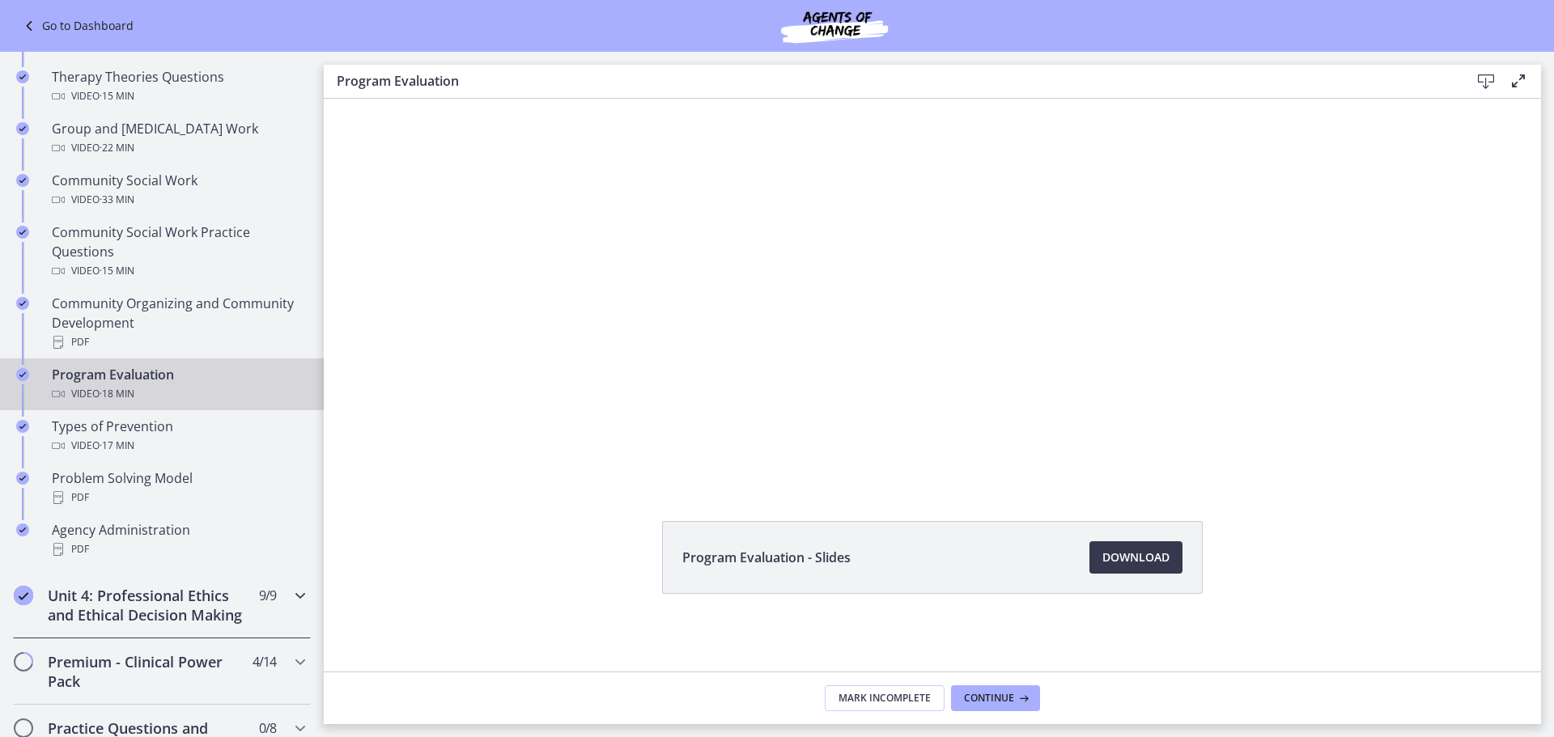
click at [290, 592] on icon "Chapters" at bounding box center [299, 595] width 19 height 19
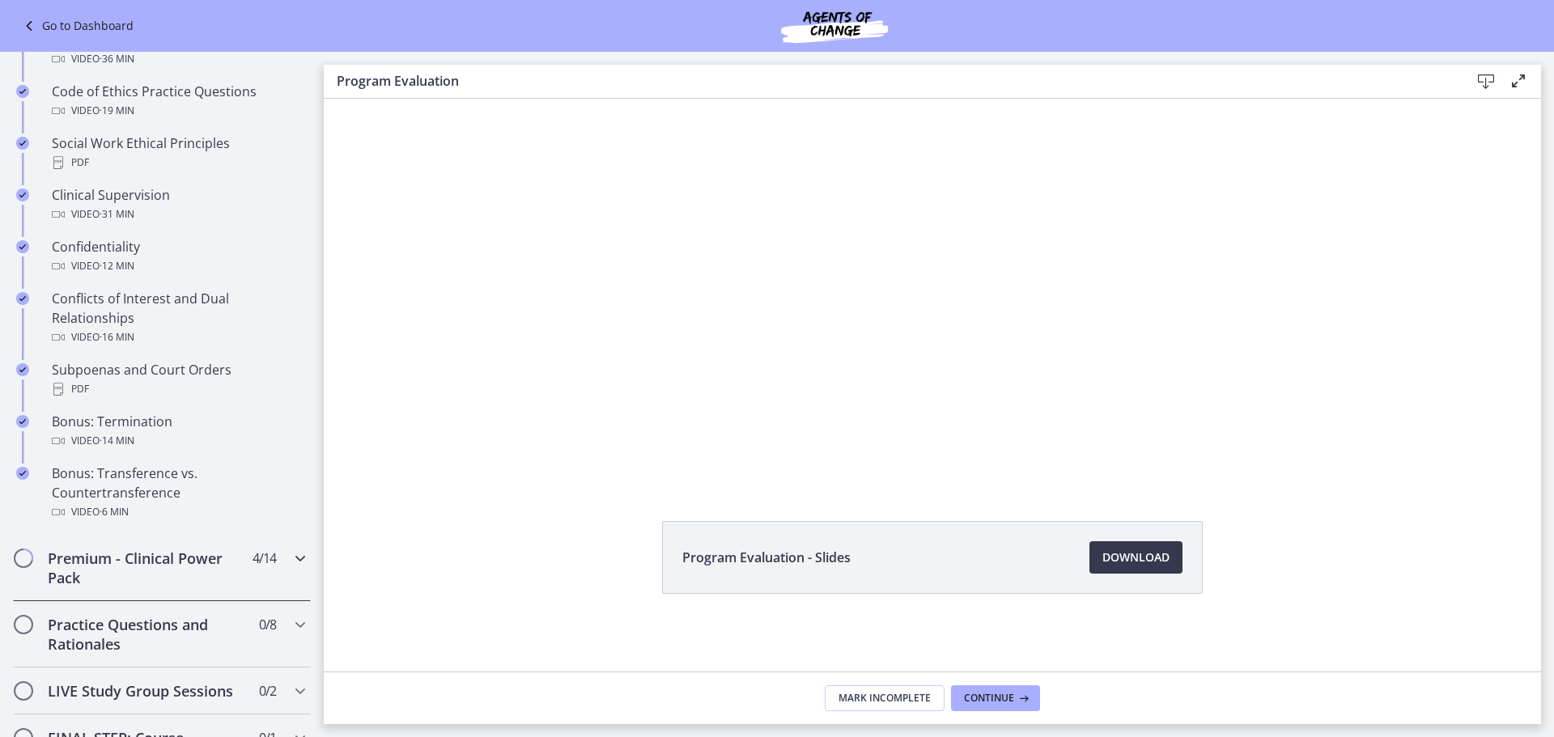
click at [290, 568] on icon "Chapters" at bounding box center [299, 558] width 19 height 19
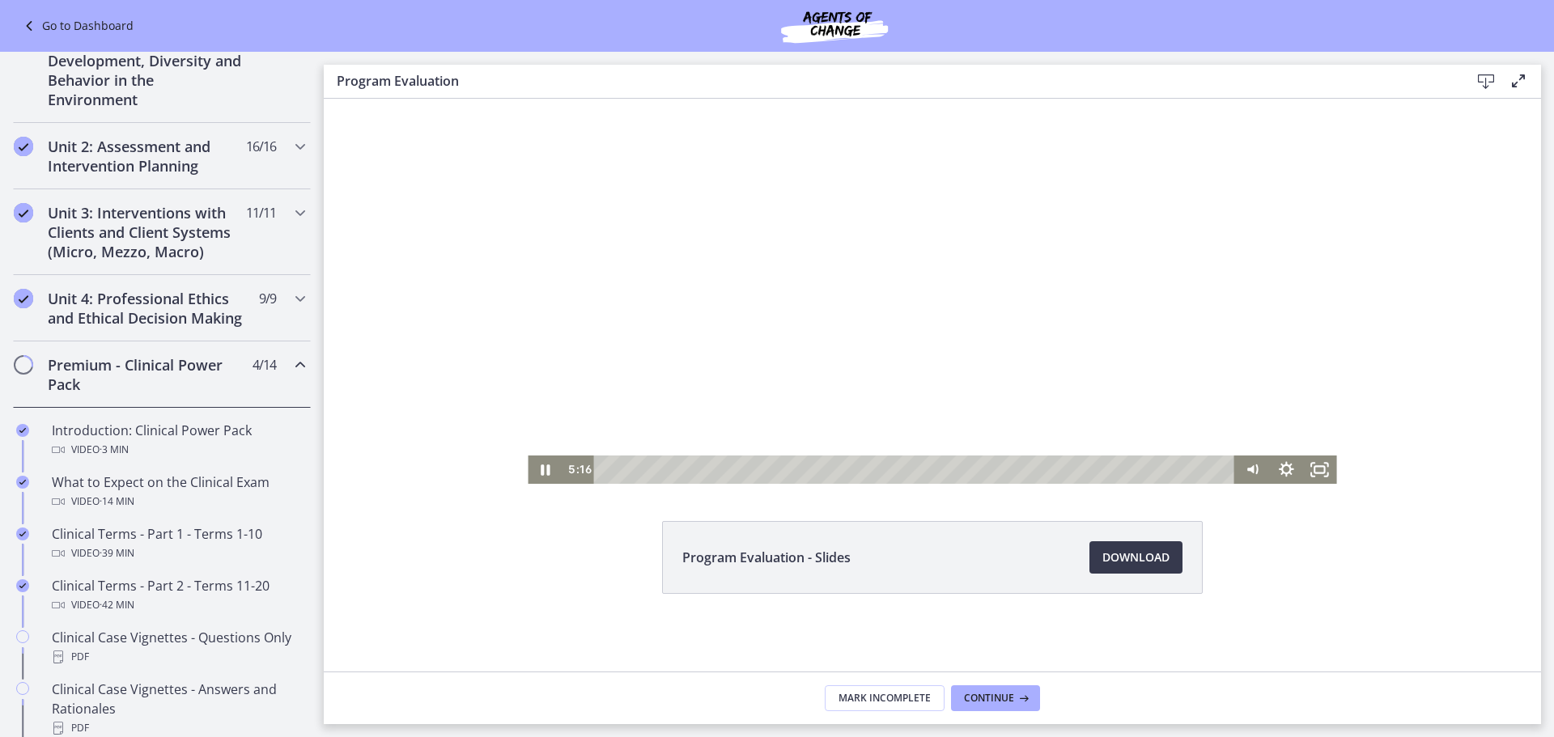
scroll to position [0, 0]
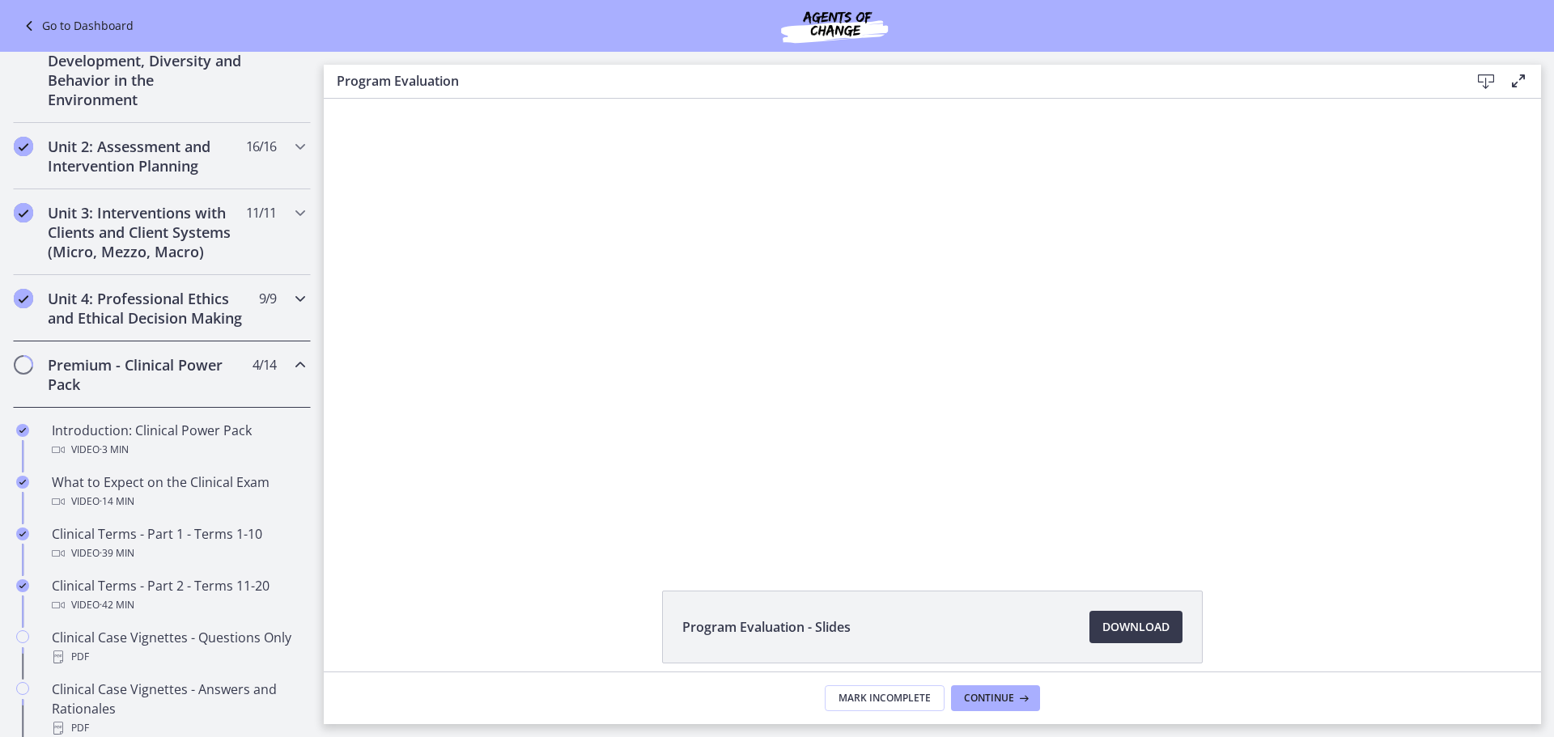
click at [292, 293] on icon "Chapters" at bounding box center [299, 298] width 19 height 19
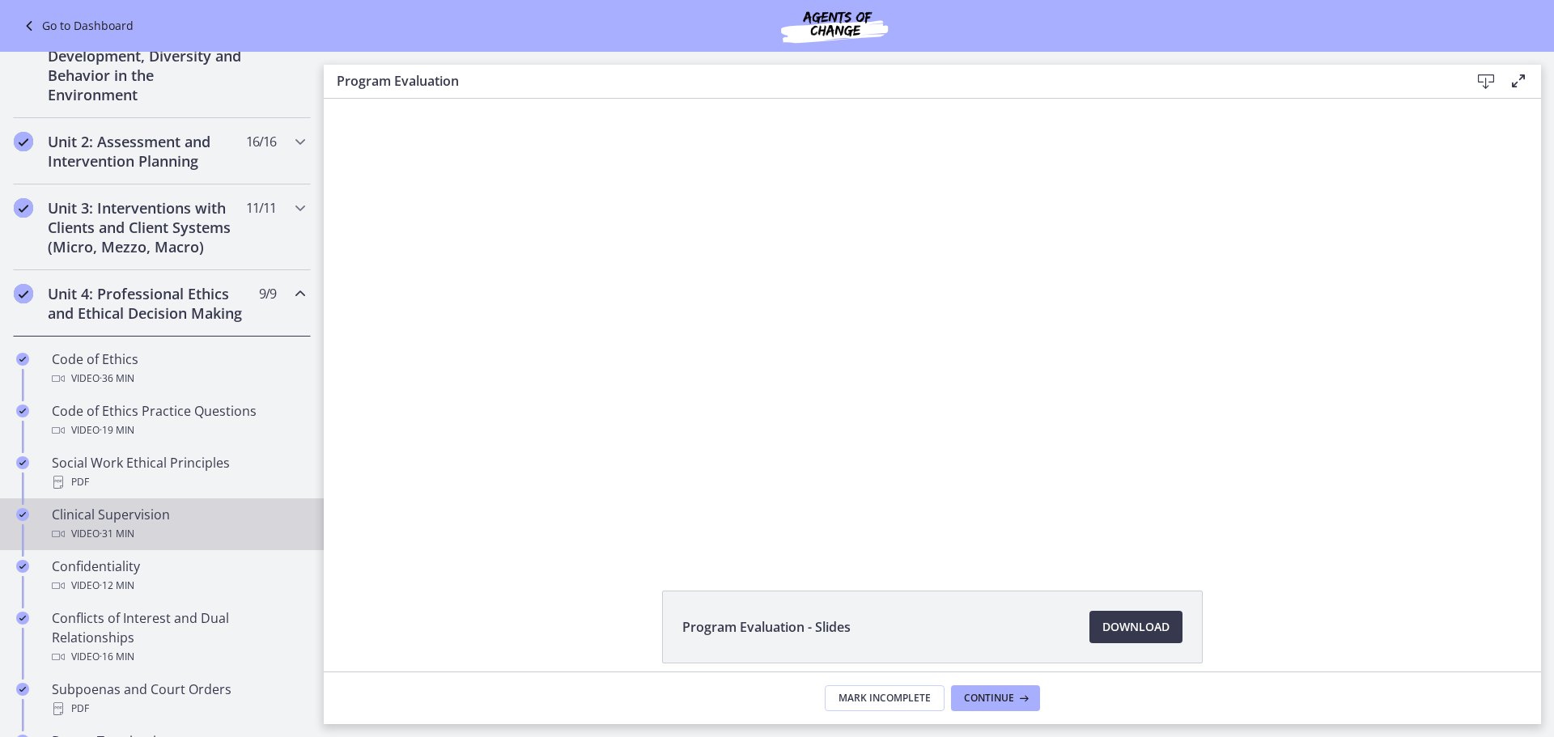
scroll to position [420, 0]
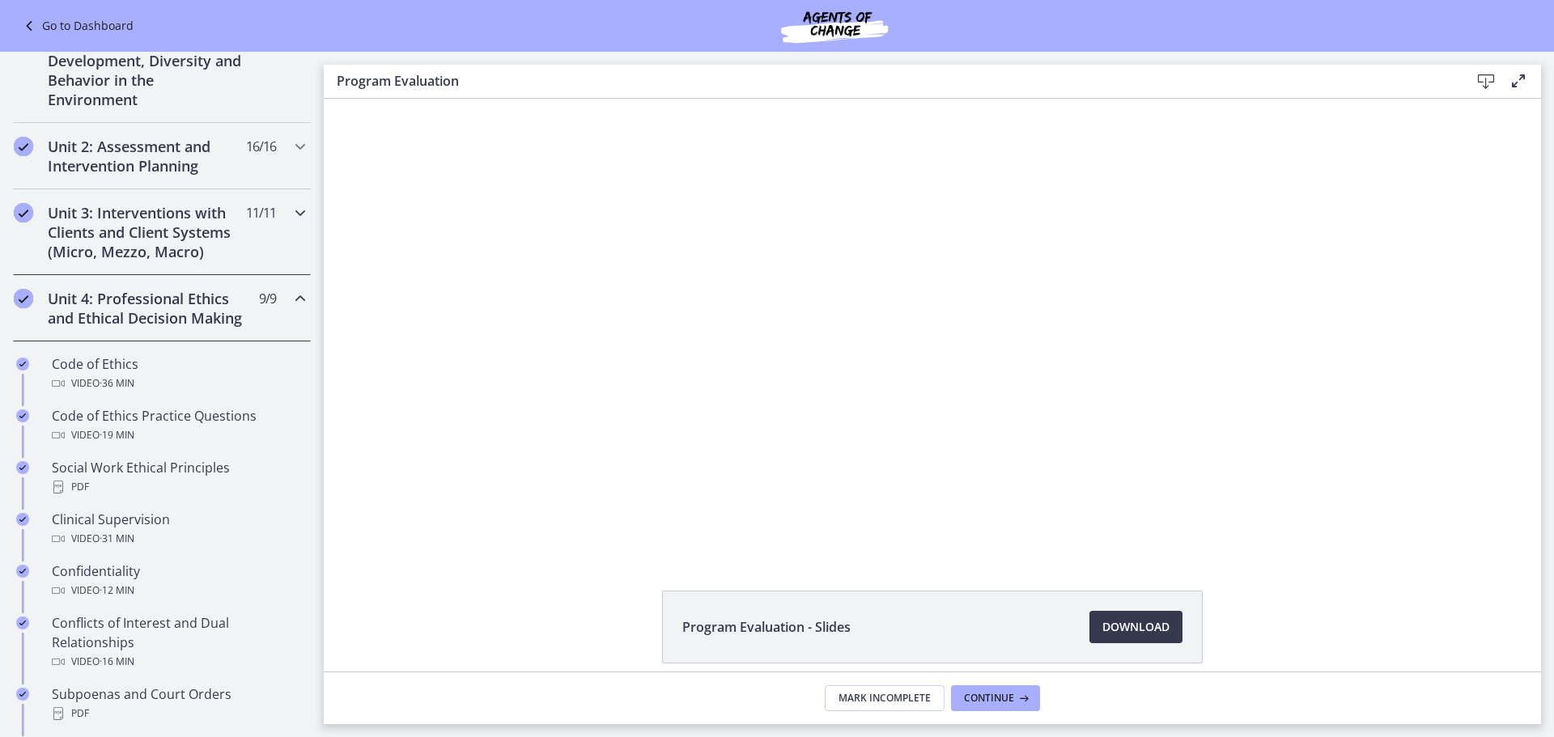
click at [290, 222] on icon "Chapters" at bounding box center [299, 212] width 19 height 19
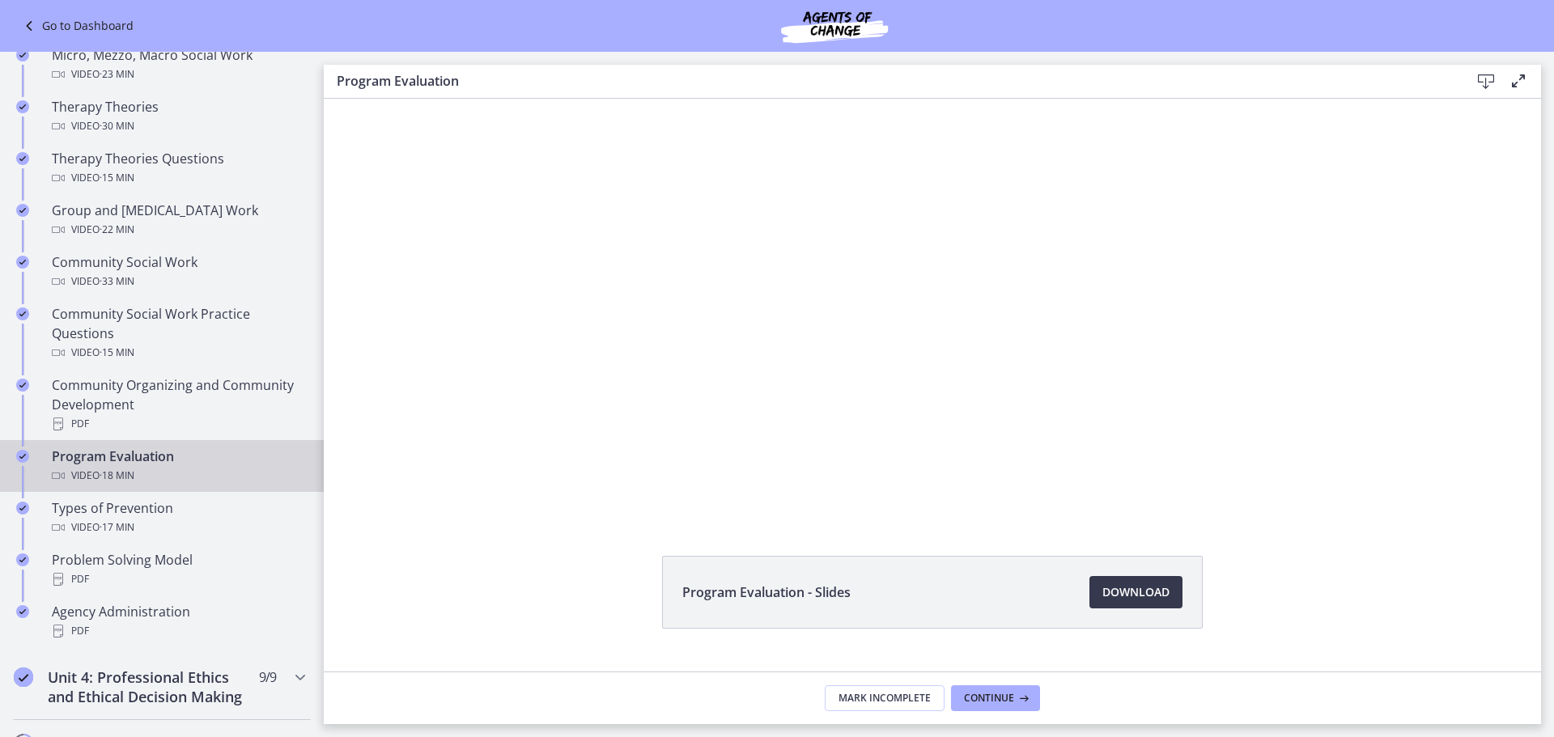
scroll to position [70, 0]
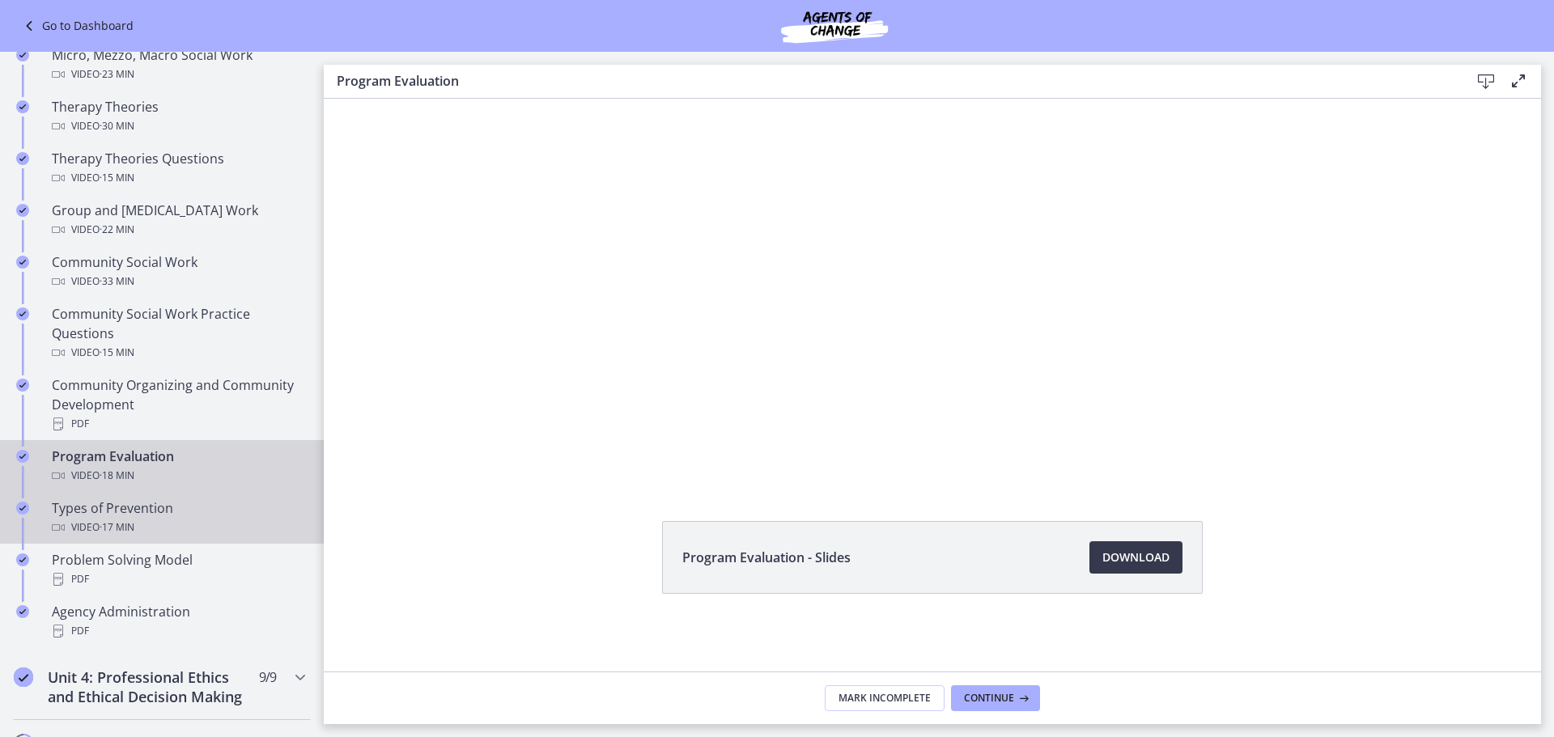
click at [207, 524] on div "Video · 17 min" at bounding box center [178, 527] width 252 height 19
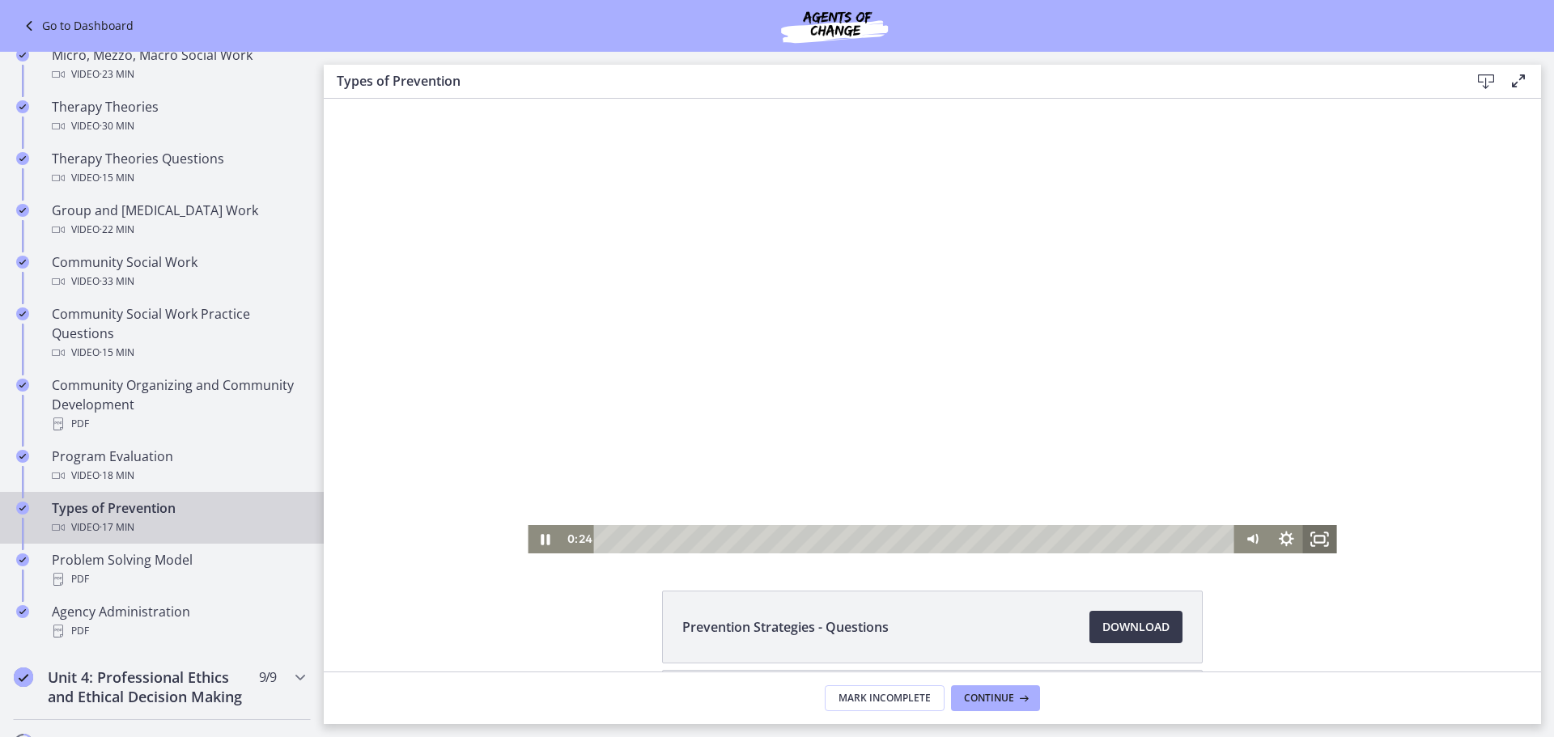
click at [1321, 543] on icon "Fullscreen" at bounding box center [1320, 539] width 34 height 28
click at [952, 317] on div at bounding box center [932, 326] width 808 height 455
click at [536, 533] on icon "Play Video" at bounding box center [546, 539] width 40 height 34
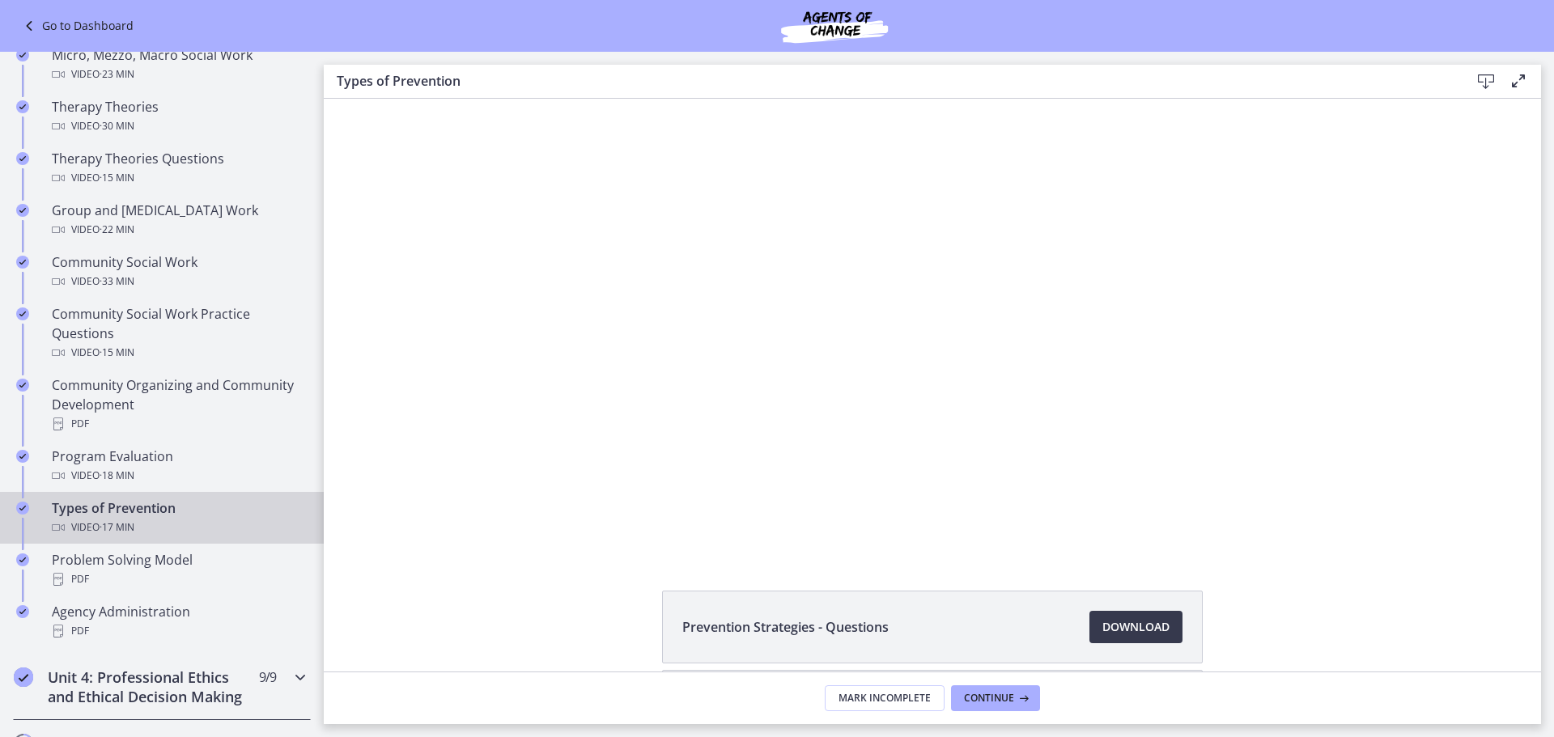
click at [291, 671] on icon "Chapters" at bounding box center [299, 677] width 19 height 19
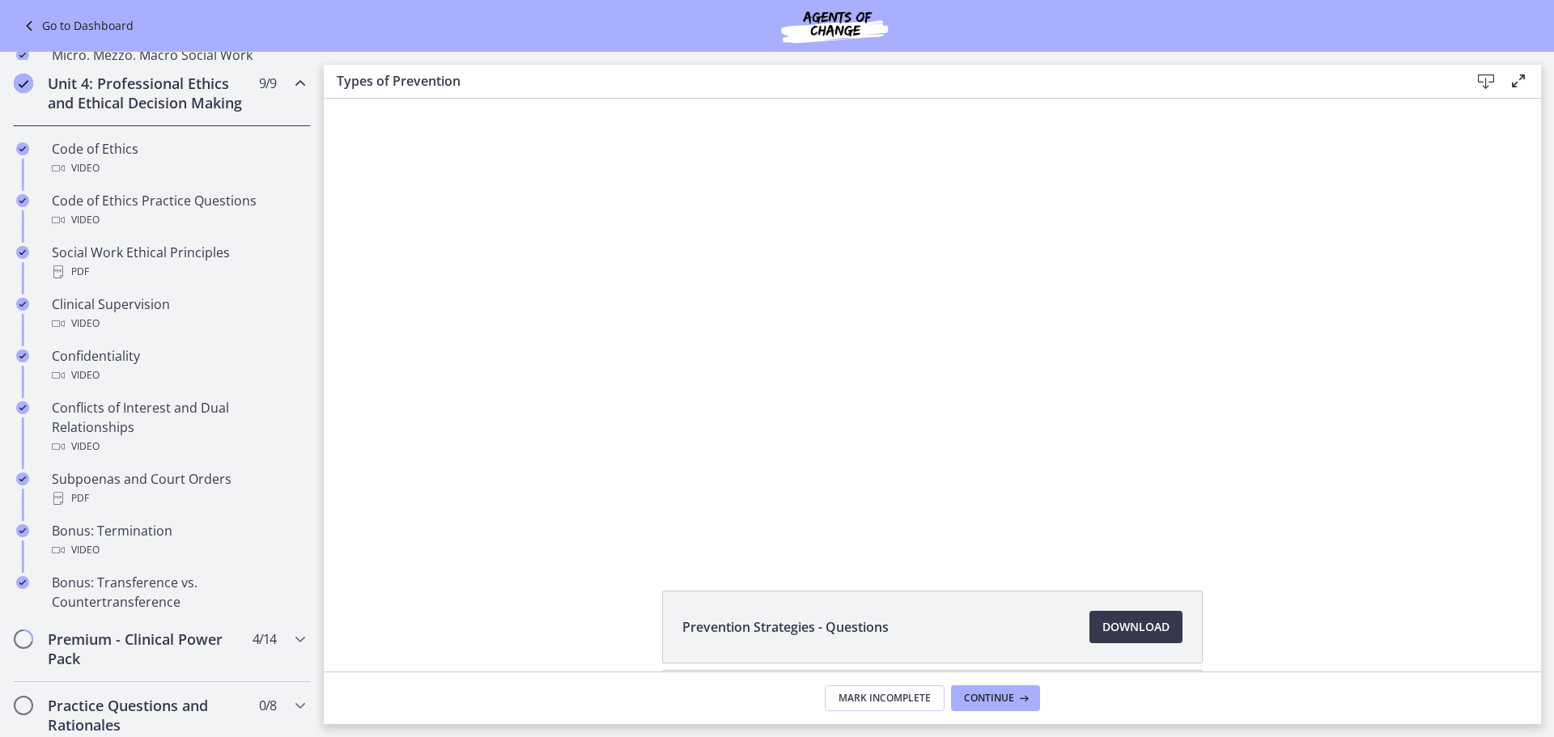
scroll to position [659, 0]
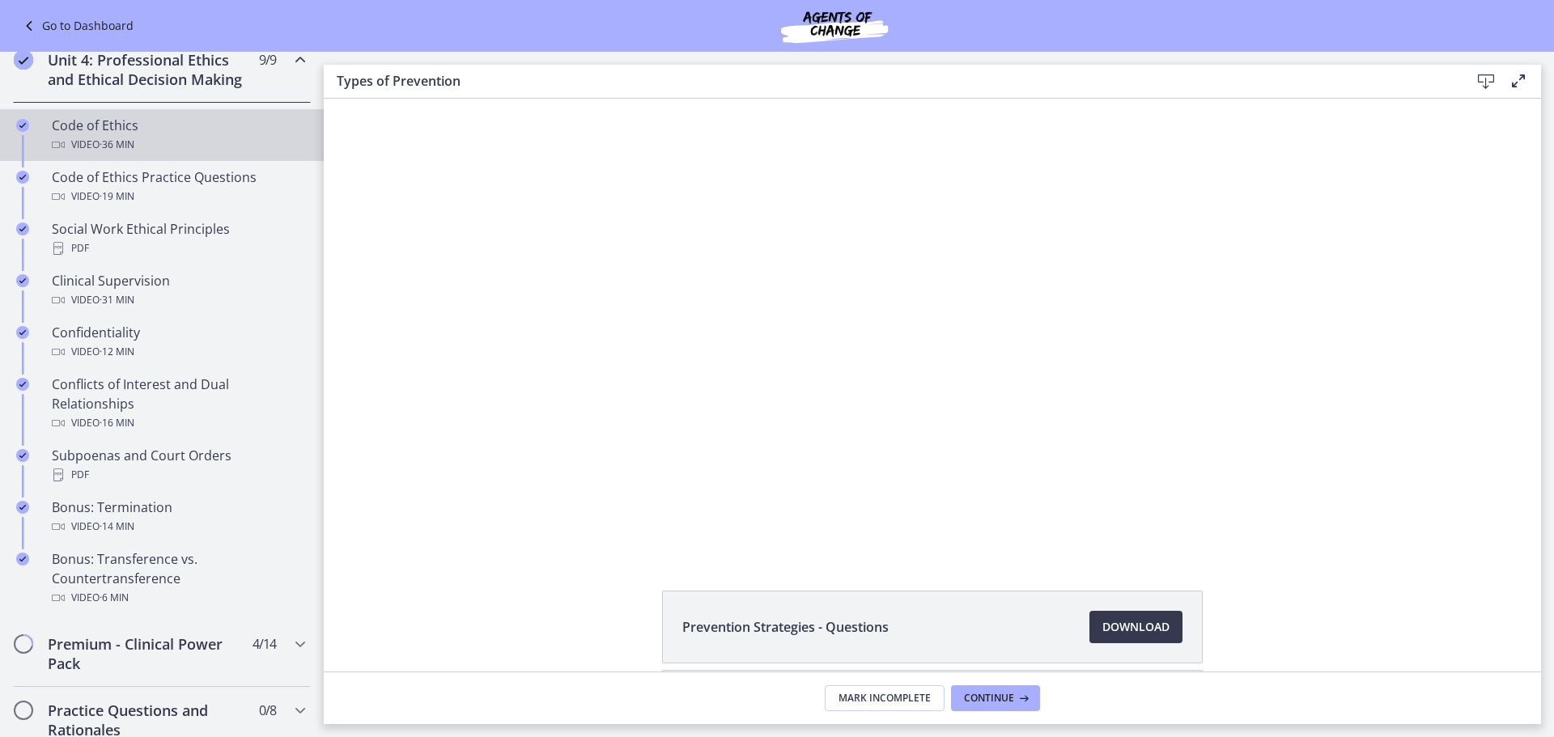
click at [184, 155] on div "Video · 36 min" at bounding box center [178, 144] width 252 height 19
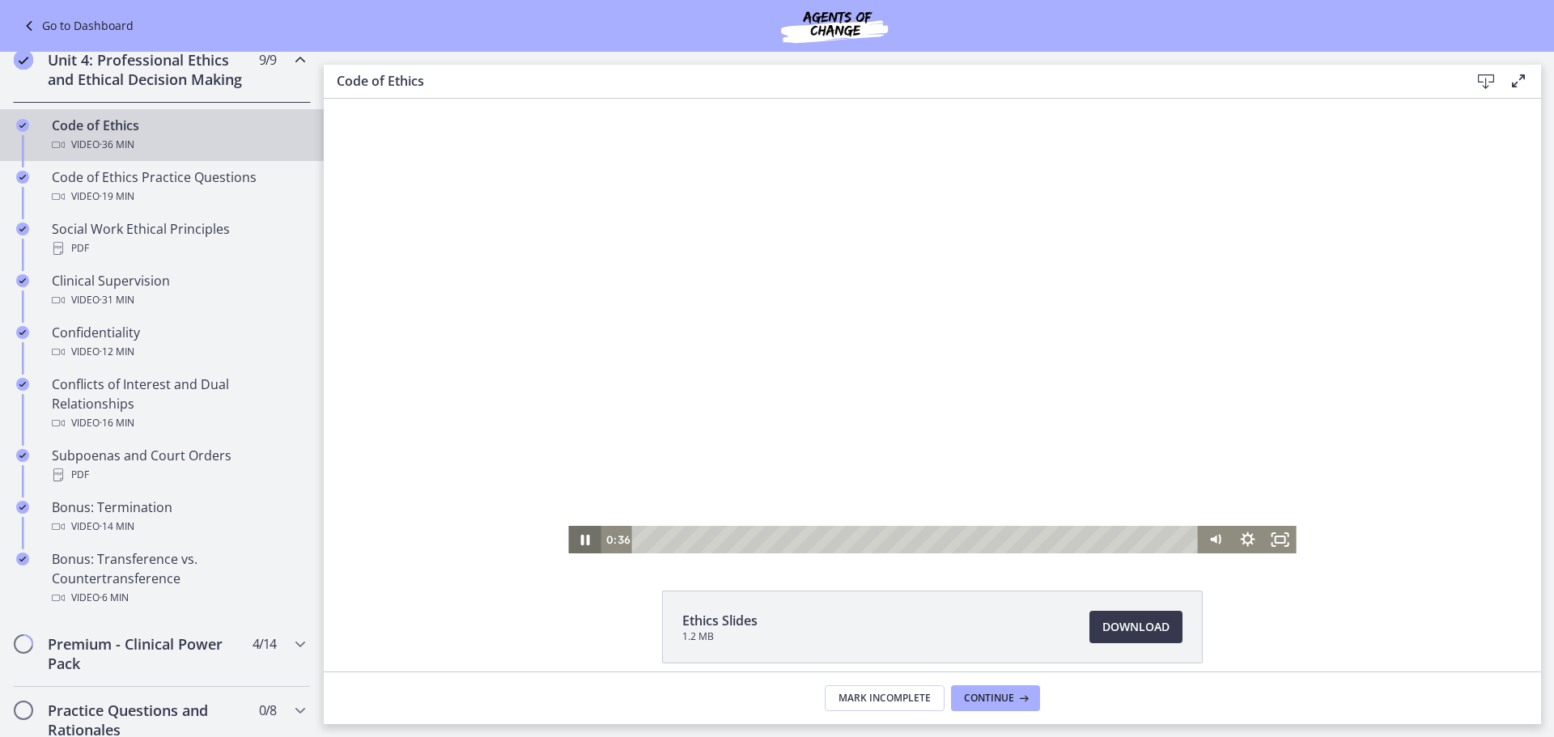
click at [573, 541] on icon "Pause" at bounding box center [584, 540] width 32 height 28
click at [580, 538] on icon "Pause" at bounding box center [584, 540] width 9 height 11
